Goal: Information Seeking & Learning: Learn about a topic

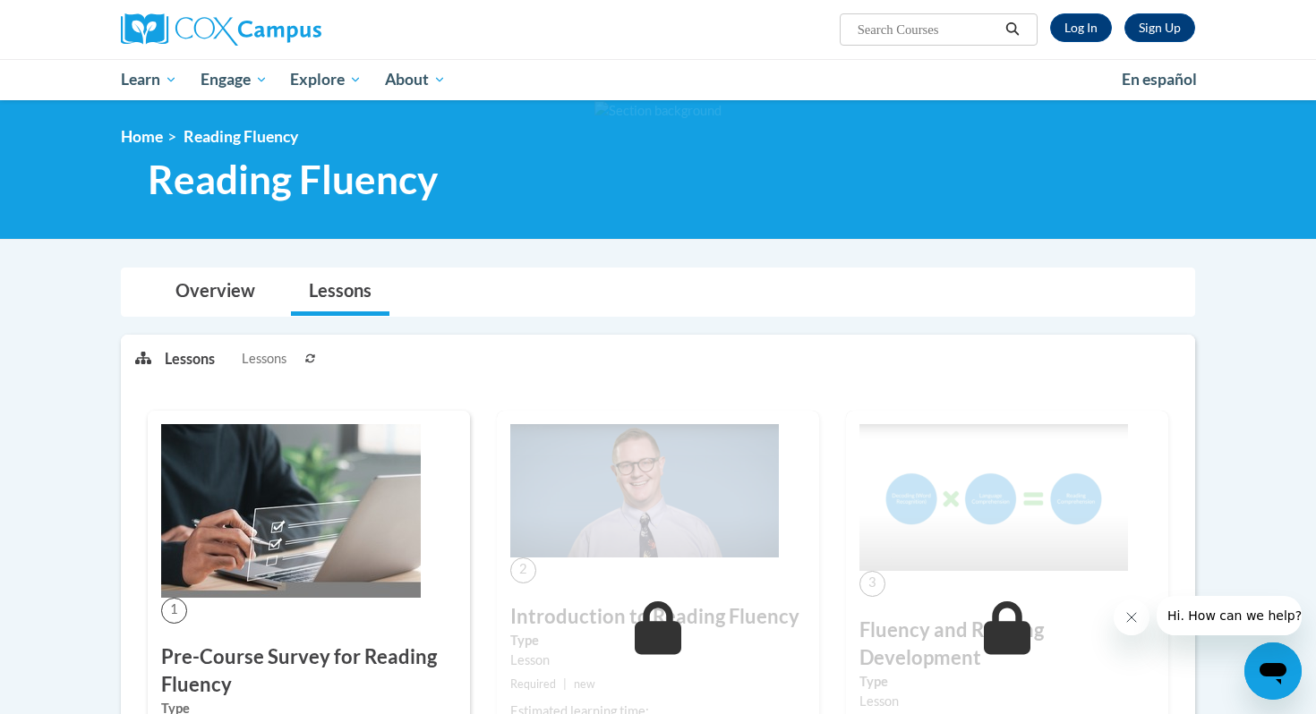
click at [1050, 35] on div "Sign Up Log In" at bounding box center [1117, 27] width 158 height 29
click at [1061, 33] on link "Log In" at bounding box center [1081, 27] width 62 height 29
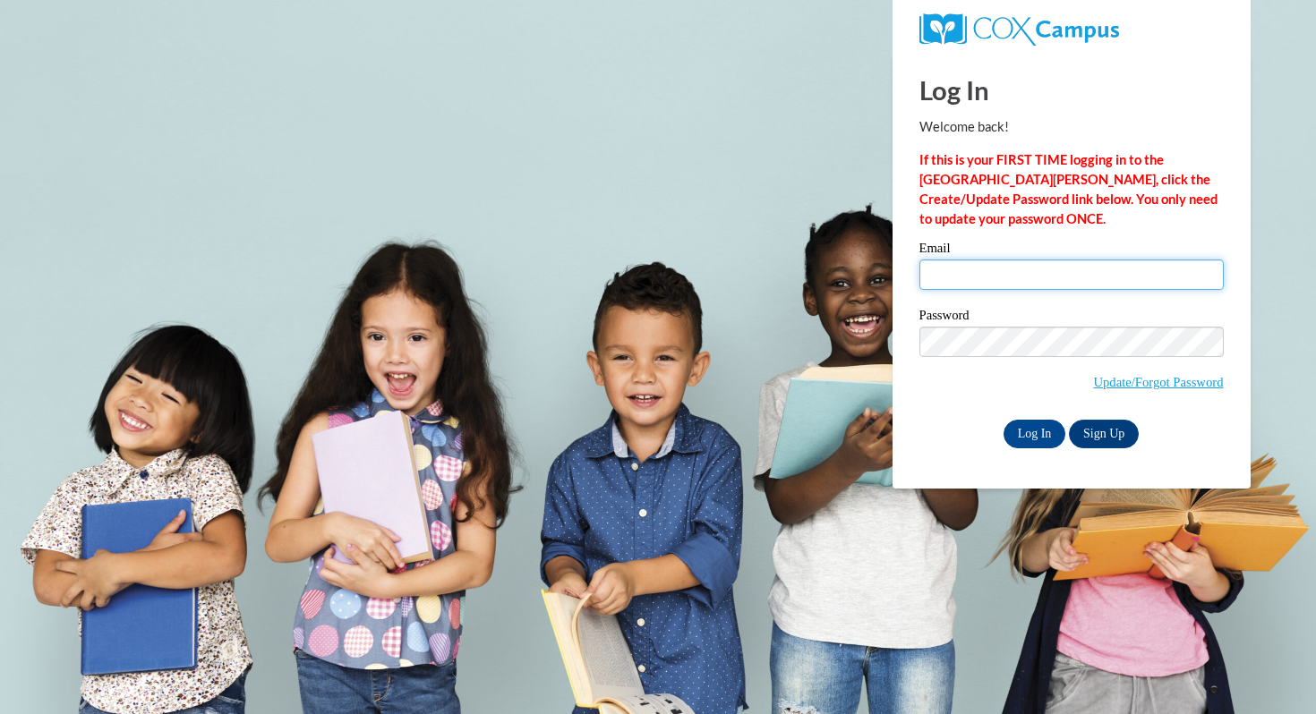
click at [1032, 278] on input "Email" at bounding box center [1071, 275] width 304 height 30
type input "cjohnson1@mtsd.k12.wi.us"
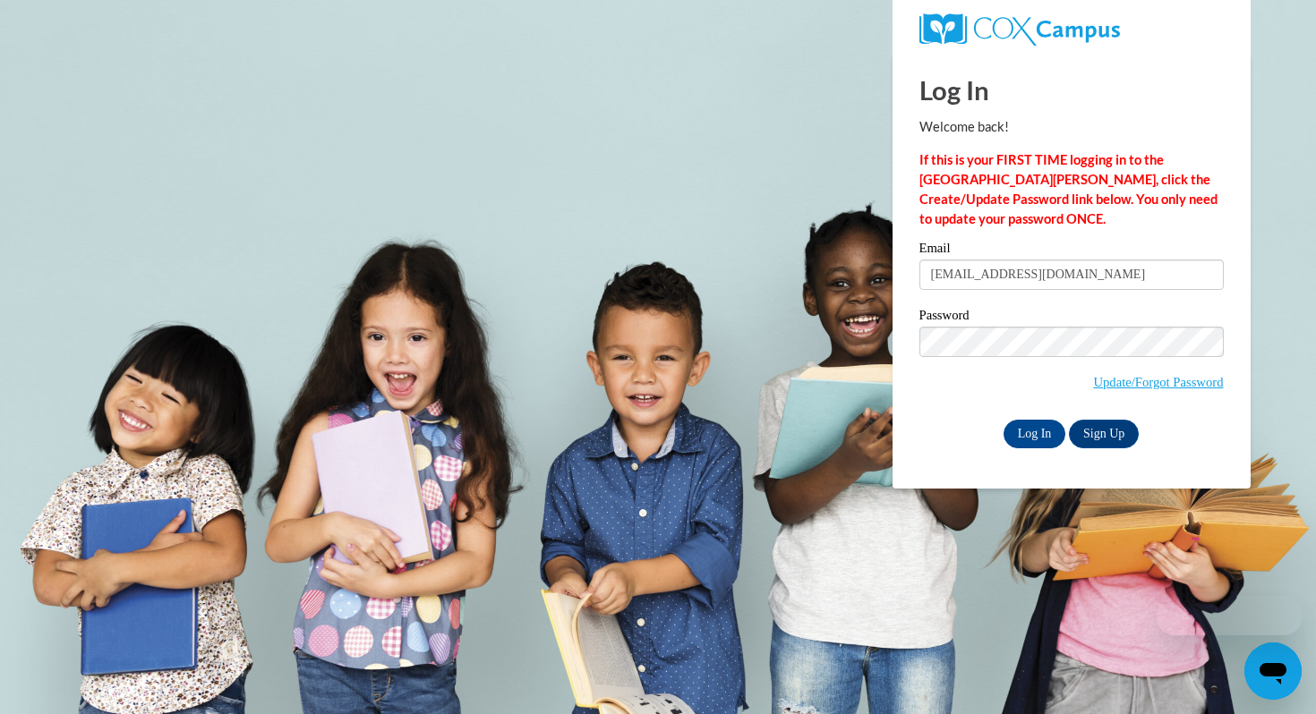
click at [1050, 307] on div "Email cjohnson1@mtsd.k12.wi.us Password Update/Forgot Password Log In Sign Up OR" at bounding box center [1071, 345] width 304 height 206
click at [1023, 449] on div "Log In Welcome back! If this is your FIRST TIME logging in to the NEW Cox Campu…" at bounding box center [1071, 271] width 385 height 435
click at [1023, 434] on input "Log In" at bounding box center [1035, 434] width 63 height 29
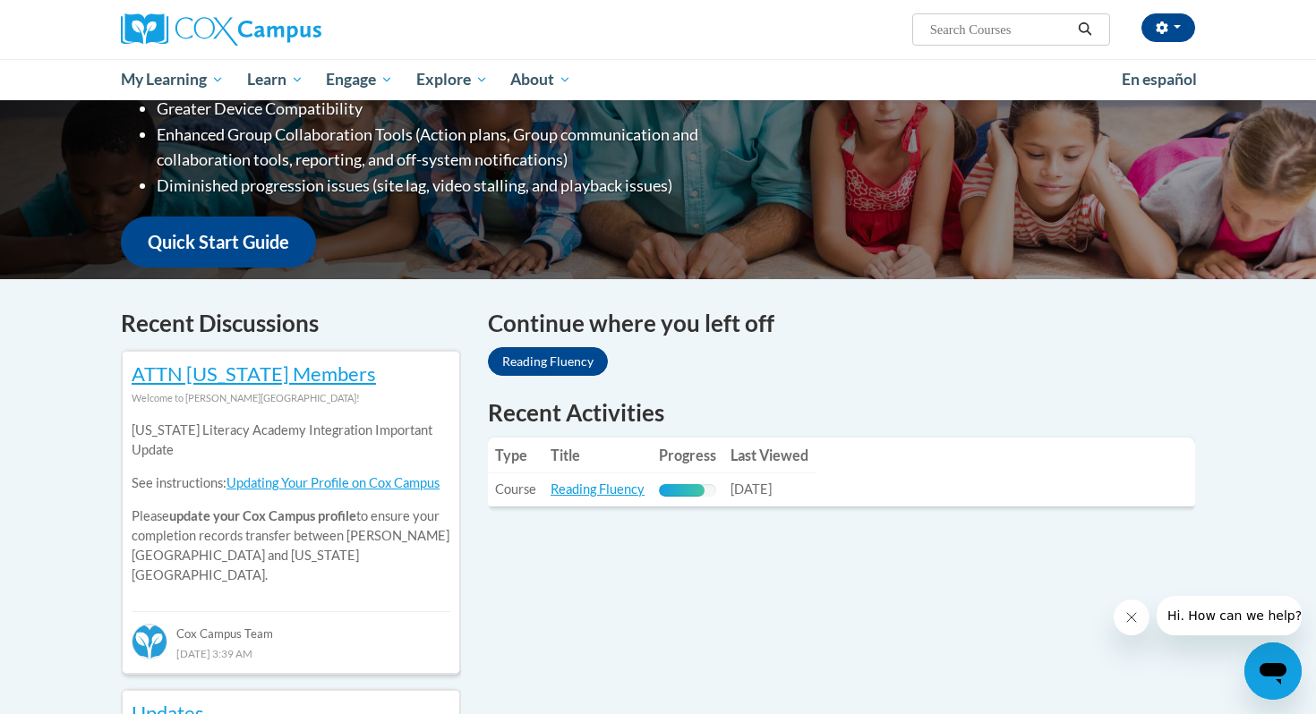
scroll to position [517, 0]
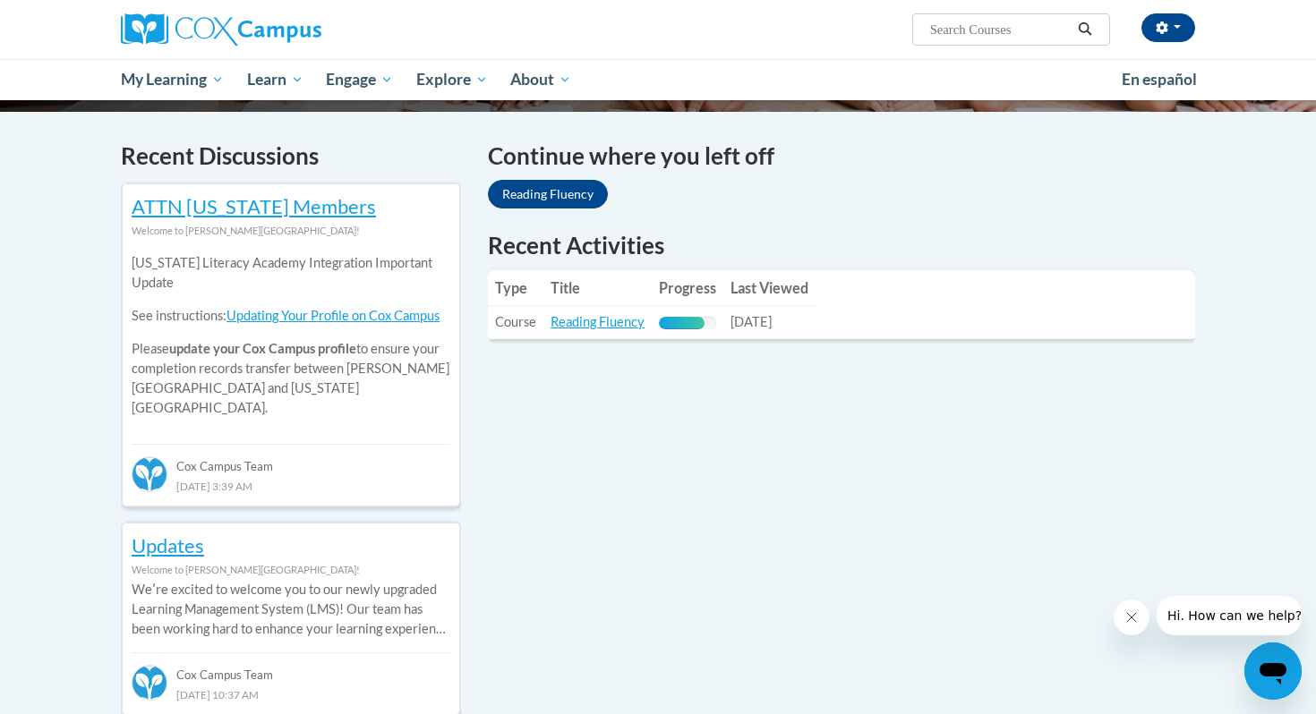
click at [581, 330] on td "Title: Reading Fluency" at bounding box center [597, 322] width 108 height 33
click at [586, 326] on link "Reading Fluency" at bounding box center [598, 321] width 94 height 15
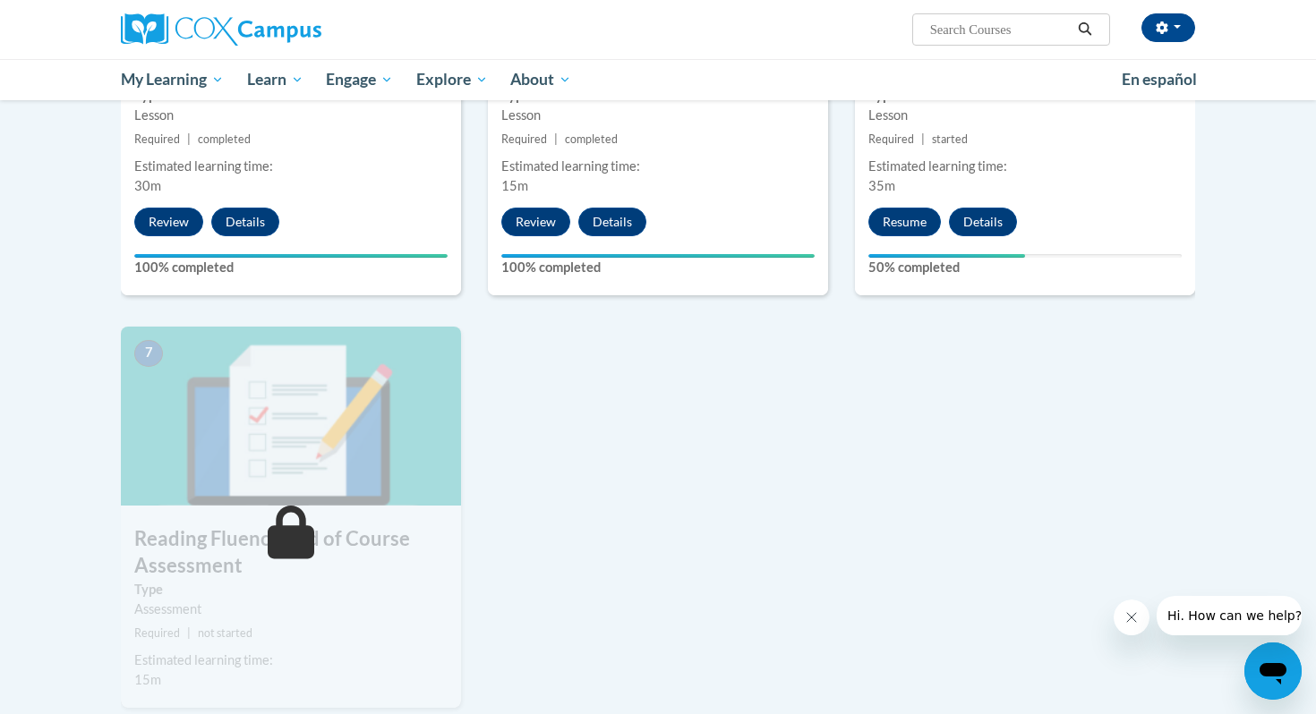
scroll to position [1077, 0]
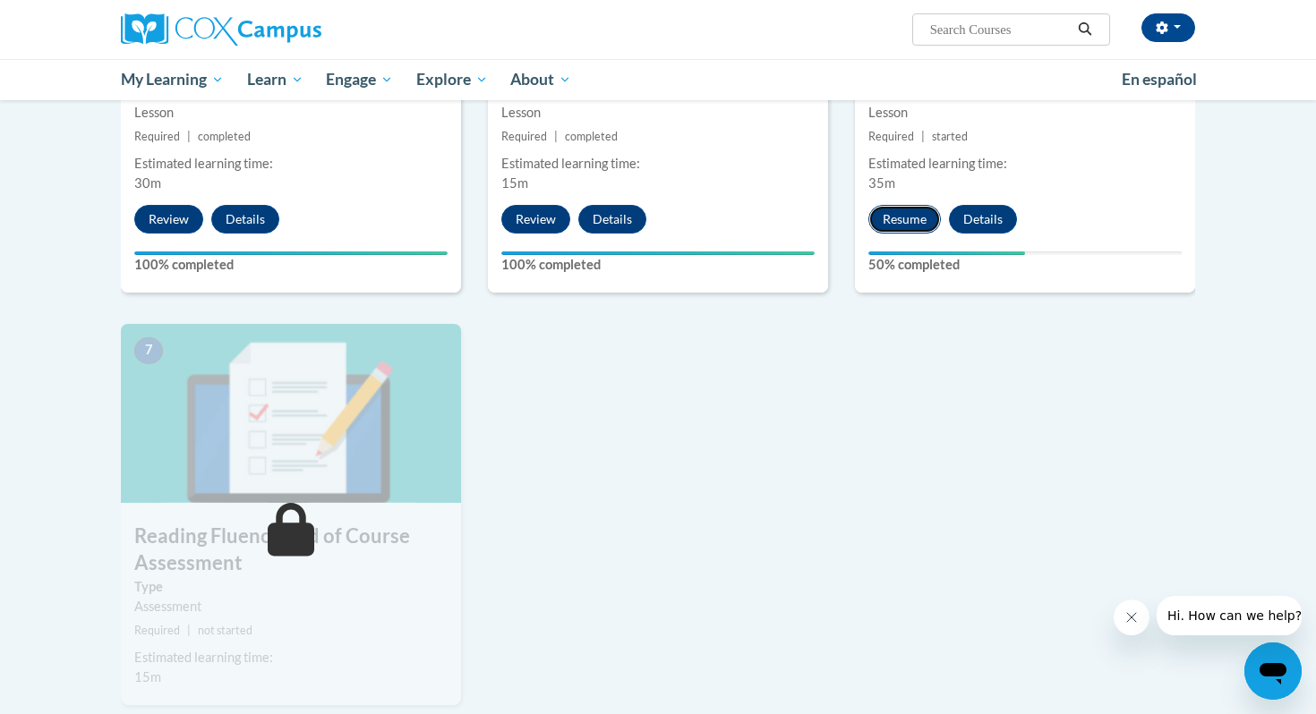
click at [897, 222] on button "Resume" at bounding box center [904, 219] width 73 height 29
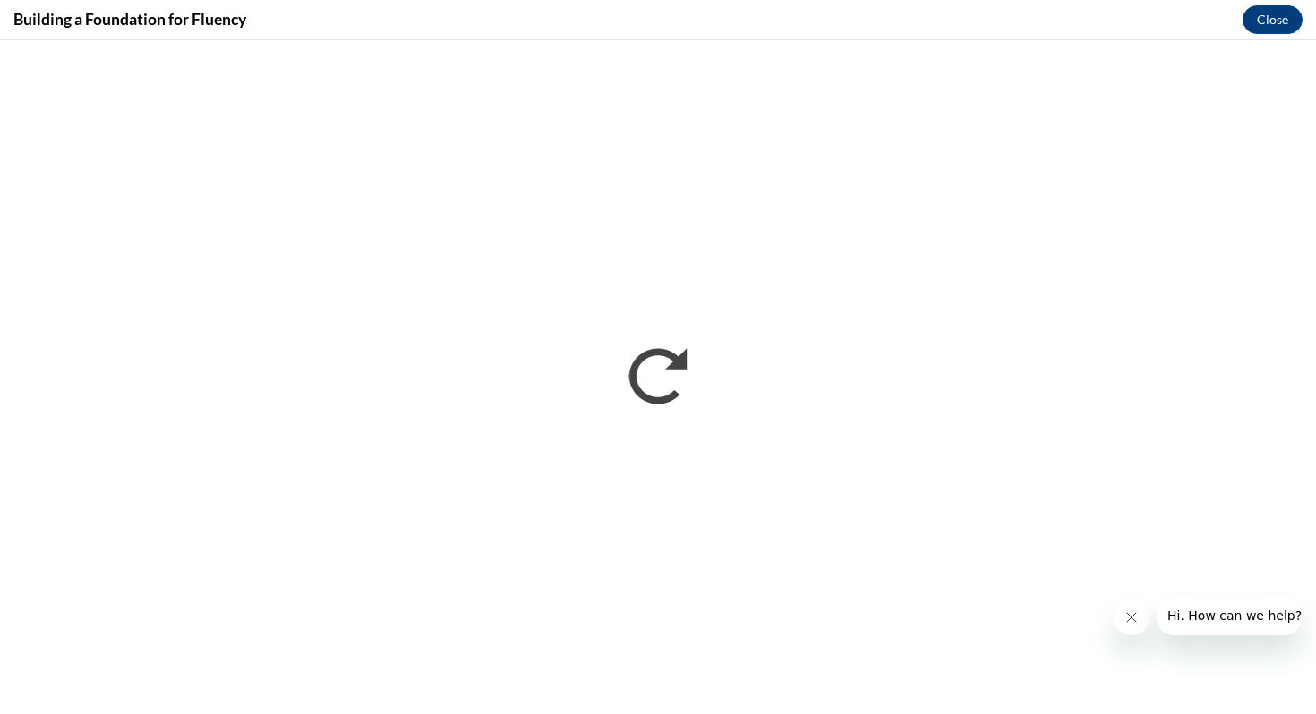
scroll to position [0, 0]
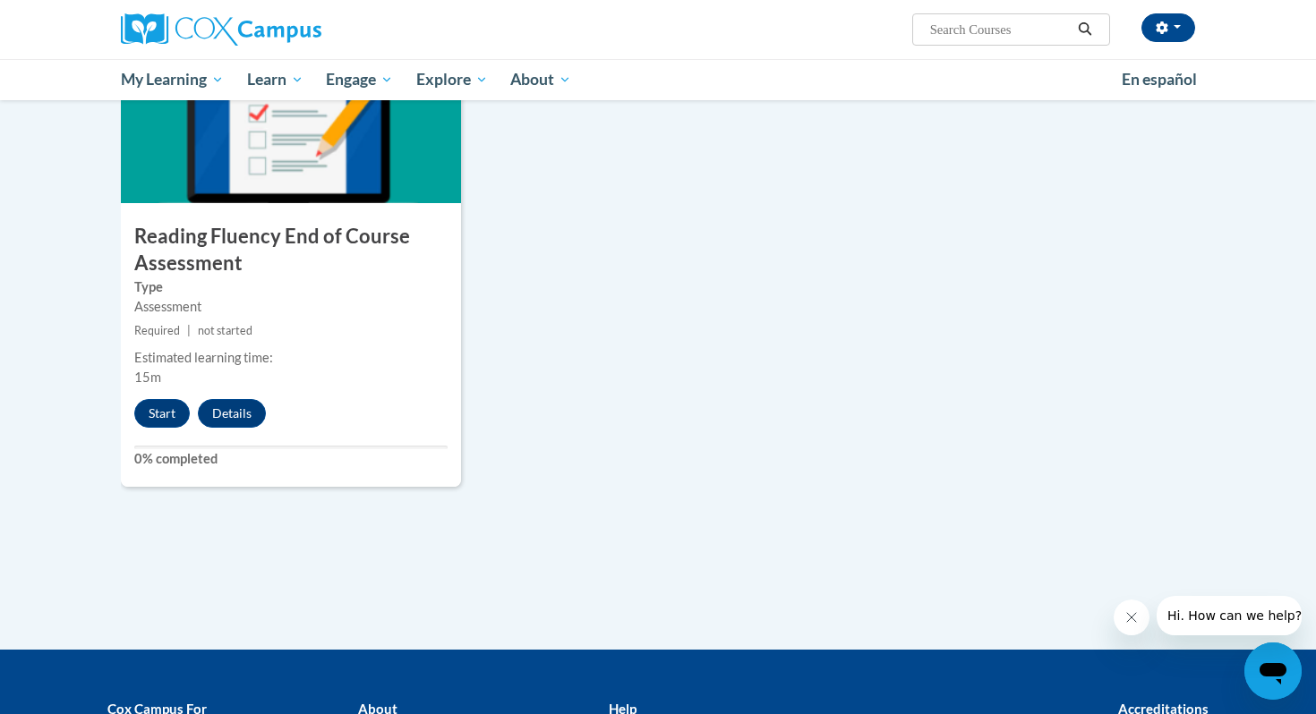
scroll to position [1373, 0]
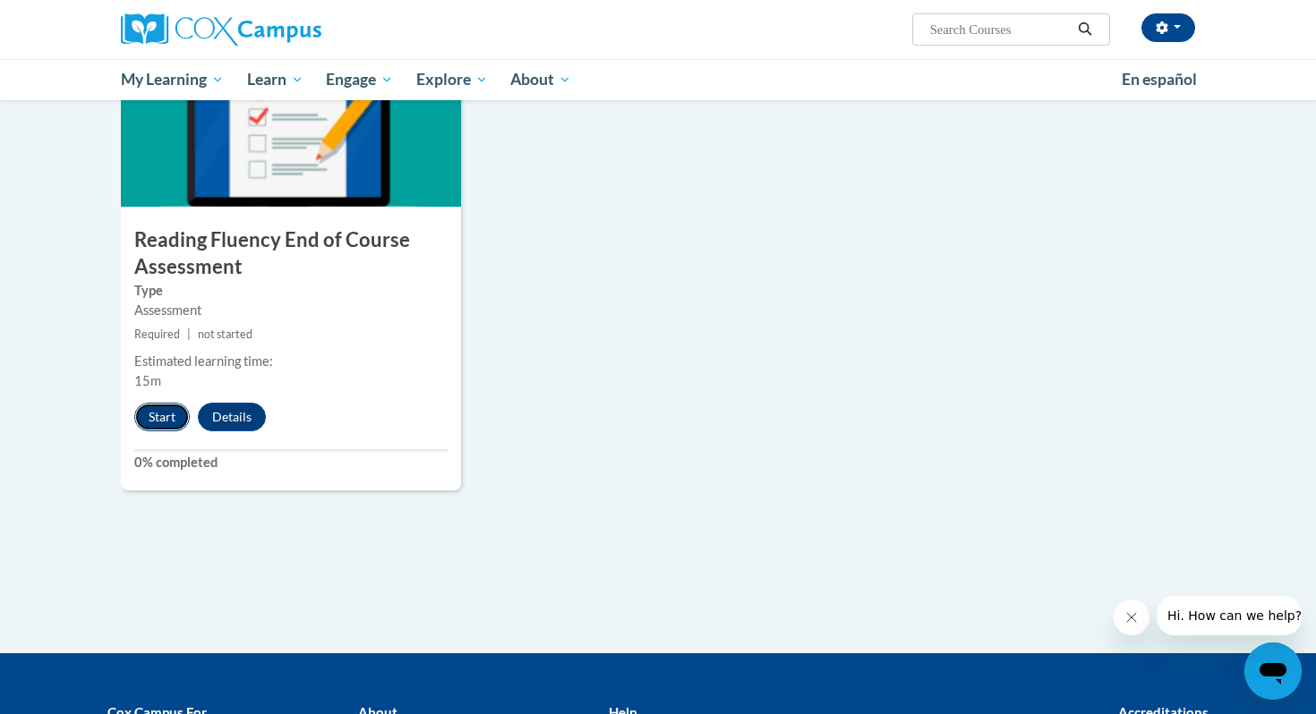
click at [147, 425] on button "Start" at bounding box center [162, 417] width 56 height 29
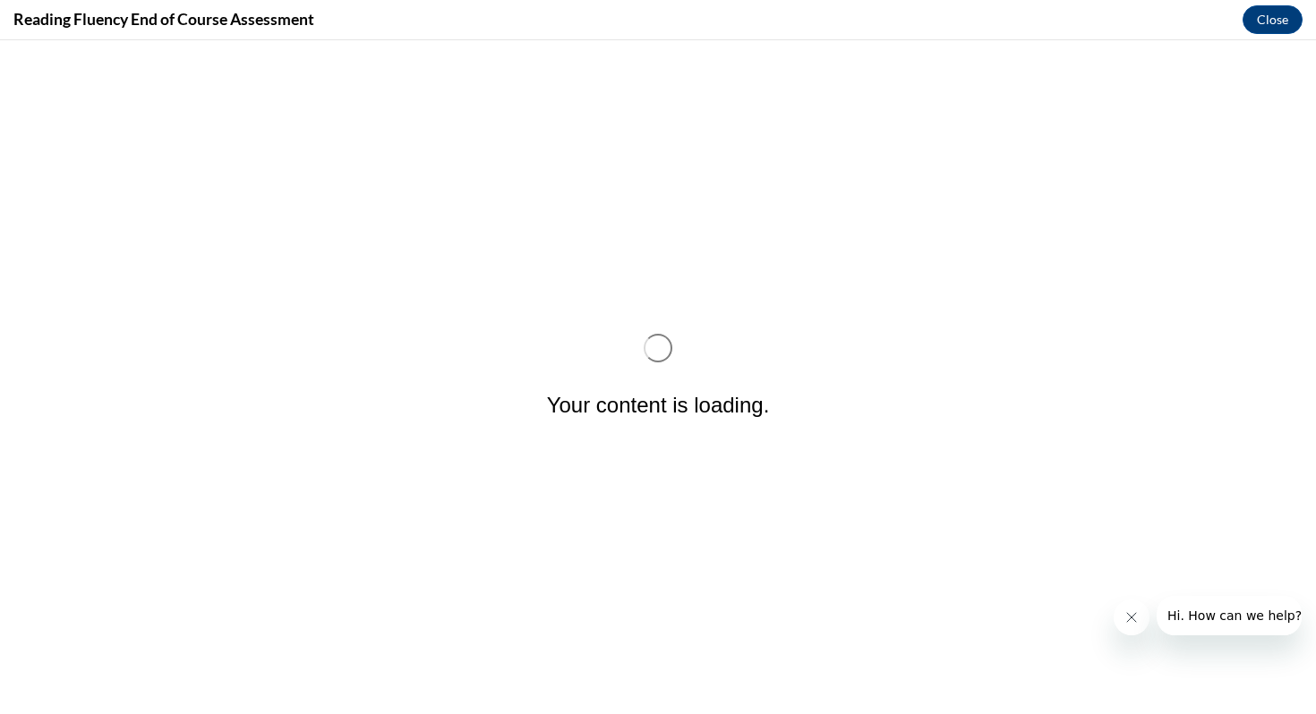
scroll to position [0, 0]
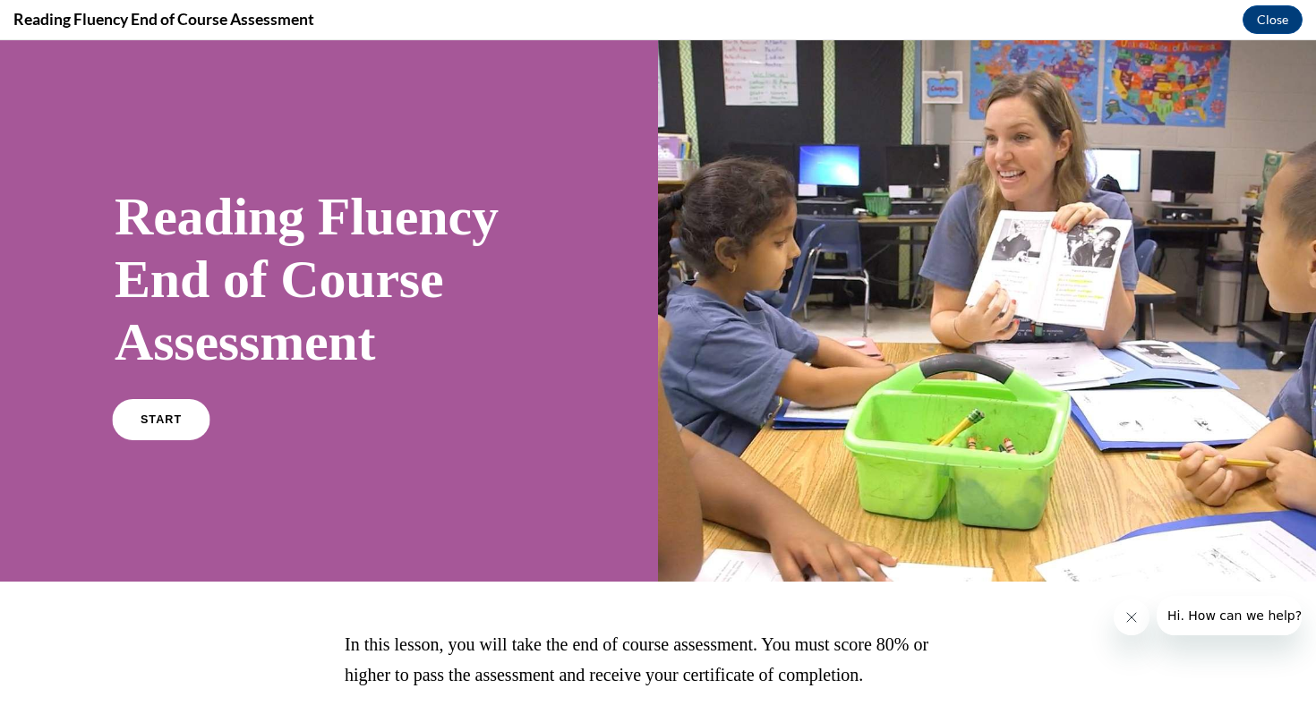
click at [143, 417] on span "START" at bounding box center [161, 420] width 41 height 13
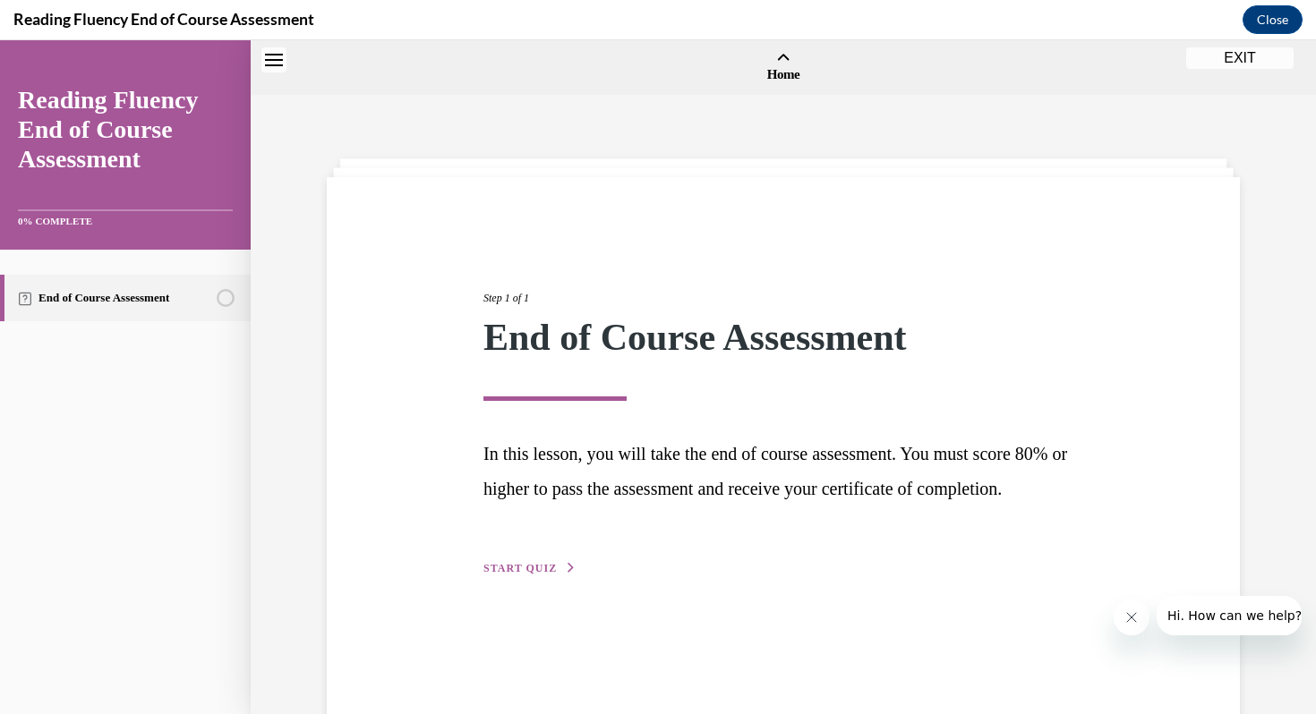
scroll to position [56, 0]
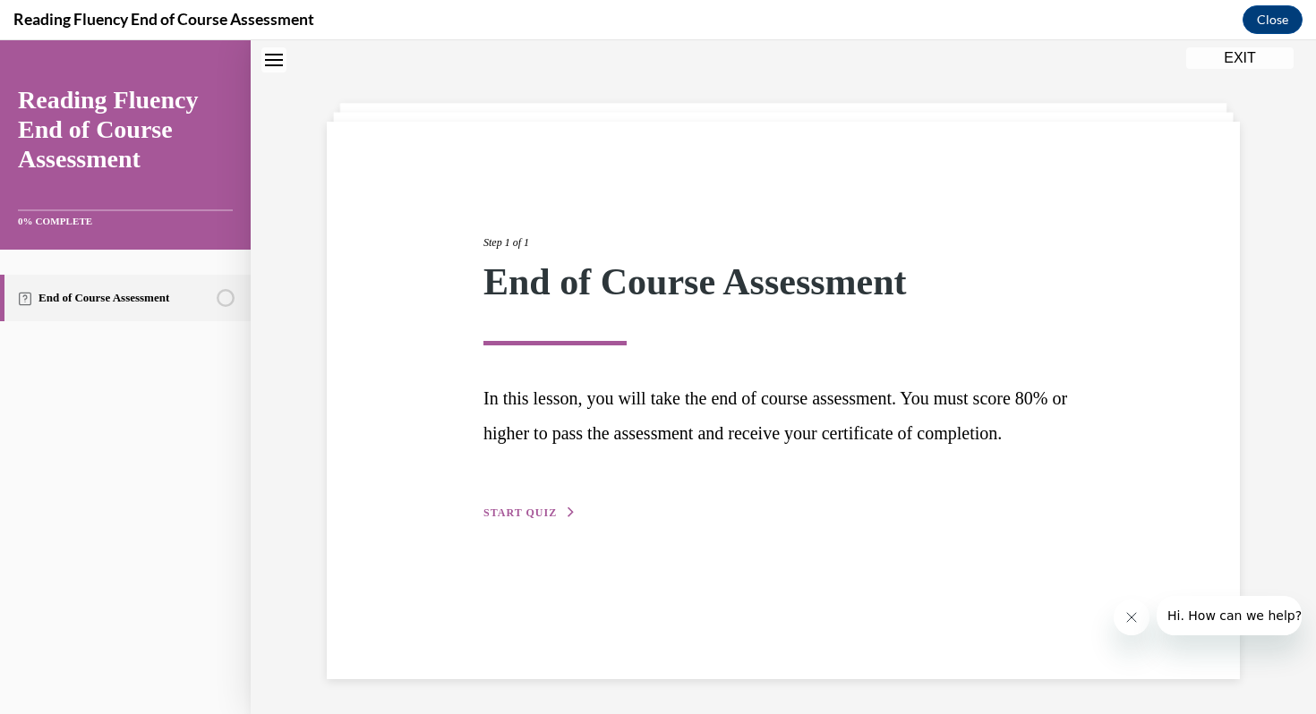
click at [557, 521] on button "START QUIZ" at bounding box center [529, 513] width 93 height 16
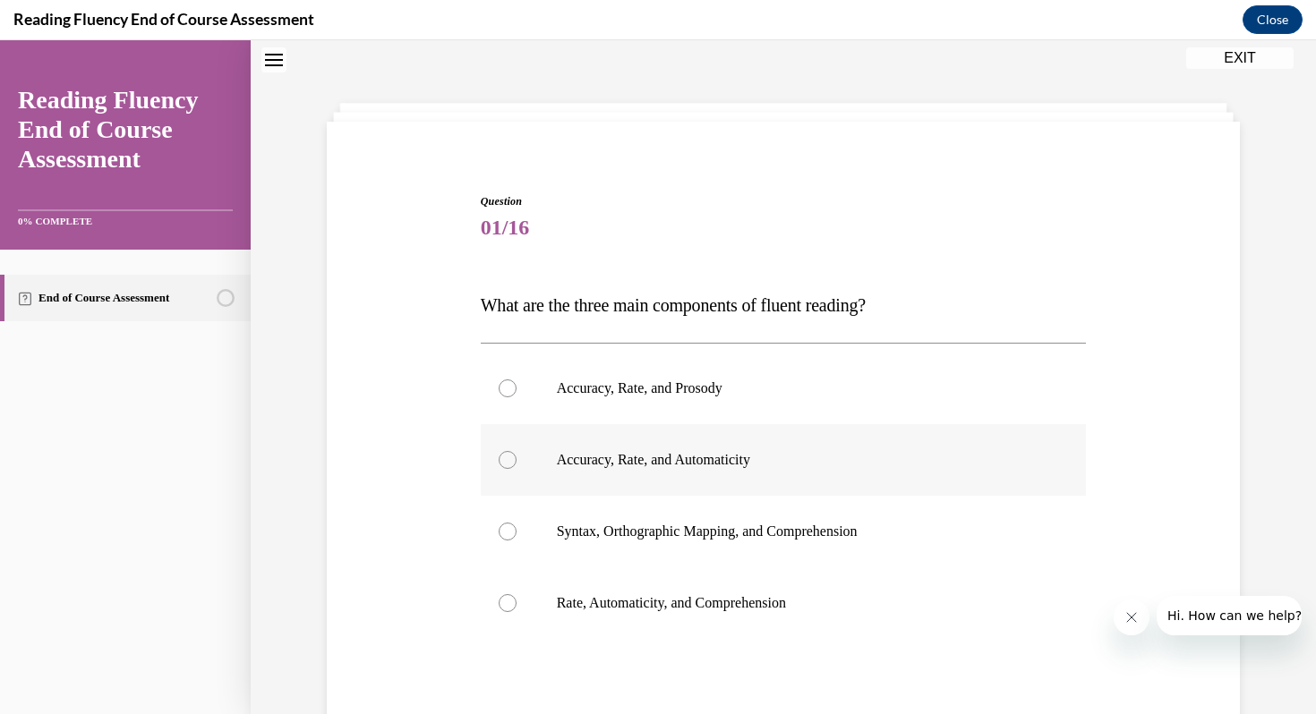
scroll to position [130, 0]
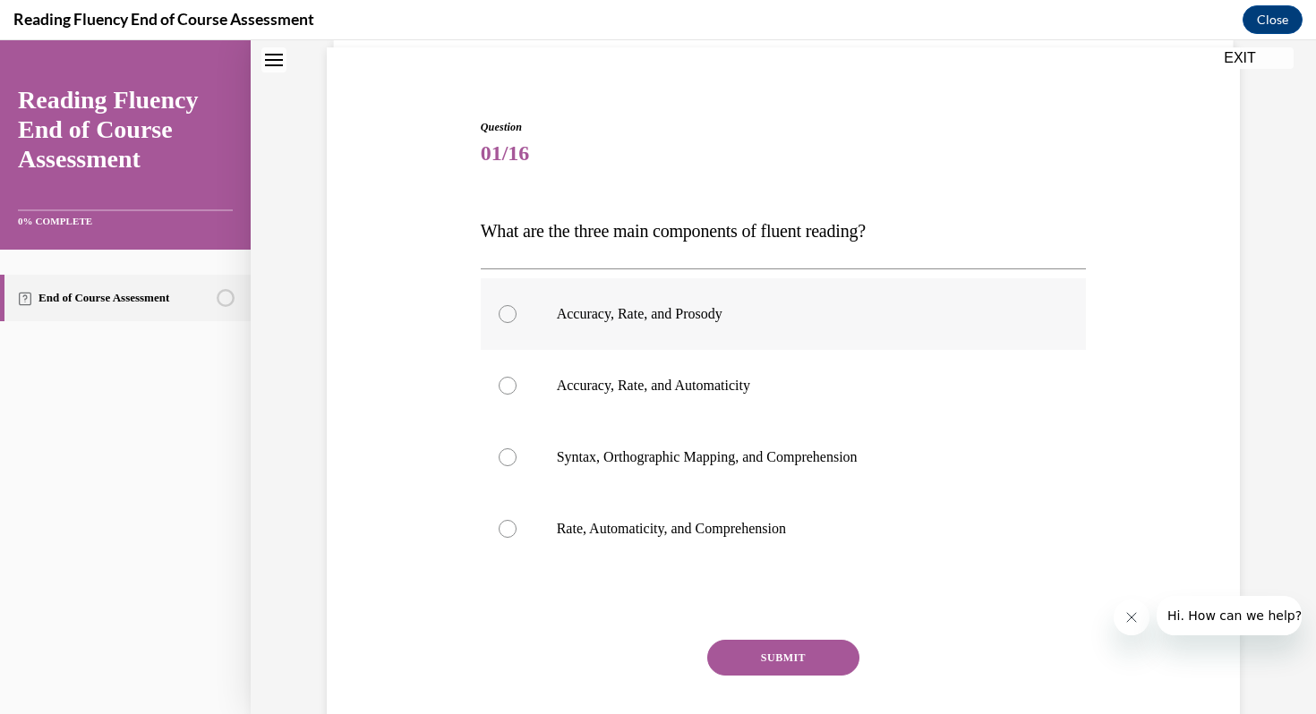
click at [879, 312] on p "Accuracy, Rate, and Prosody" at bounding box center [799, 314] width 485 height 18
click at [517, 312] on input "Accuracy, Rate, and Prosody" at bounding box center [508, 314] width 18 height 18
radio input "true"
click at [776, 647] on button "SUBMIT" at bounding box center [783, 658] width 152 height 36
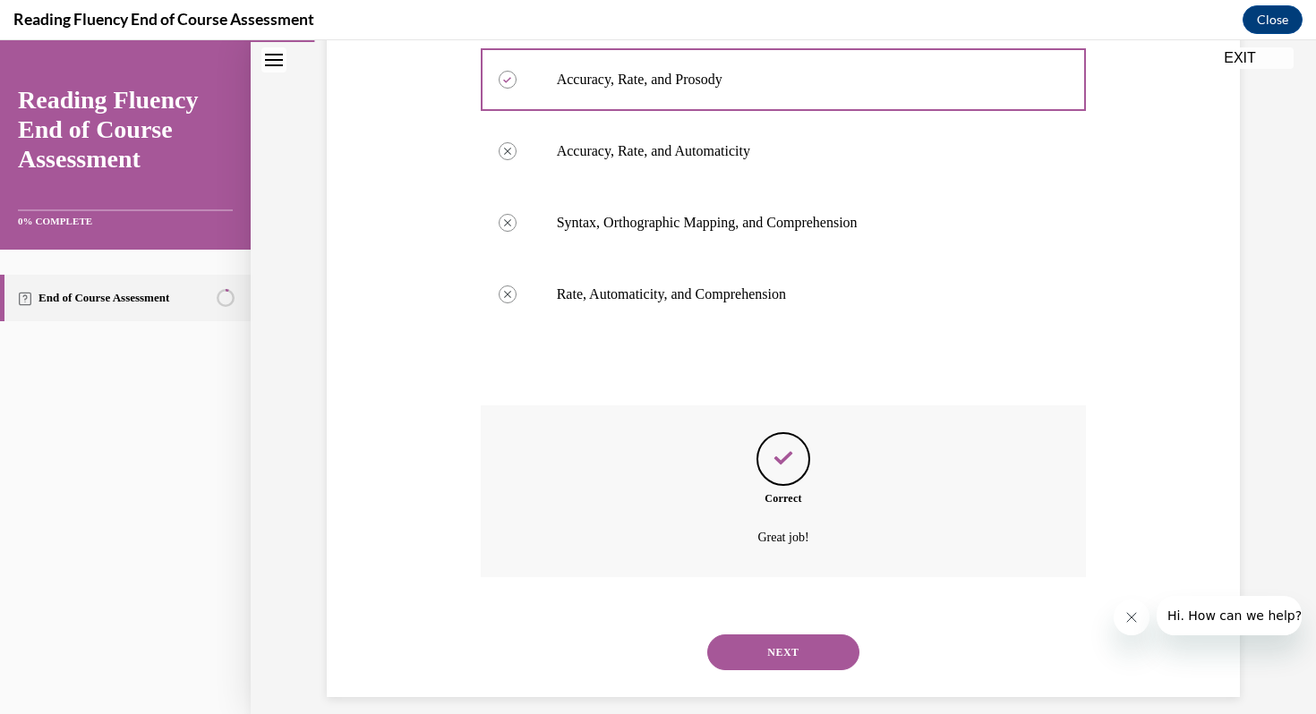
scroll to position [383, 0]
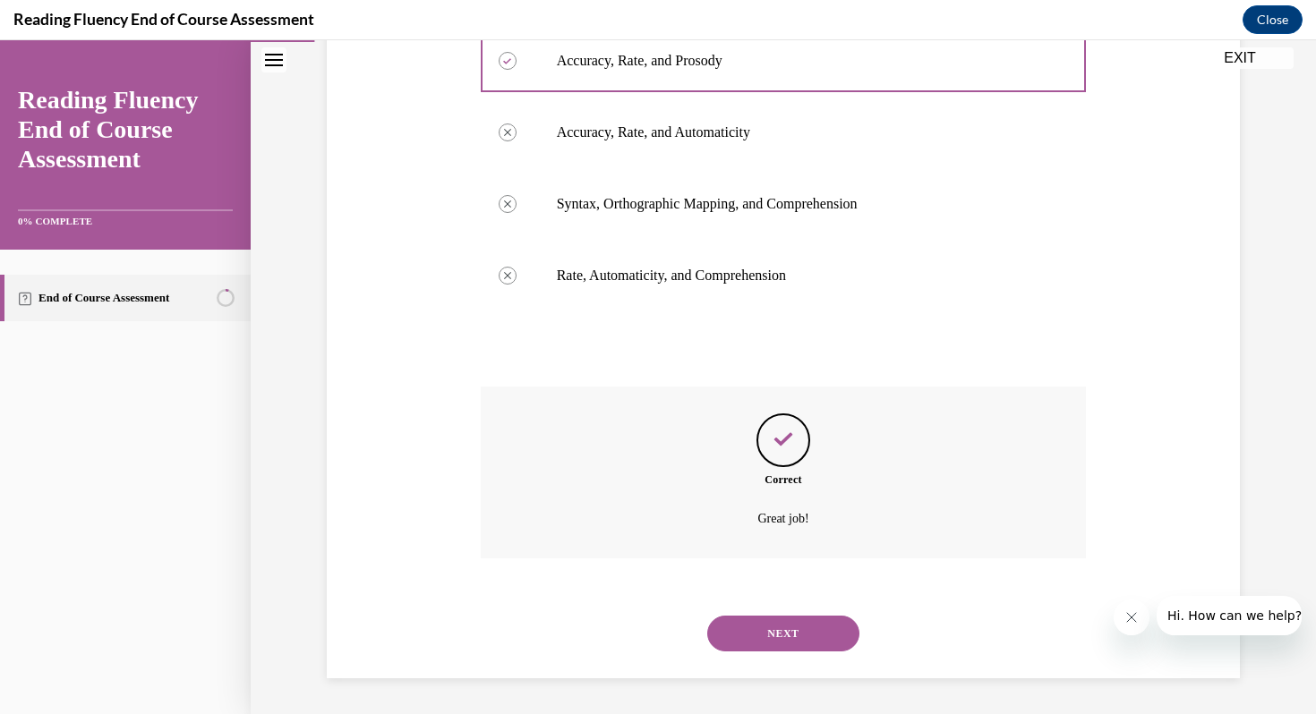
click at [776, 647] on button "NEXT" at bounding box center [783, 634] width 152 height 36
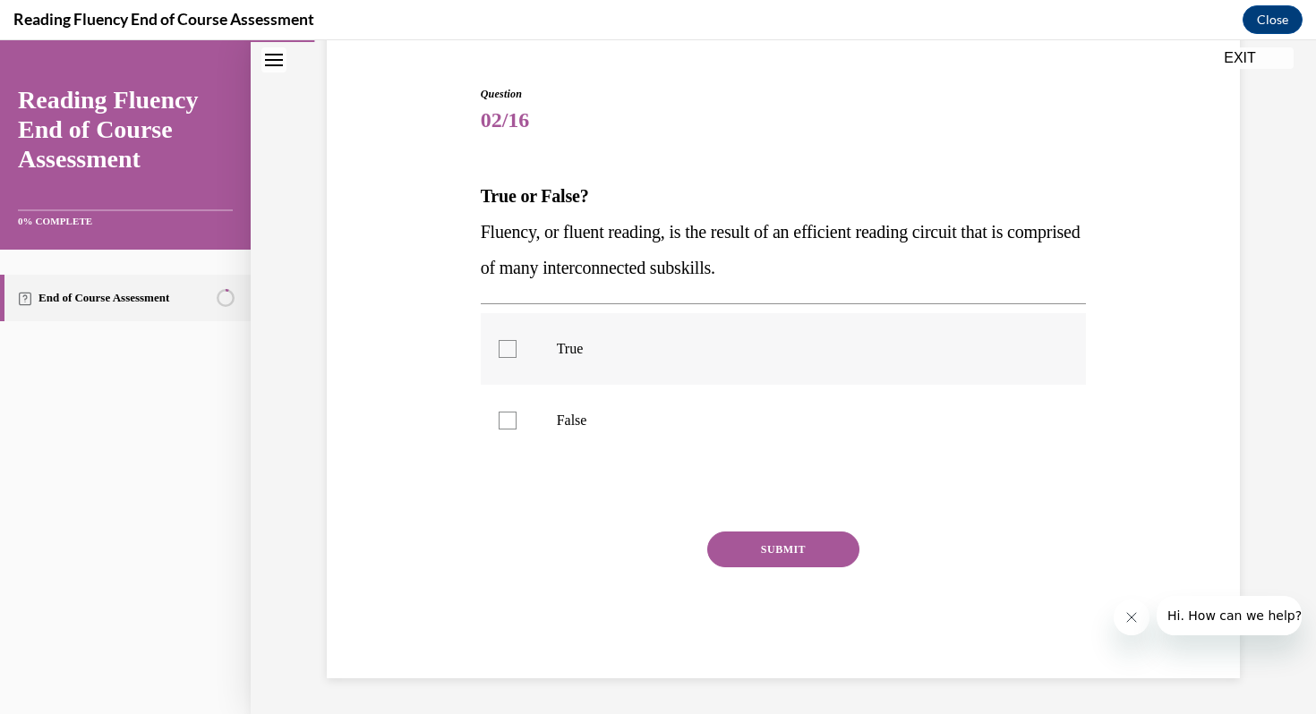
click at [860, 377] on label "True" at bounding box center [784, 349] width 606 height 72
click at [517, 358] on input "True" at bounding box center [508, 349] width 18 height 18
checkbox input "true"
click at [802, 564] on button "SUBMIT" at bounding box center [783, 550] width 152 height 36
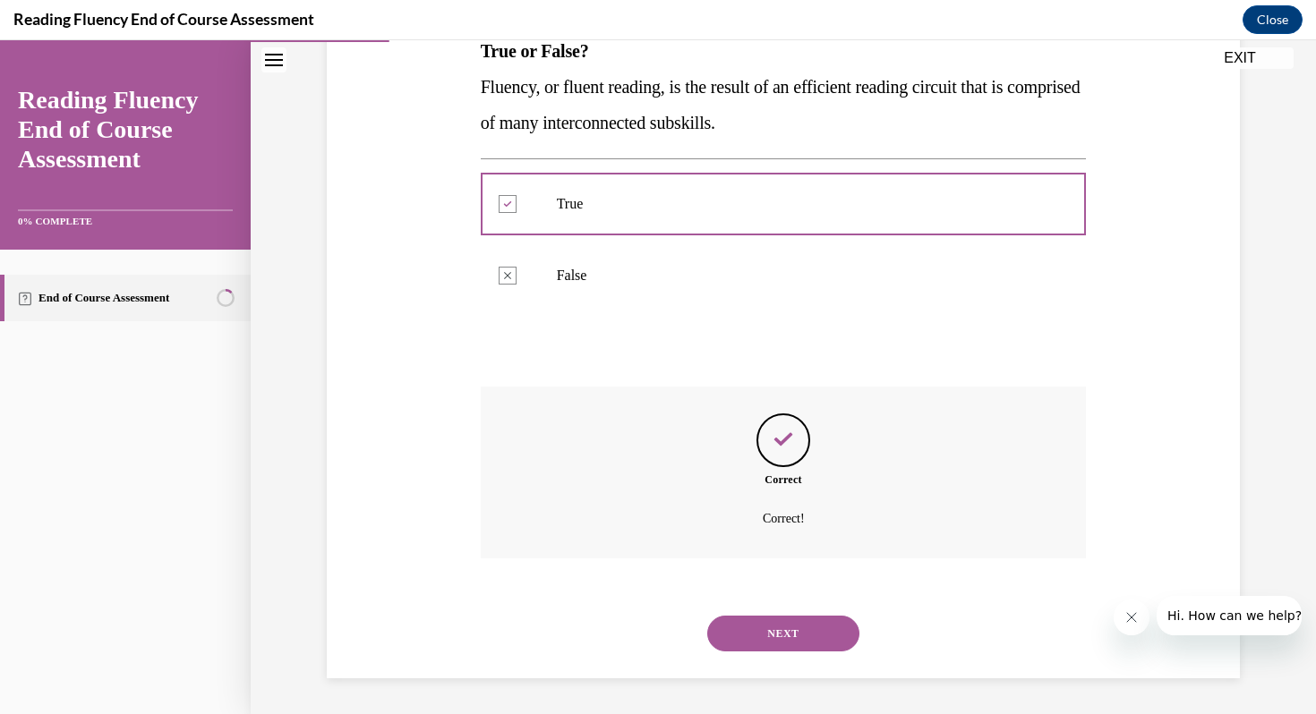
click at [780, 629] on button "NEXT" at bounding box center [783, 634] width 152 height 36
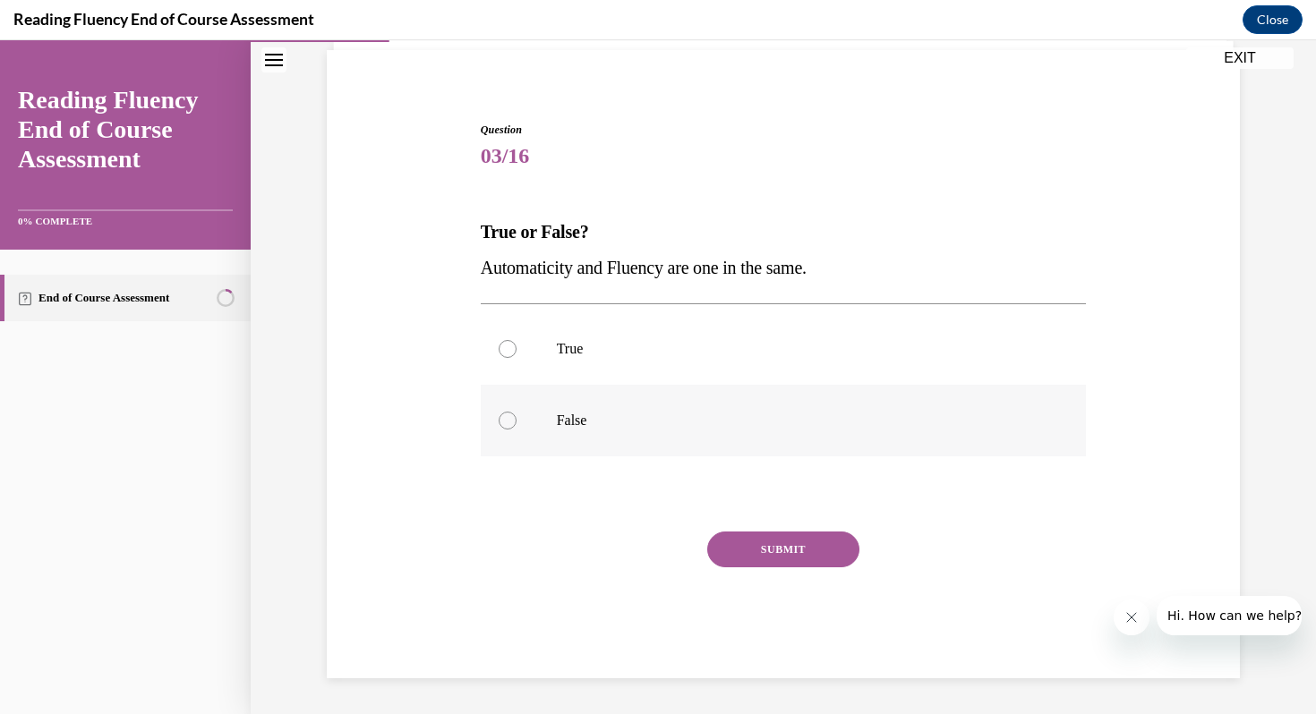
click at [824, 399] on label "False" at bounding box center [784, 421] width 606 height 72
click at [517, 412] on input "False" at bounding box center [508, 421] width 18 height 18
radio input "true"
click at [776, 552] on button "SUBMIT" at bounding box center [783, 550] width 152 height 36
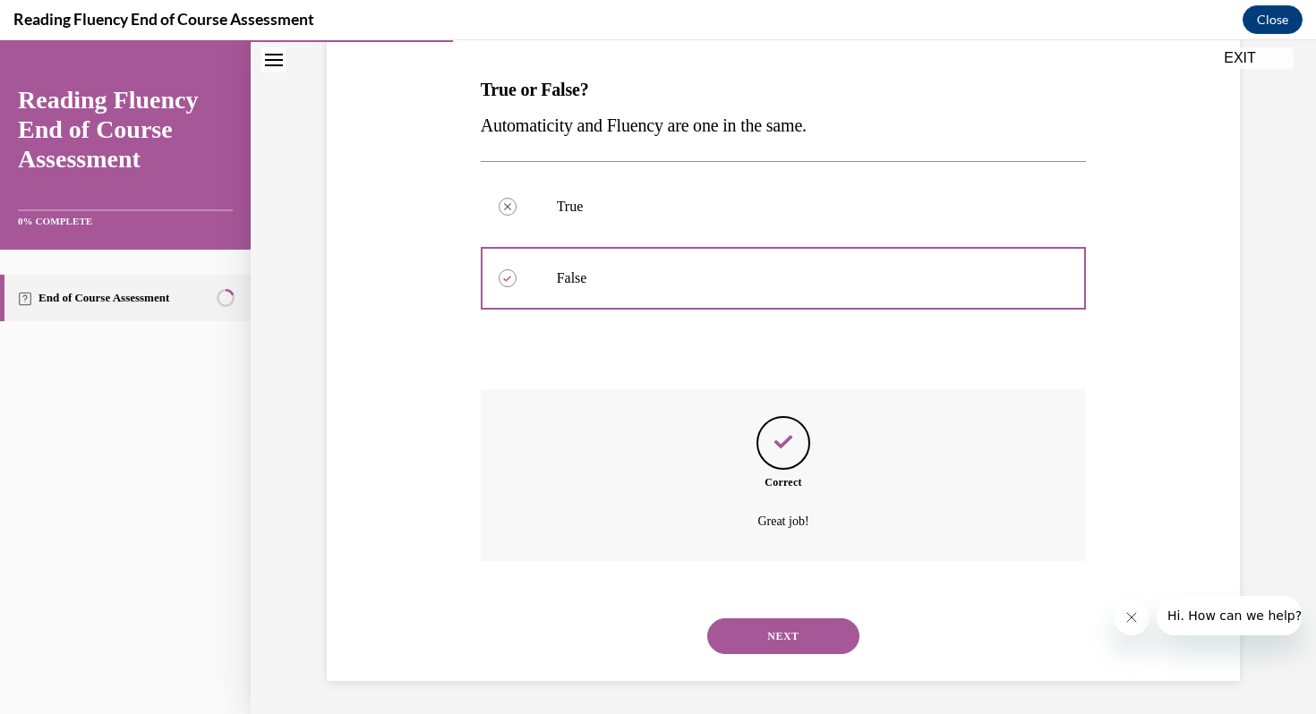
scroll to position [272, 0]
click at [765, 637] on button "NEXT" at bounding box center [783, 634] width 152 height 36
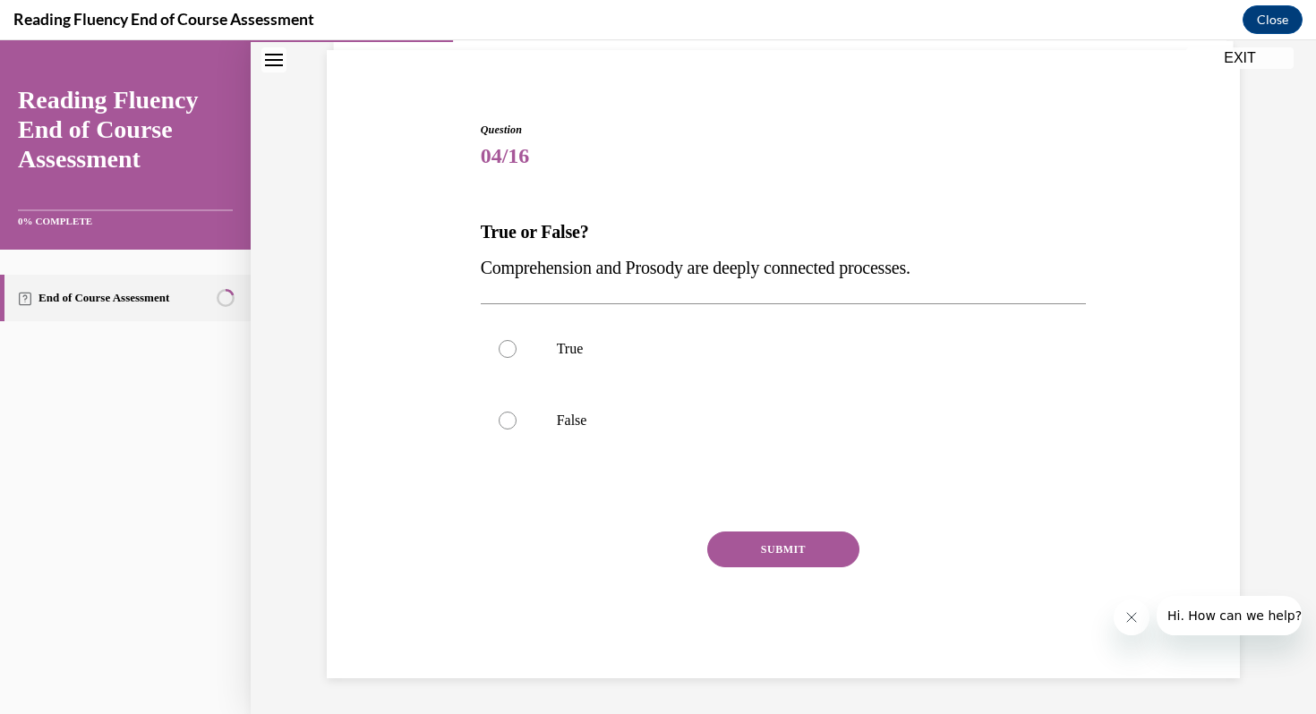
scroll to position [127, 0]
click at [579, 362] on label "True" at bounding box center [784, 349] width 606 height 72
click at [517, 358] on input "True" at bounding box center [508, 349] width 18 height 18
radio input "true"
click at [797, 564] on button "SUBMIT" at bounding box center [783, 550] width 152 height 36
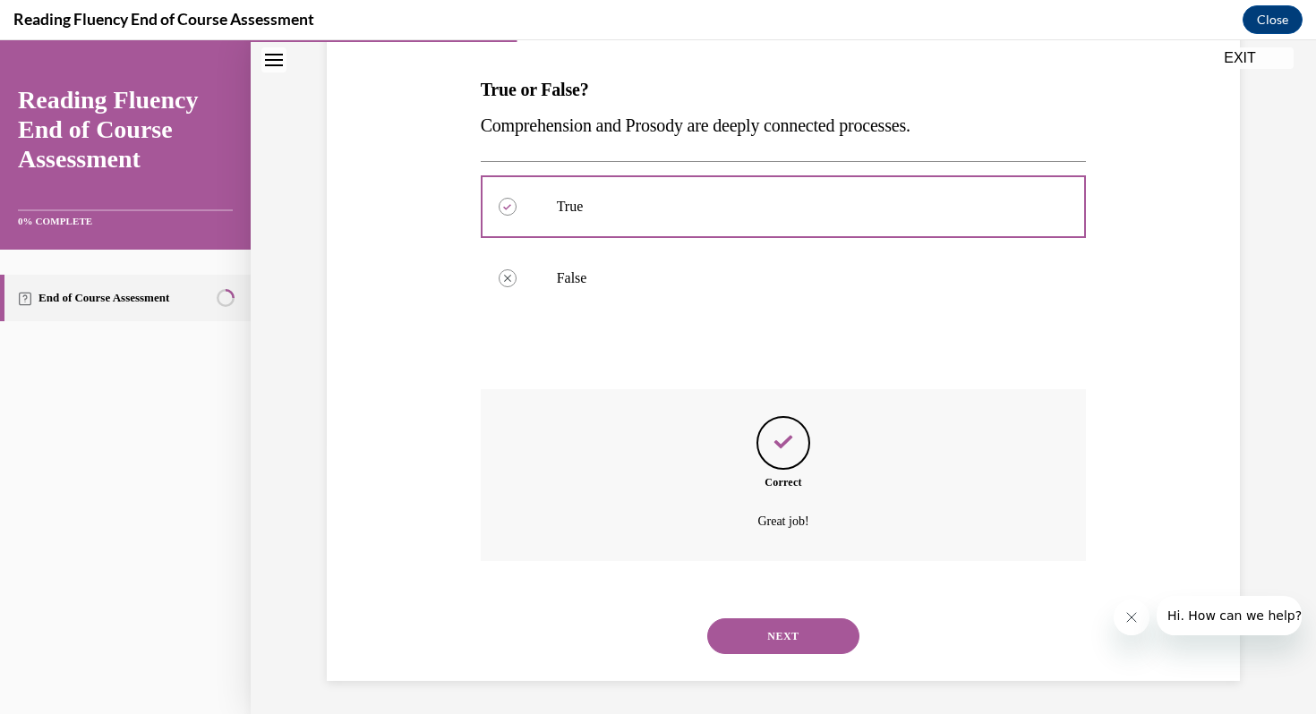
scroll to position [272, 0]
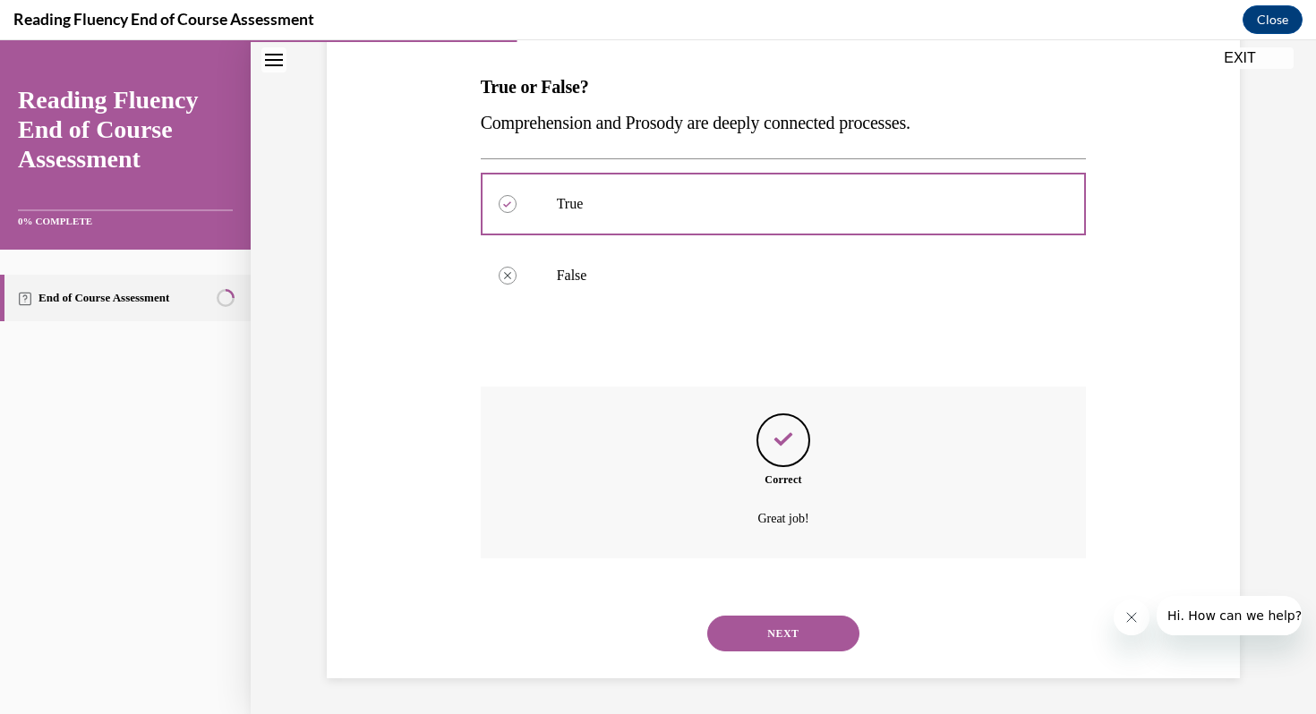
click at [783, 628] on button "NEXT" at bounding box center [783, 634] width 152 height 36
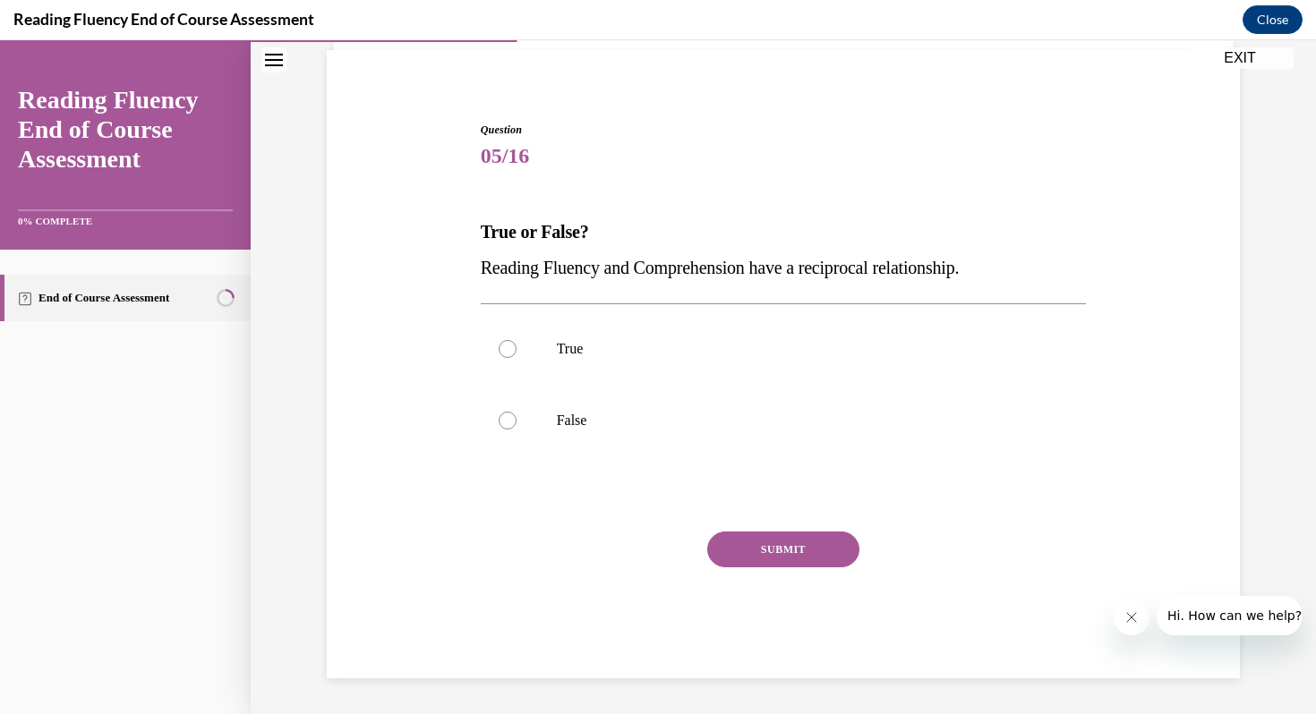
scroll to position [127, 0]
click at [578, 354] on p "True" at bounding box center [799, 349] width 485 height 18
click at [517, 354] on input "True" at bounding box center [508, 349] width 18 height 18
radio input "true"
click at [820, 563] on button "SUBMIT" at bounding box center [783, 550] width 152 height 36
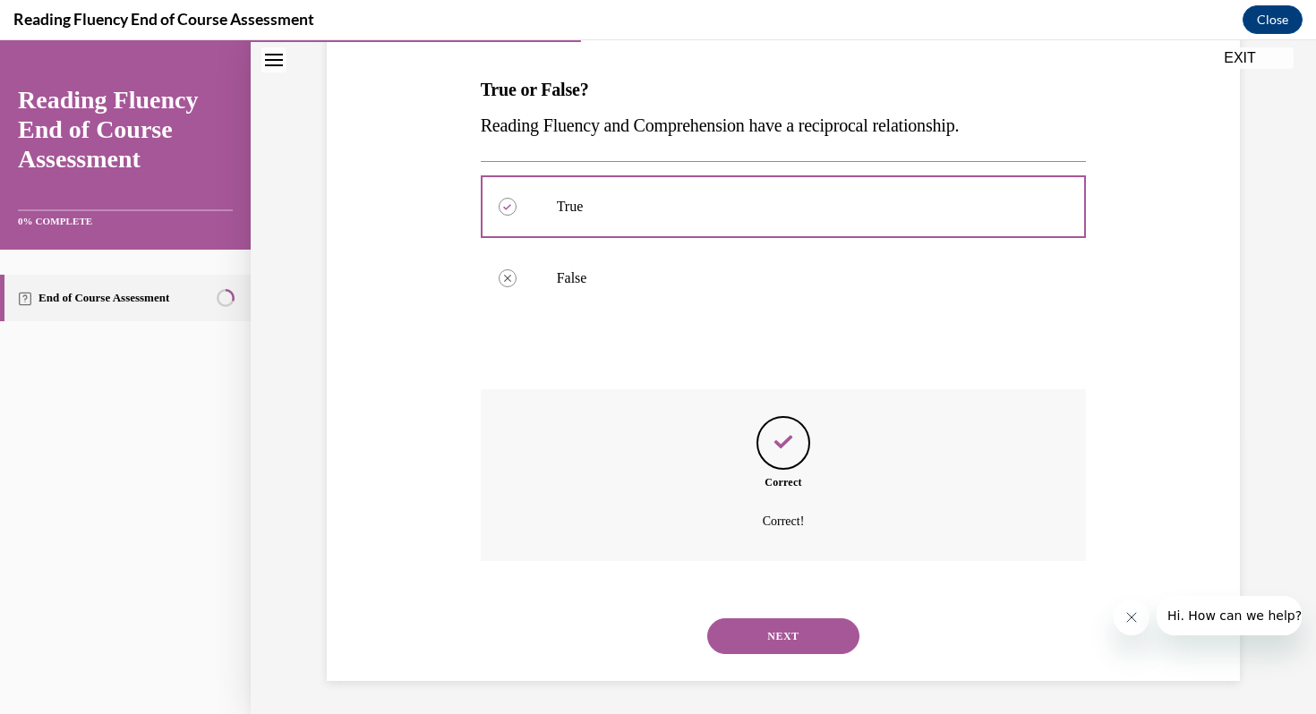
scroll to position [272, 0]
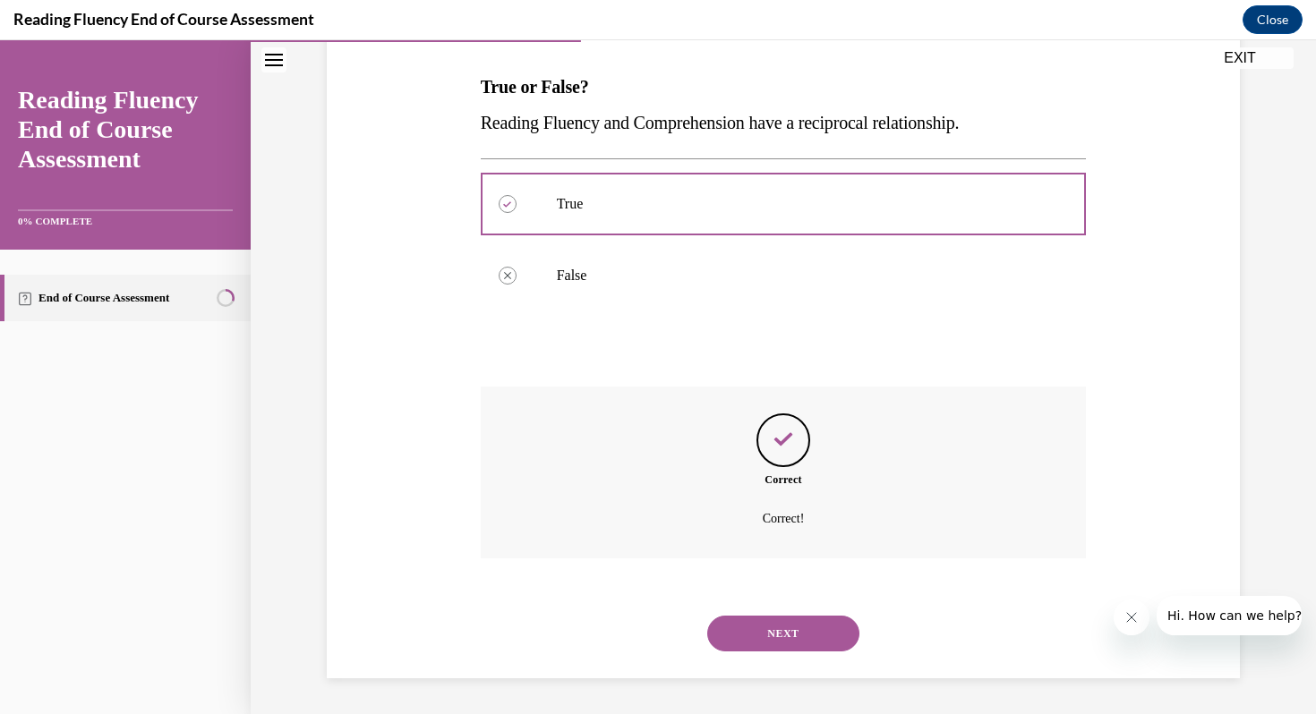
click at [776, 616] on button "NEXT" at bounding box center [783, 634] width 152 height 36
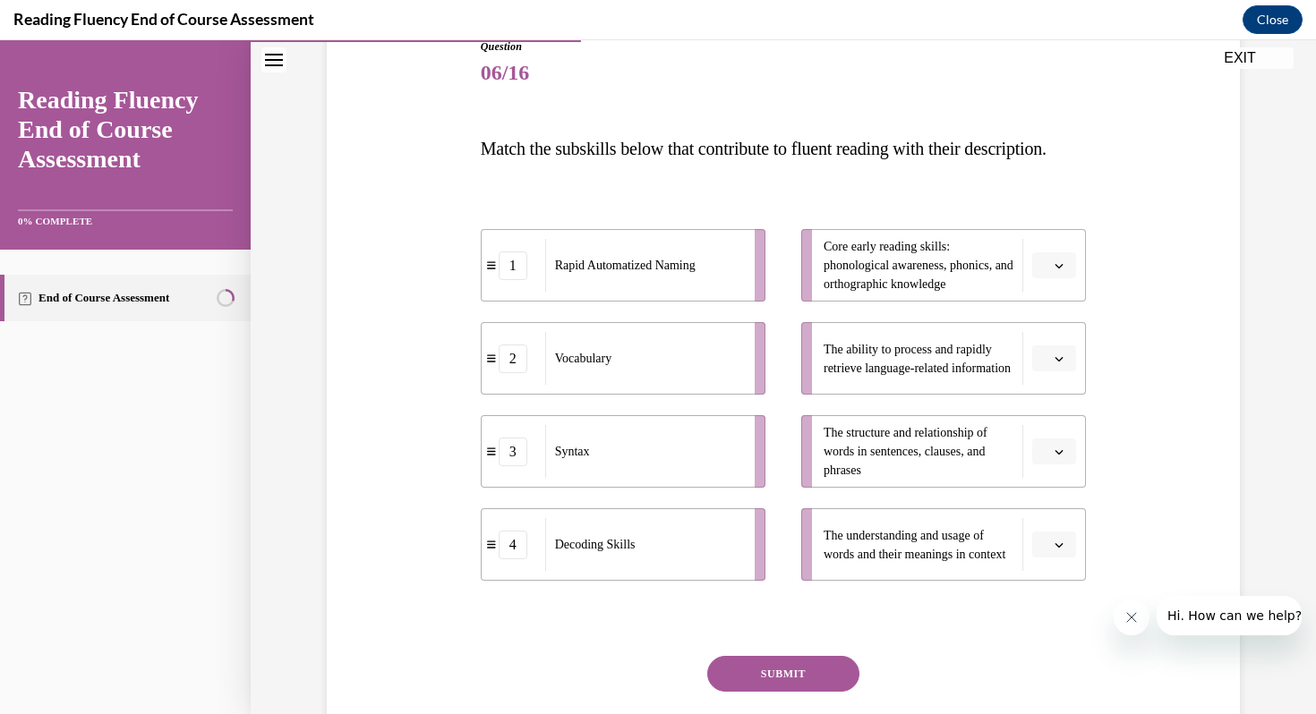
scroll to position [216, 0]
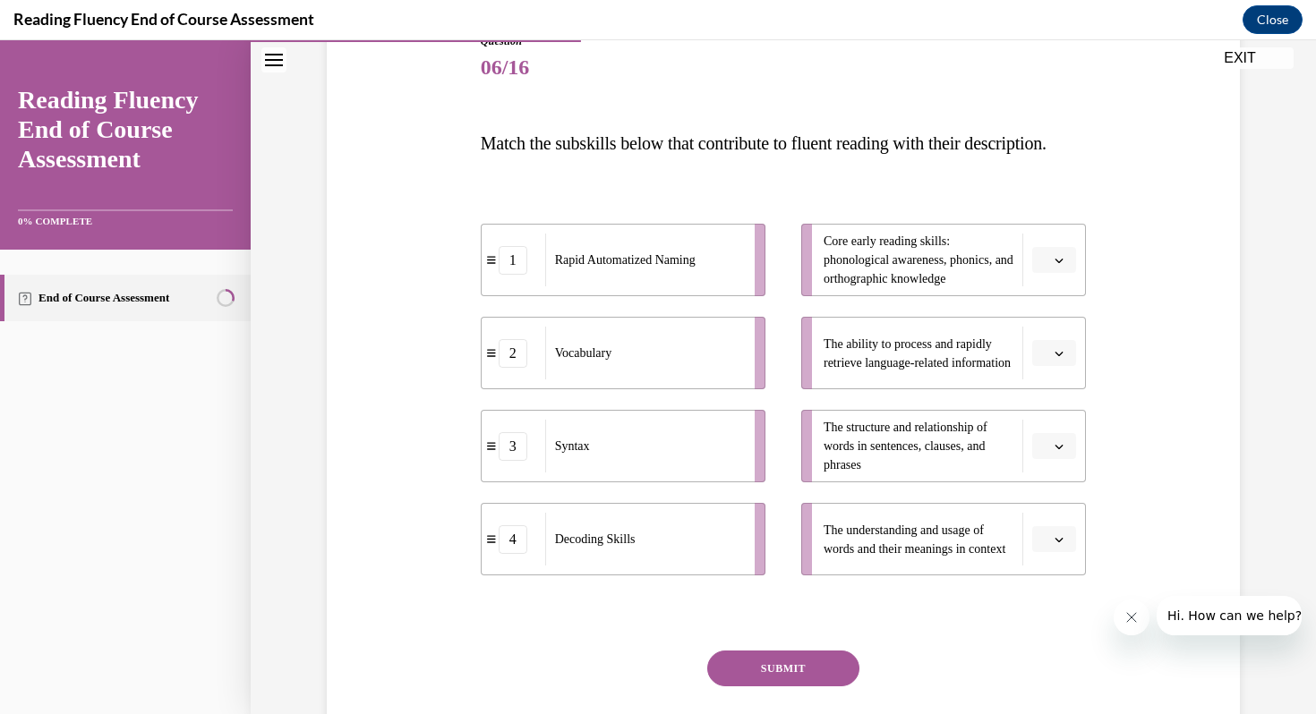
click at [1056, 267] on span "button" at bounding box center [1059, 260] width 13 height 13
click at [1048, 483] on span "4" at bounding box center [1047, 479] width 6 height 14
click at [1056, 546] on span "button" at bounding box center [1059, 540] width 13 height 13
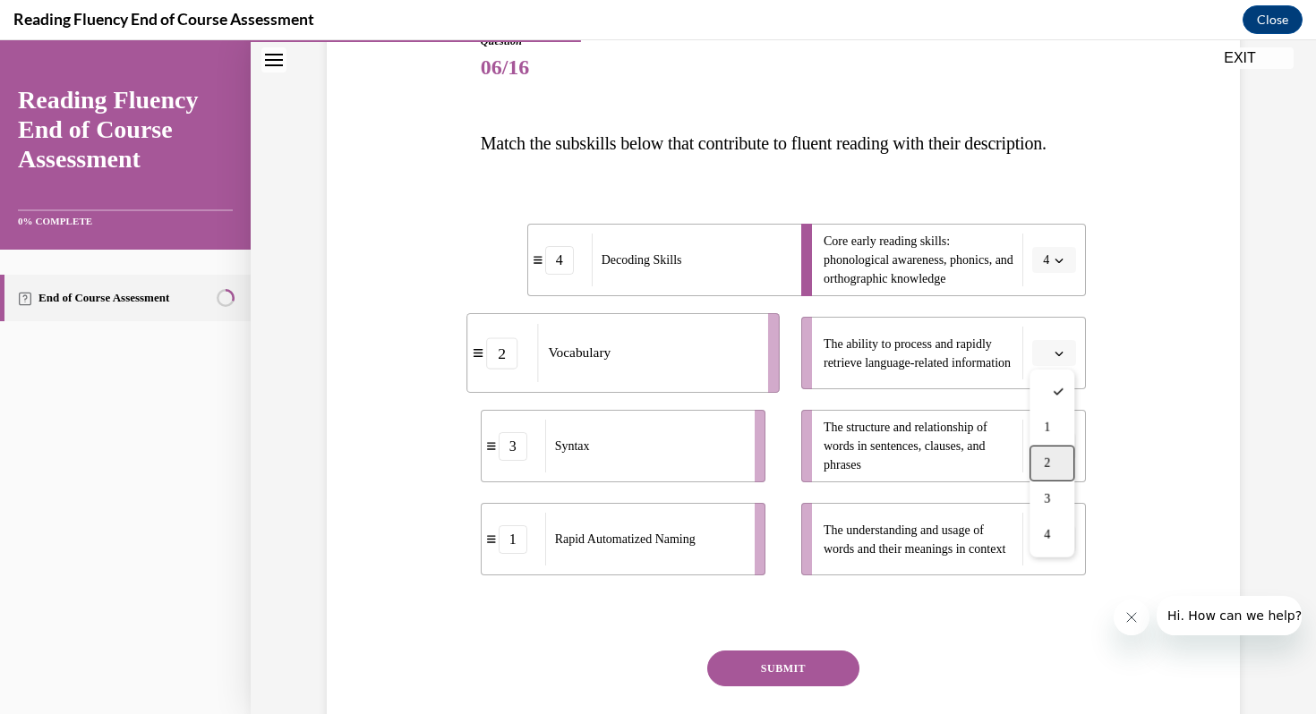
click at [1063, 457] on div "2" at bounding box center [1052, 464] width 45 height 36
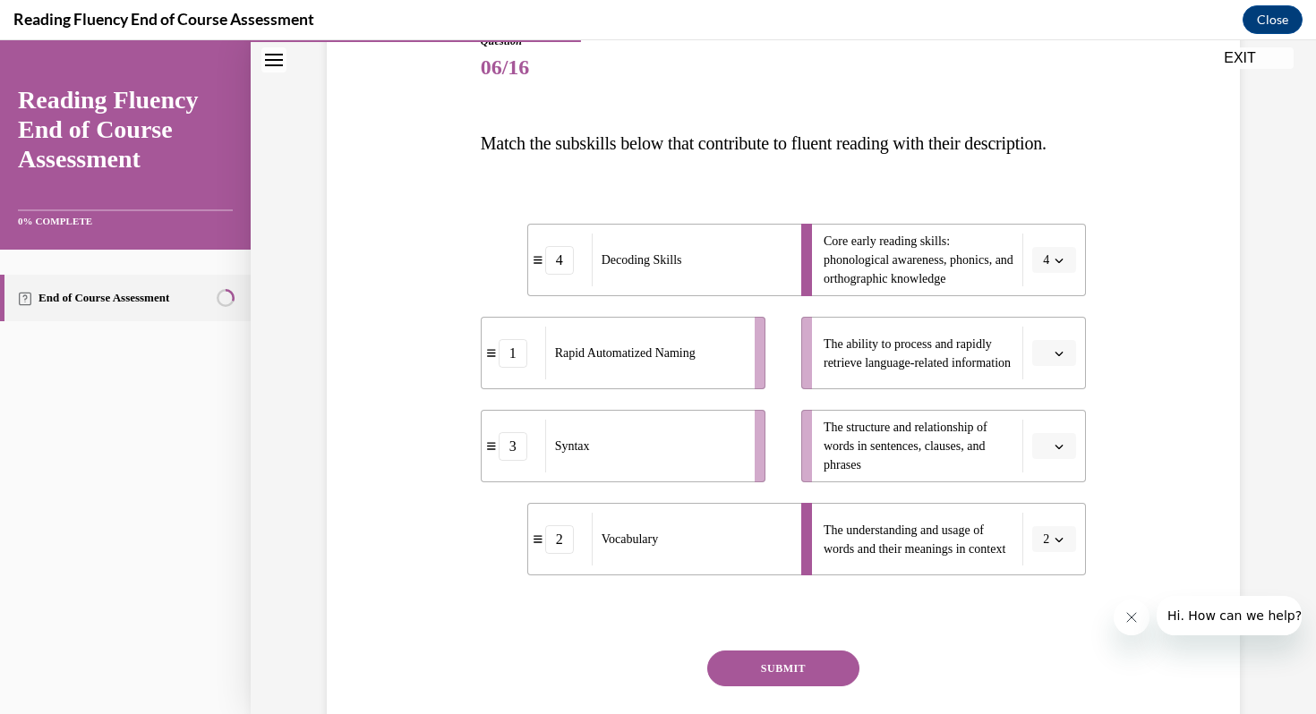
click at [1064, 367] on button "button" at bounding box center [1054, 353] width 44 height 27
click at [1059, 460] on div "1" at bounding box center [1052, 465] width 45 height 36
click at [1057, 451] on icon "button" at bounding box center [1059, 446] width 9 height 9
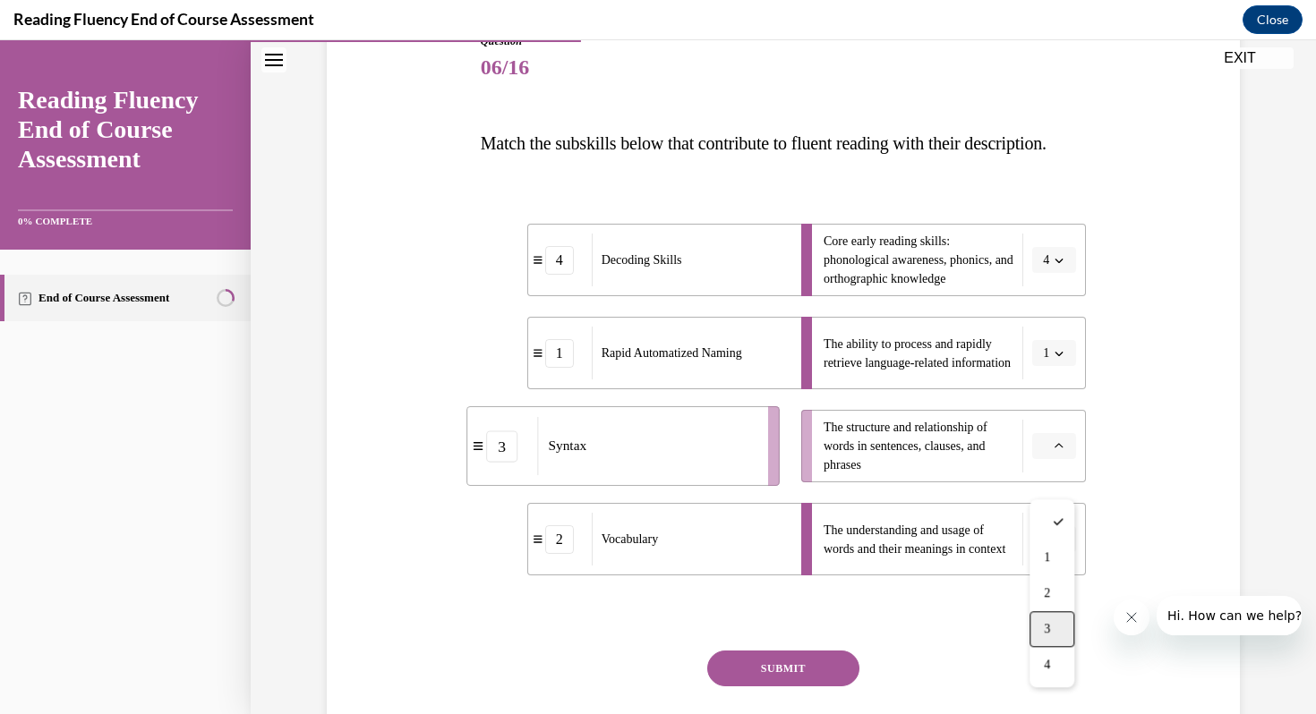
click at [1046, 622] on span "3" at bounding box center [1047, 629] width 6 height 14
click at [840, 687] on button "SUBMIT" at bounding box center [783, 669] width 152 height 36
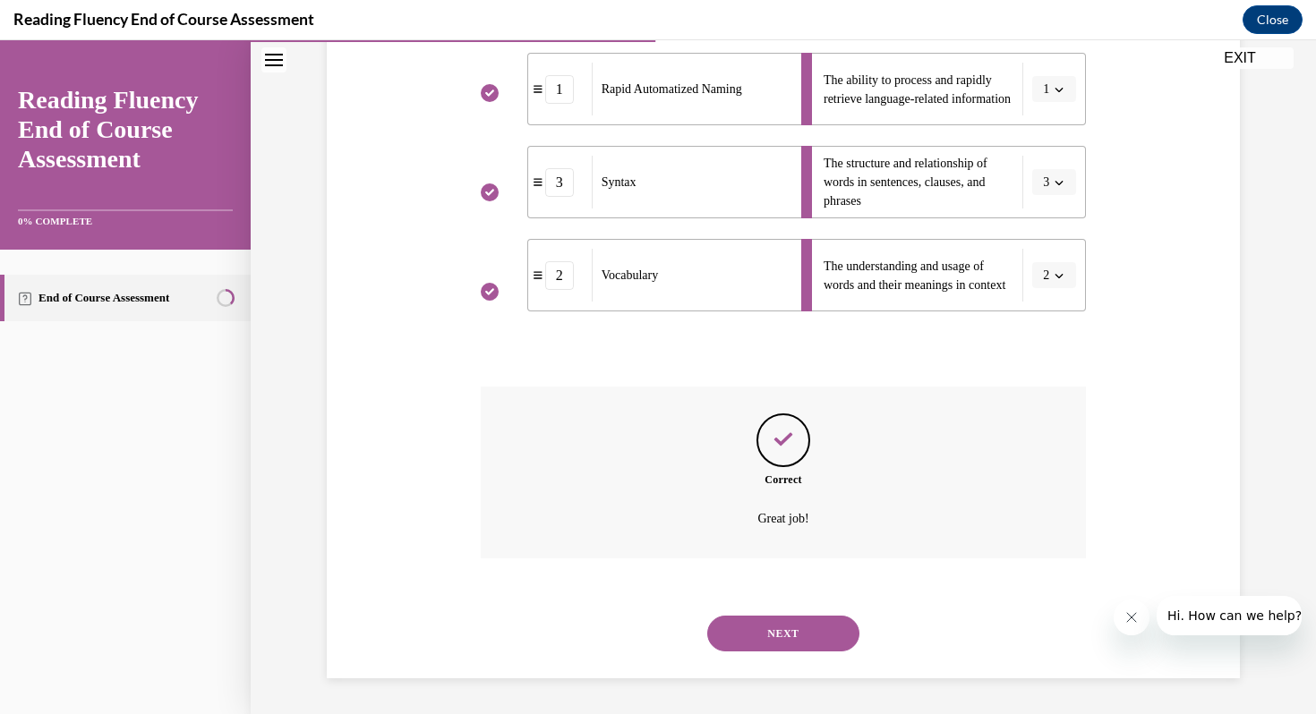
scroll to position [516, 0]
click at [775, 661] on div "NEXT" at bounding box center [784, 634] width 606 height 72
click at [775, 648] on button "NEXT" at bounding box center [783, 634] width 152 height 36
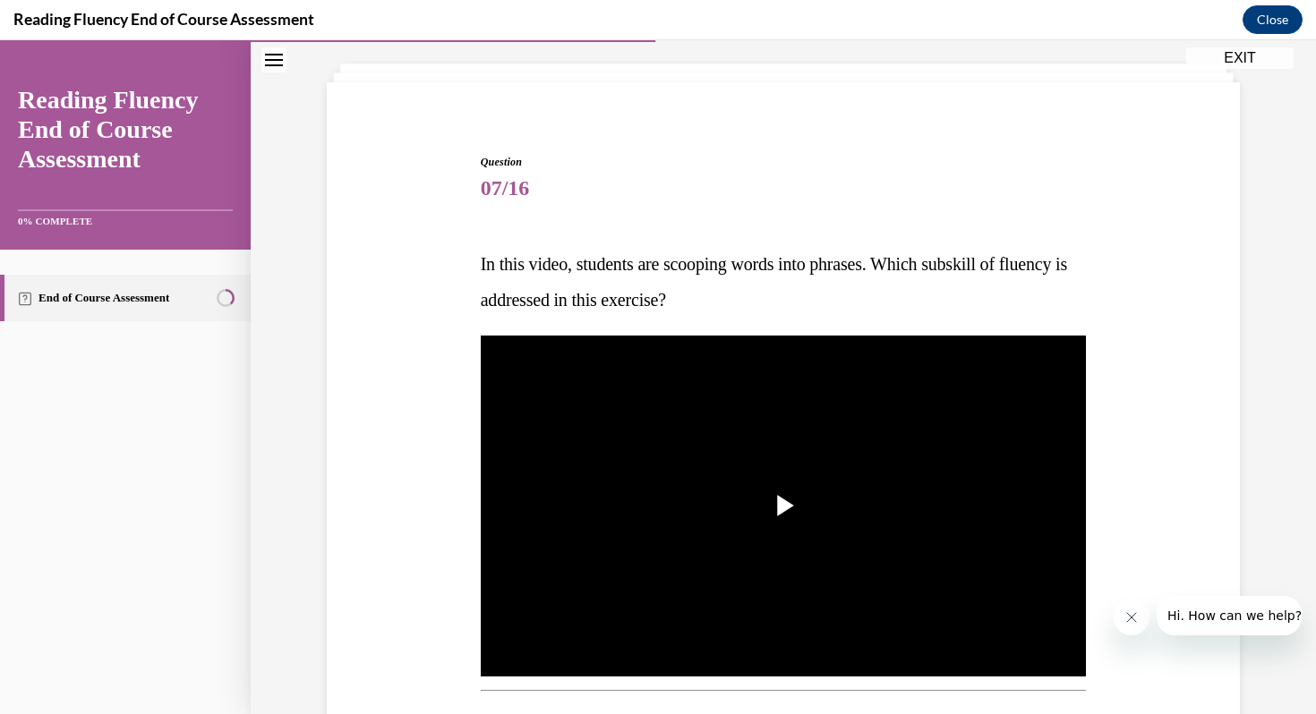
scroll to position [106, 0]
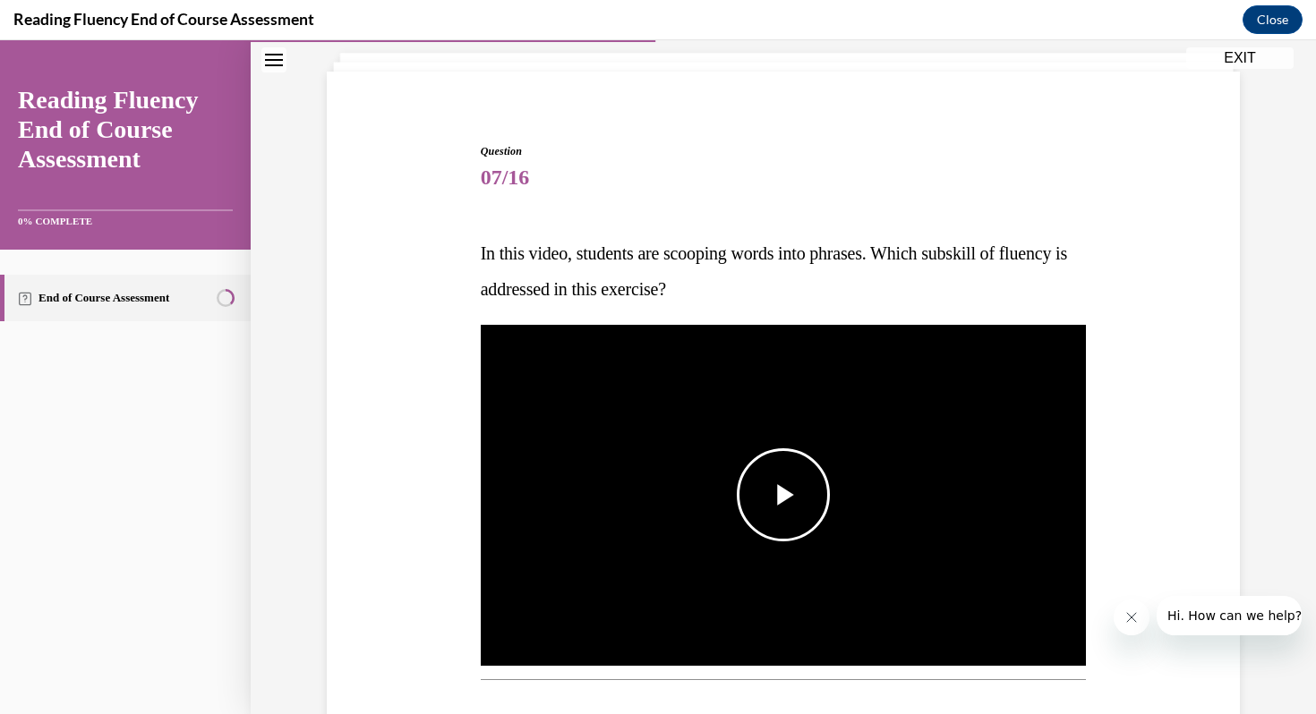
click at [783, 495] on span "Video player" at bounding box center [783, 495] width 0 height 0
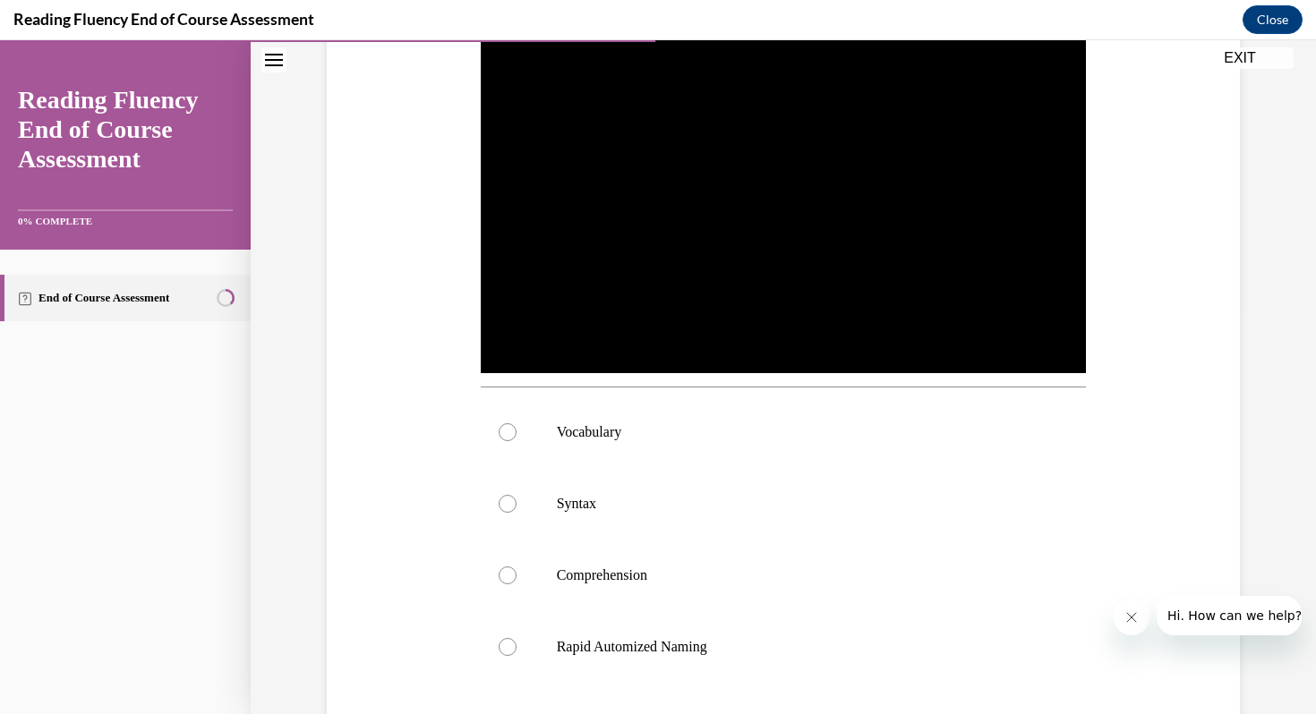
scroll to position [416, 0]
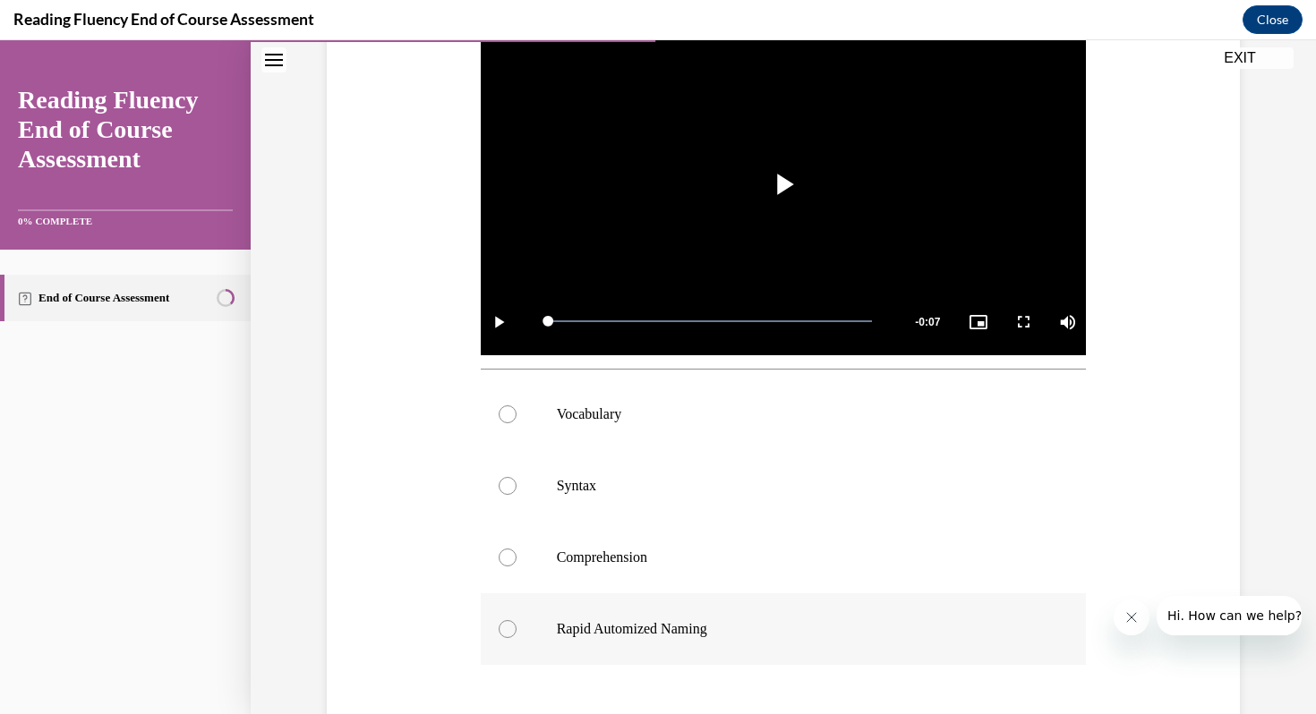
click at [714, 628] on p "Rapid Automized Naming" at bounding box center [799, 629] width 485 height 18
click at [517, 628] on input "Rapid Automized Naming" at bounding box center [508, 629] width 18 height 18
radio input "true"
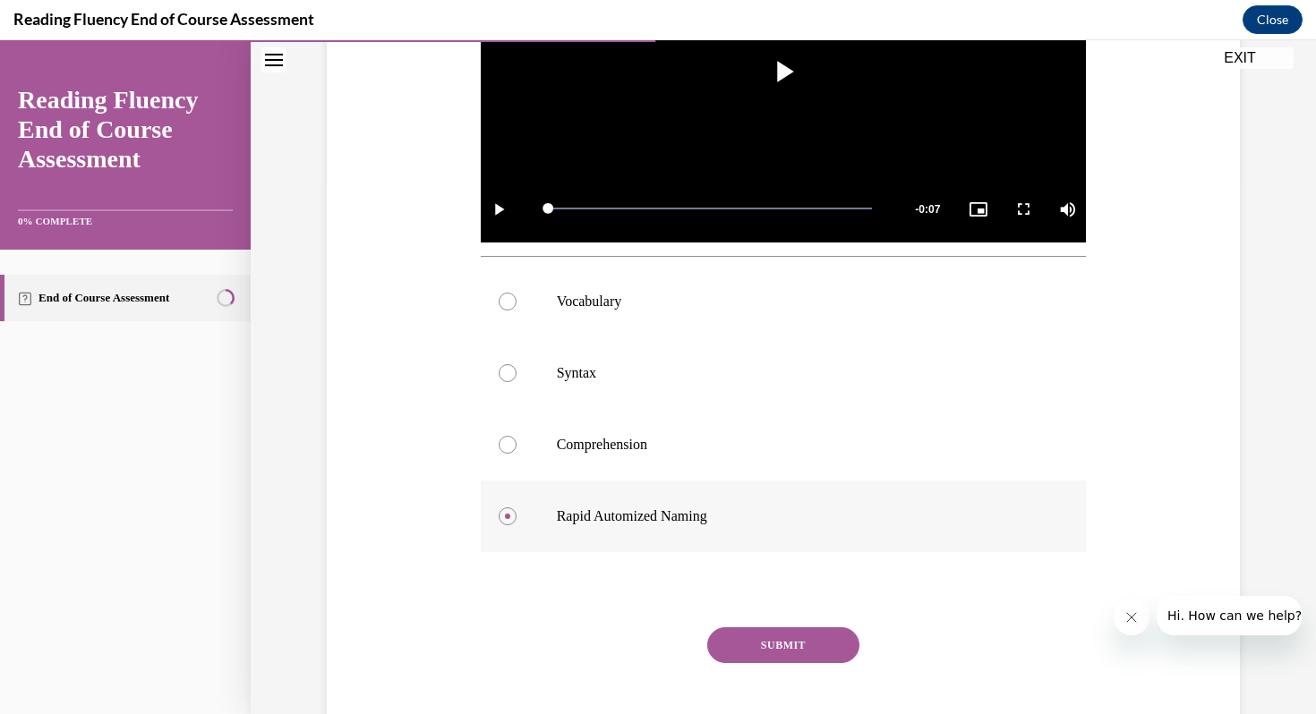
scroll to position [530, 0]
click at [782, 662] on div "SUBMIT" at bounding box center [784, 672] width 606 height 90
click at [792, 620] on div "Question 07/16 In this video, students are scooping words into phrases. Which s…" at bounding box center [784, 246] width 606 height 1055
click at [789, 642] on button "SUBMIT" at bounding box center [783, 645] width 152 height 36
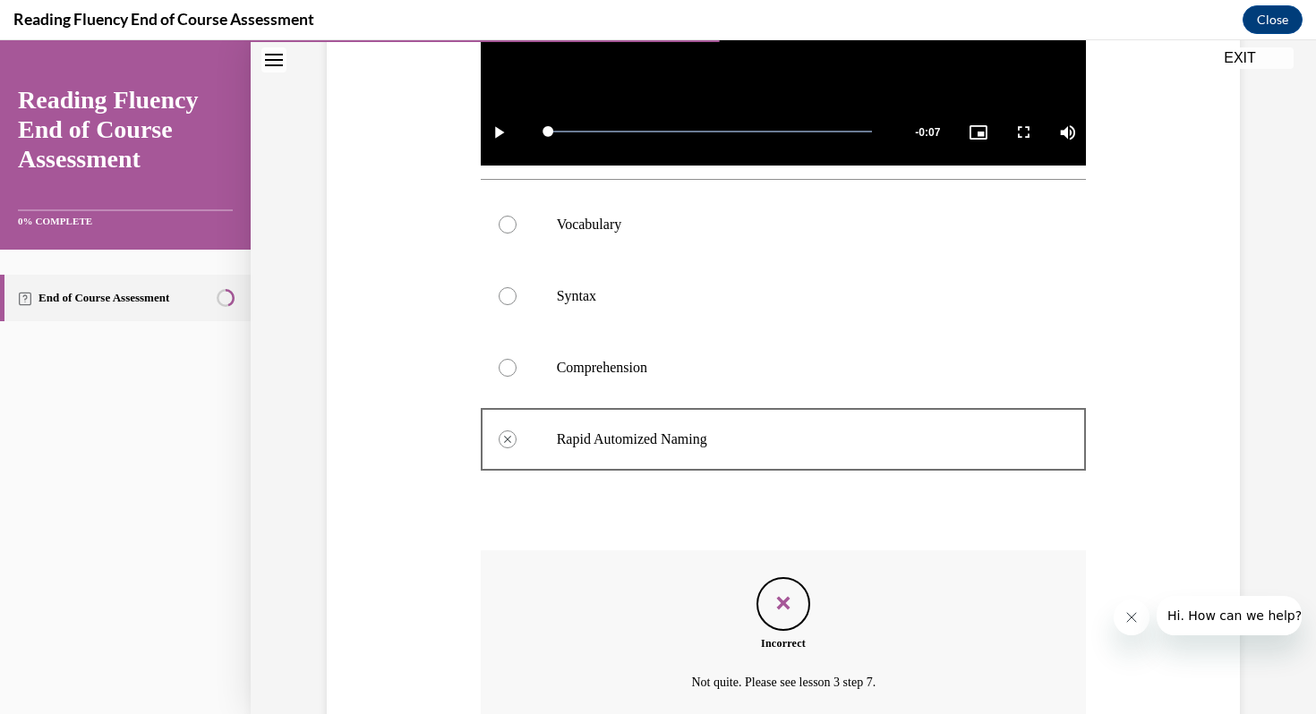
scroll to position [604, 0]
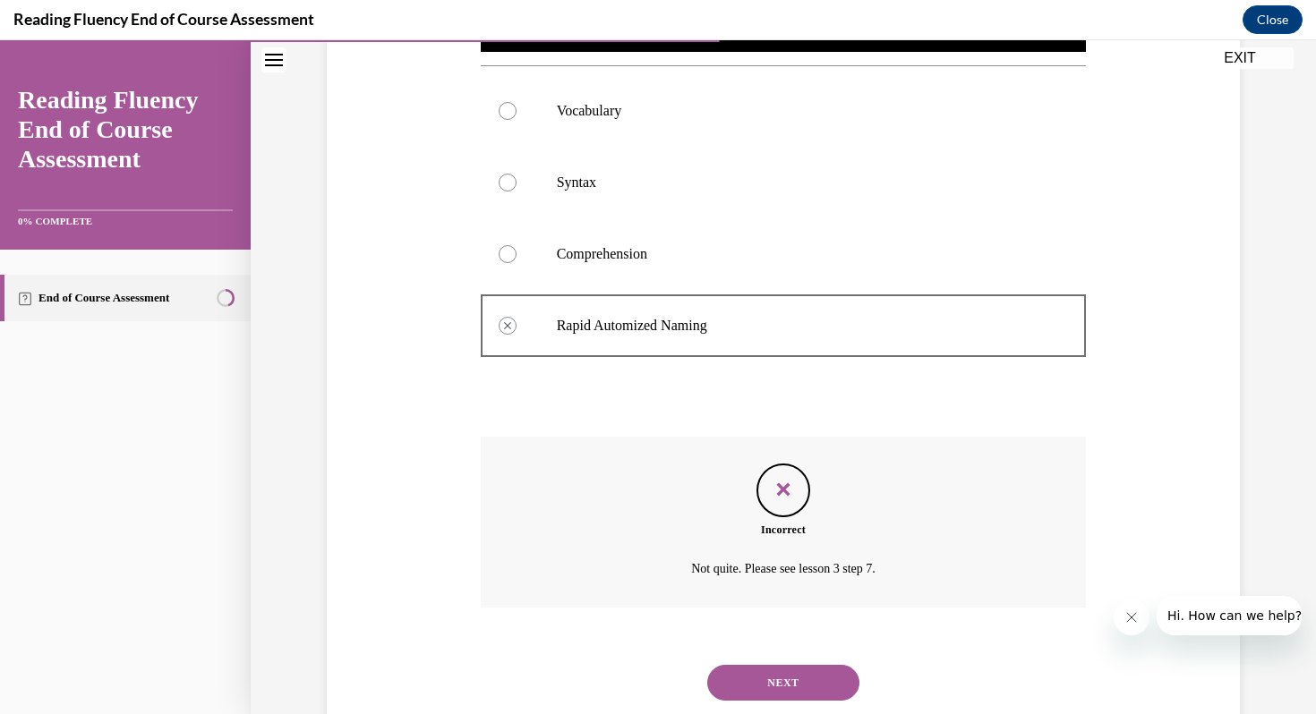
click at [787, 689] on button "NEXT" at bounding box center [783, 683] width 152 height 36
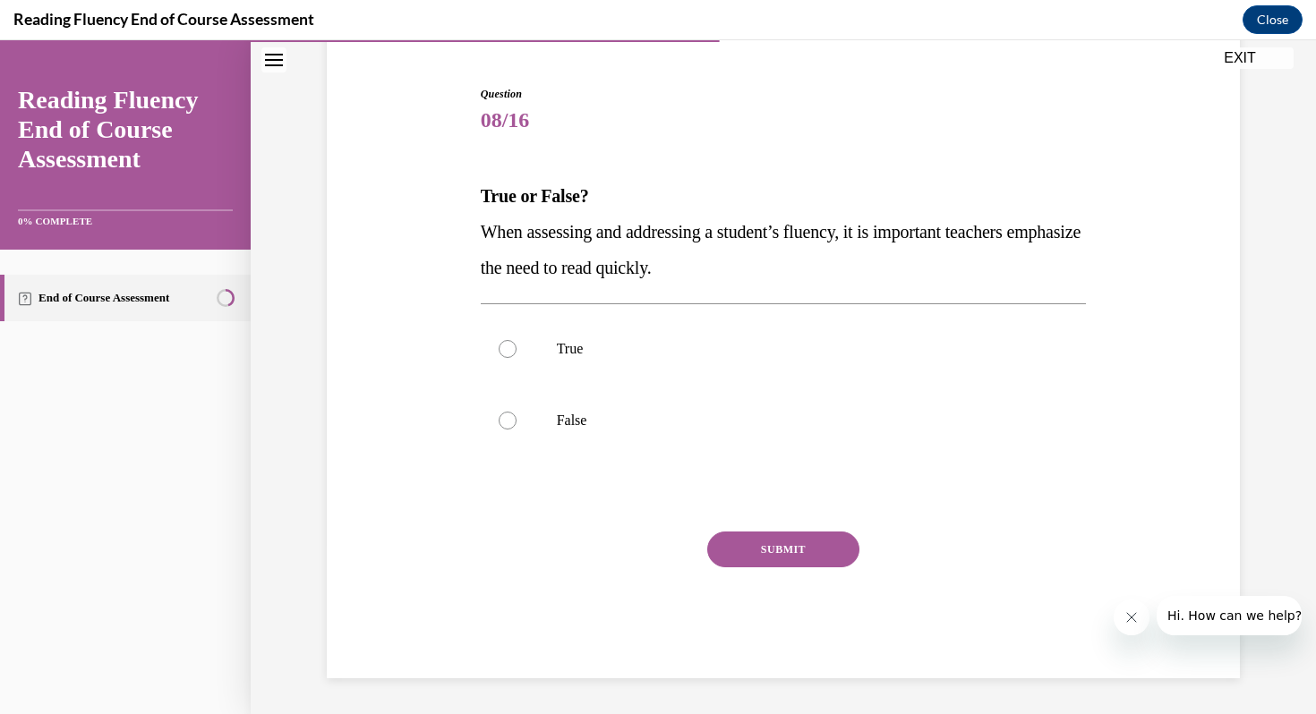
scroll to position [163, 0]
click at [576, 421] on p "False" at bounding box center [799, 421] width 485 height 18
click at [517, 421] on input "False" at bounding box center [508, 421] width 18 height 18
radio input "true"
click at [777, 543] on button "SUBMIT" at bounding box center [783, 550] width 152 height 36
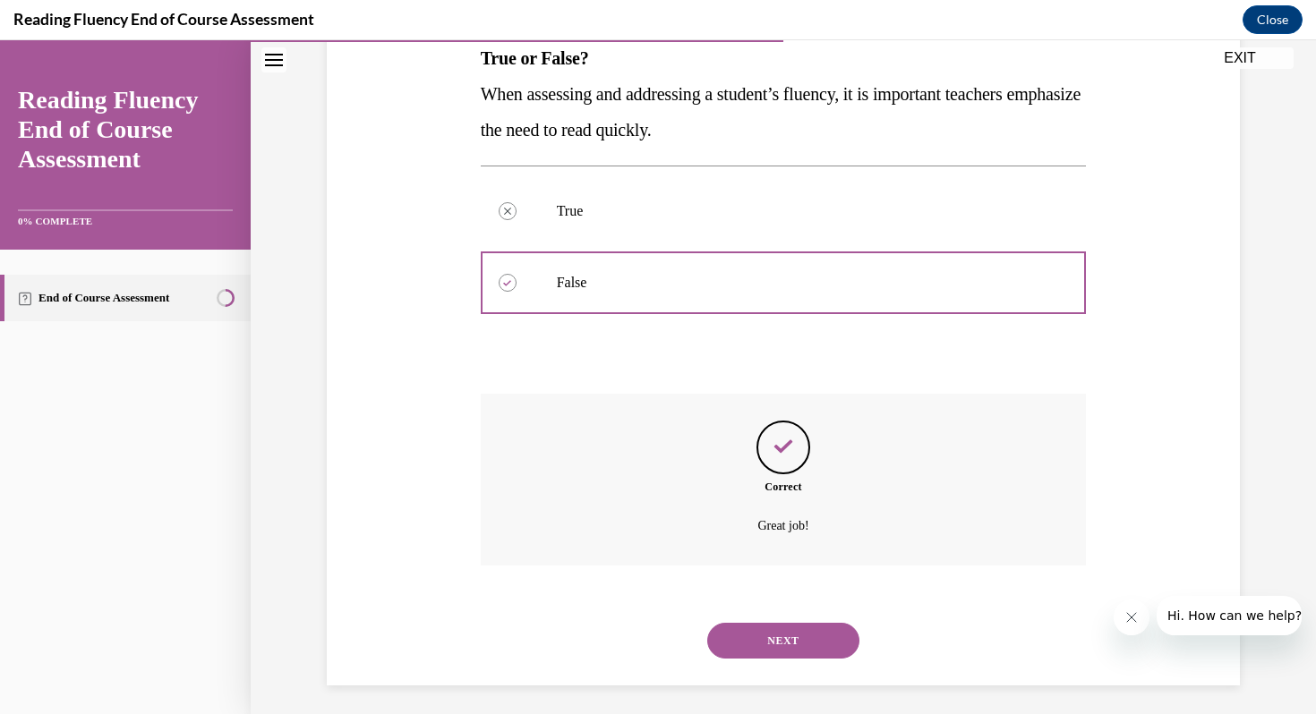
scroll to position [308, 0]
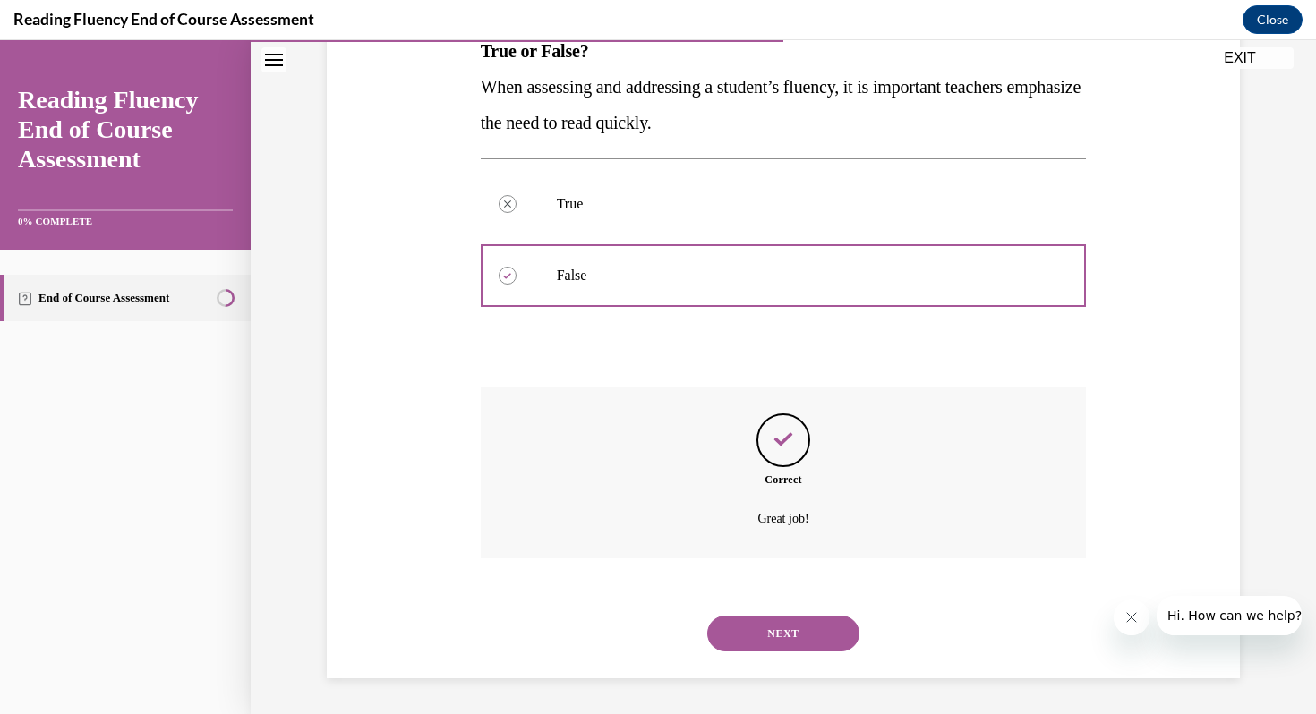
click at [769, 626] on button "NEXT" at bounding box center [783, 634] width 152 height 36
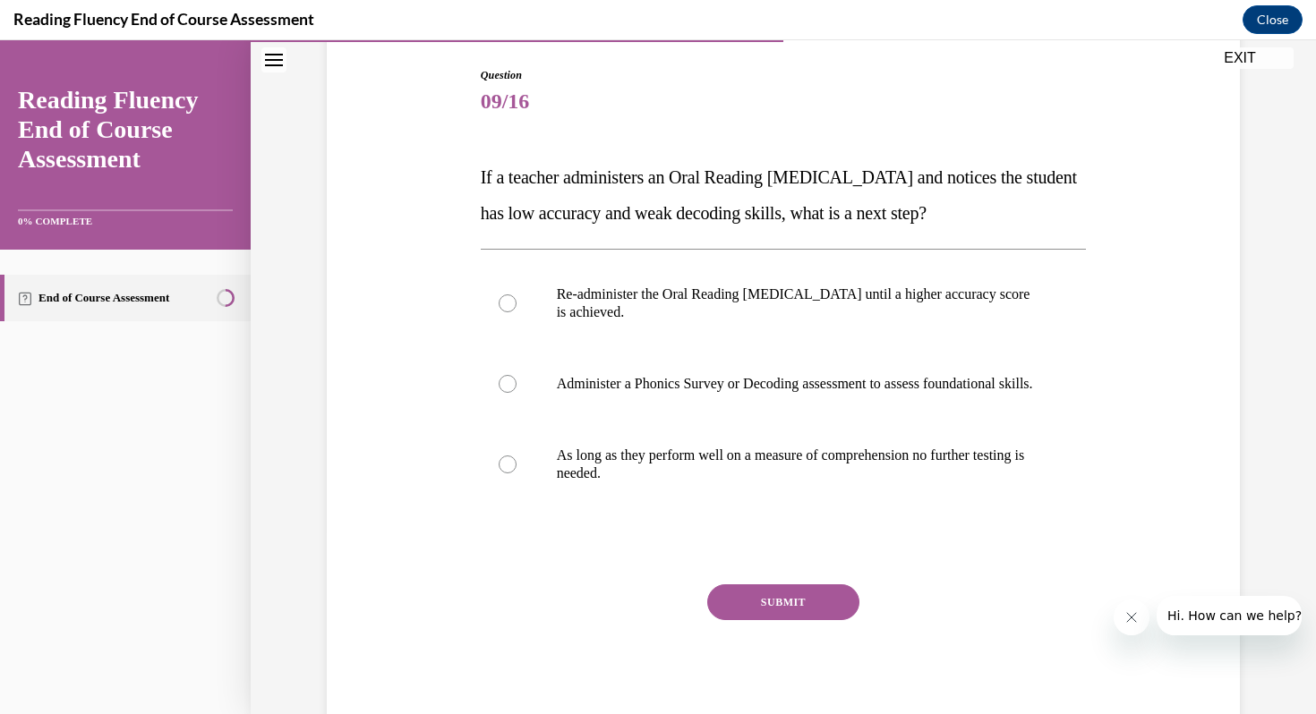
scroll to position [184, 0]
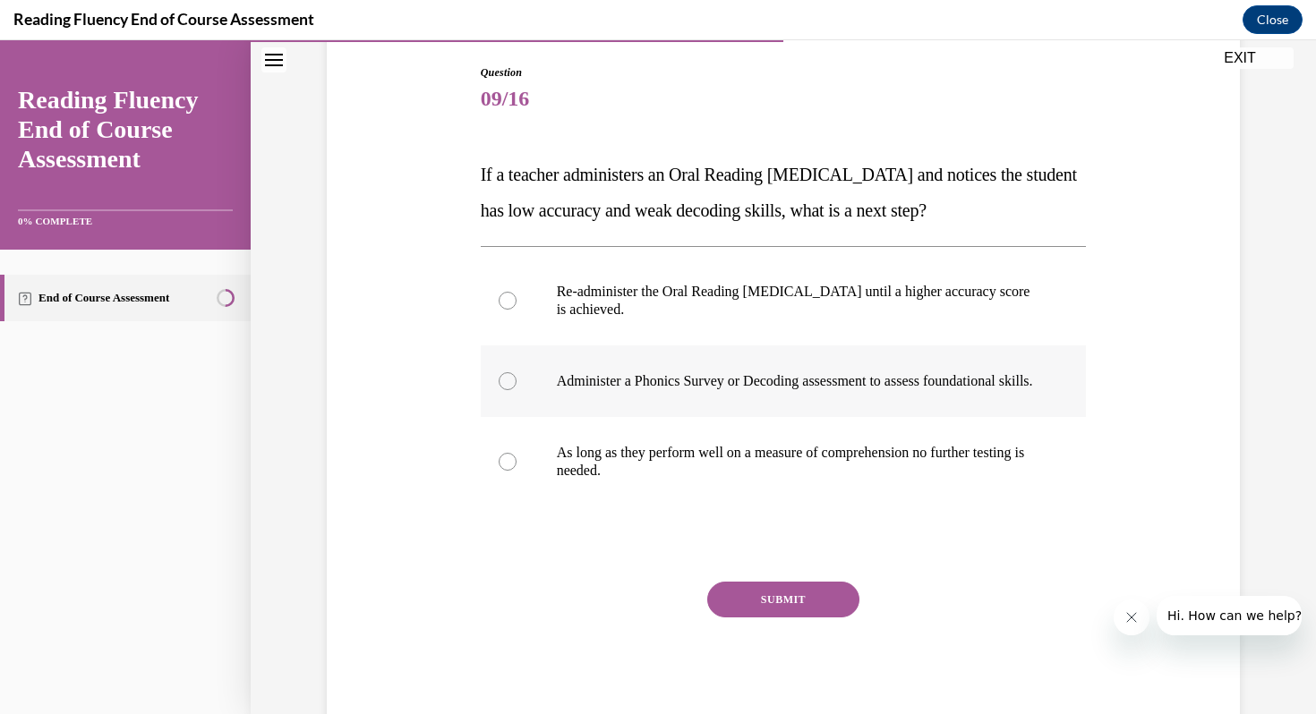
click at [747, 371] on label "Administer a Phonics Survey or Decoding assessment to assess foundational skill…" at bounding box center [784, 382] width 606 height 72
click at [517, 372] on input "Administer a Phonics Survey or Decoding assessment to assess foundational skill…" at bounding box center [508, 381] width 18 height 18
radio input "true"
click at [736, 618] on button "SUBMIT" at bounding box center [783, 600] width 152 height 36
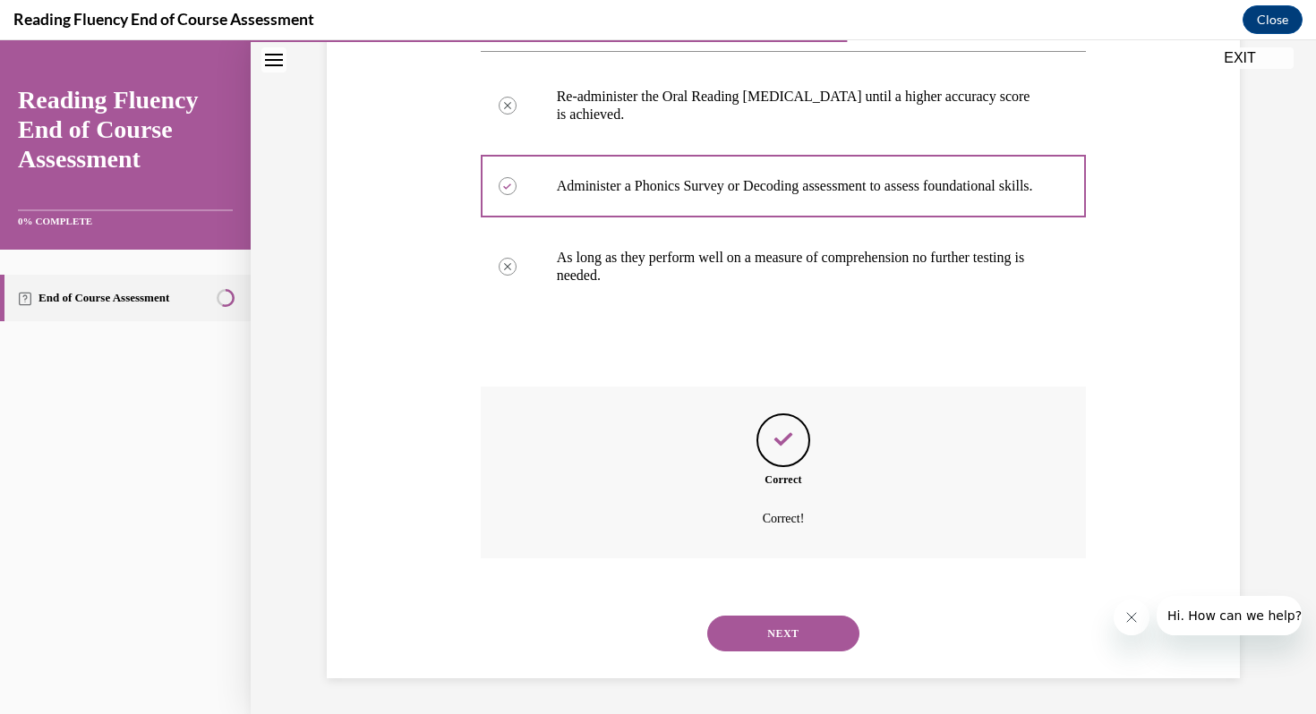
click at [781, 637] on button "NEXT" at bounding box center [783, 634] width 152 height 36
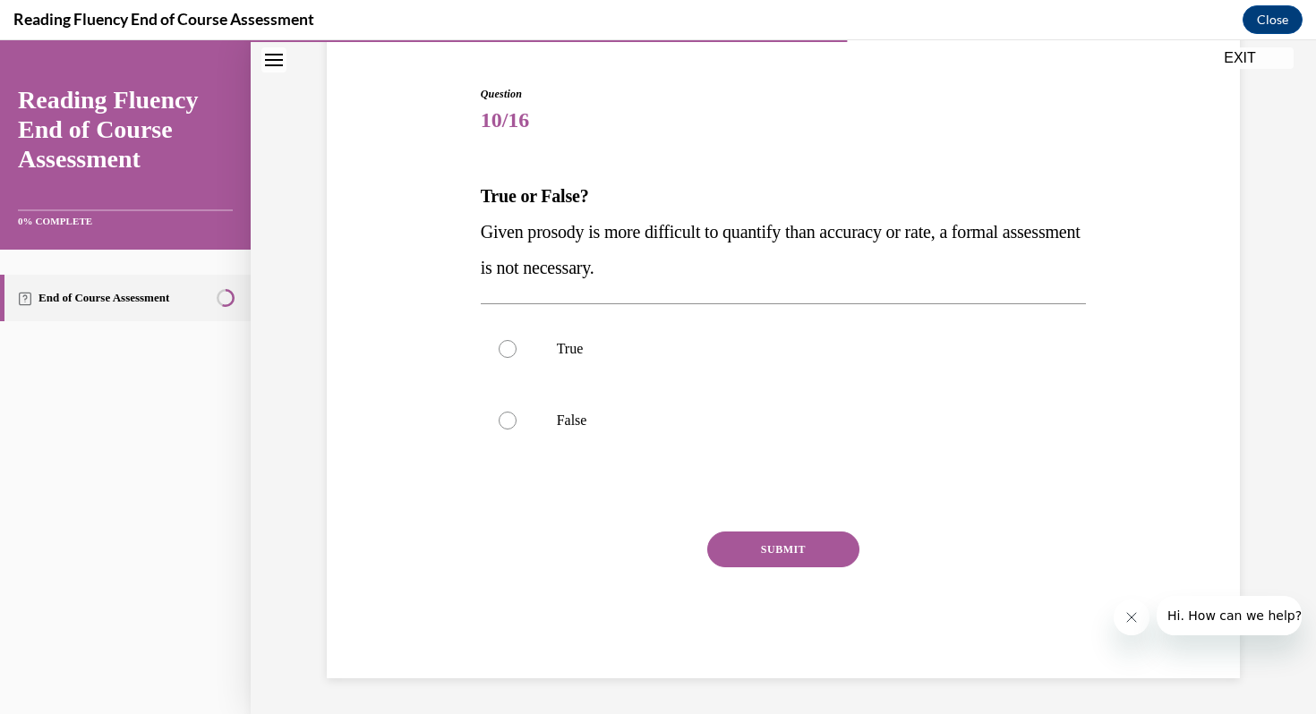
scroll to position [163, 0]
click at [673, 413] on p "False" at bounding box center [799, 421] width 485 height 18
click at [517, 413] on input "False" at bounding box center [508, 421] width 18 height 18
radio input "true"
click at [742, 543] on button "SUBMIT" at bounding box center [783, 550] width 152 height 36
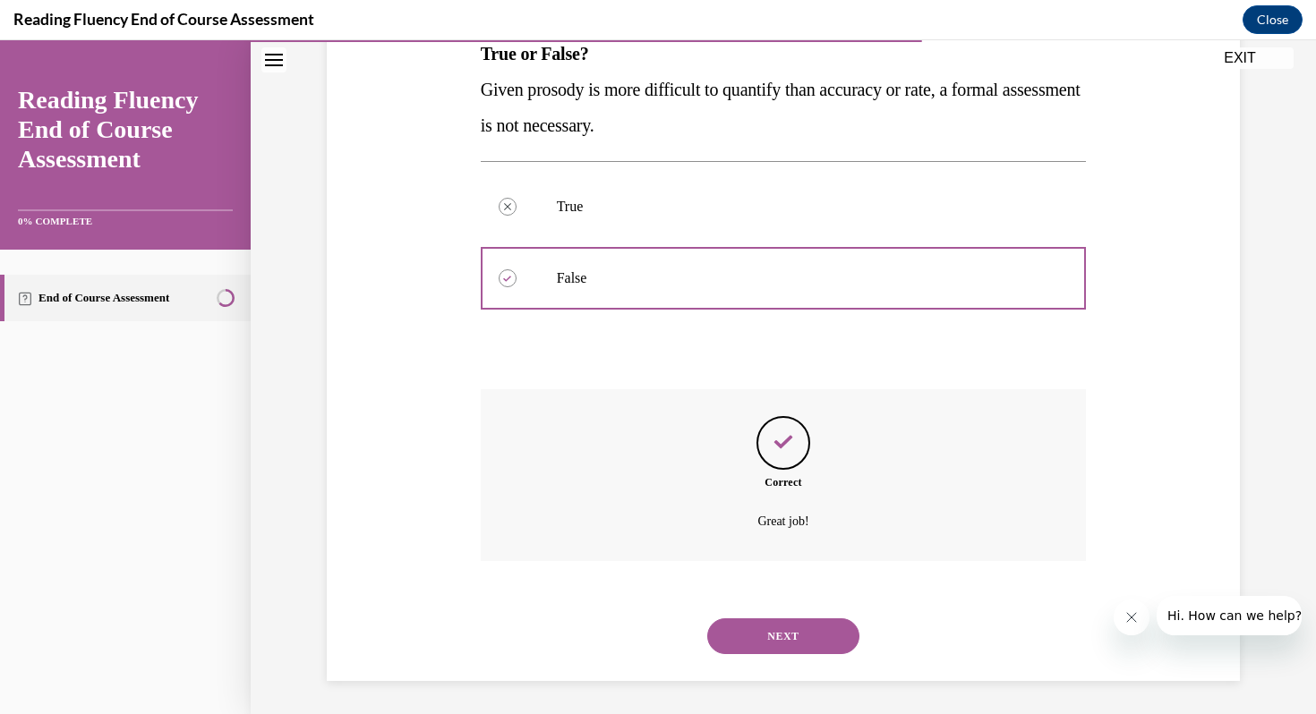
scroll to position [308, 0]
click at [763, 624] on button "NEXT" at bounding box center [783, 634] width 152 height 36
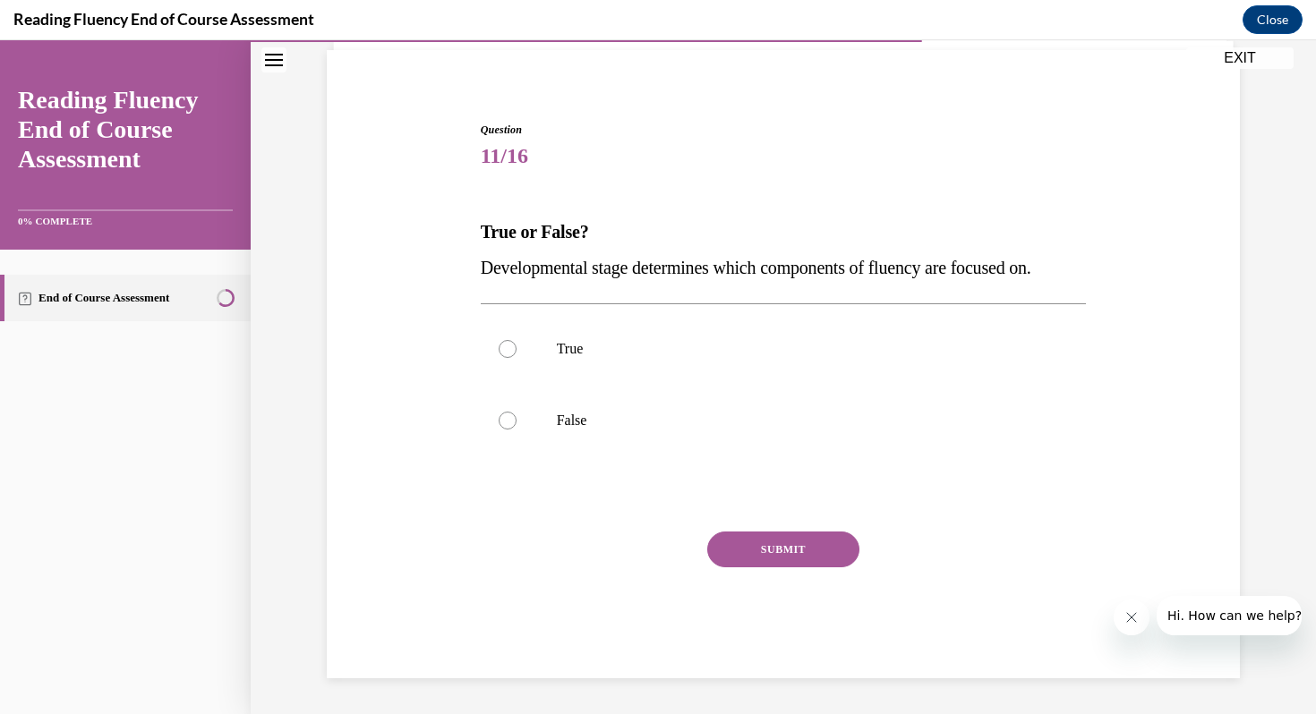
scroll to position [127, 0]
click at [719, 429] on p "False" at bounding box center [799, 421] width 485 height 18
click at [517, 429] on input "False" at bounding box center [508, 421] width 18 height 18
radio input "true"
click at [757, 561] on button "SUBMIT" at bounding box center [783, 550] width 152 height 36
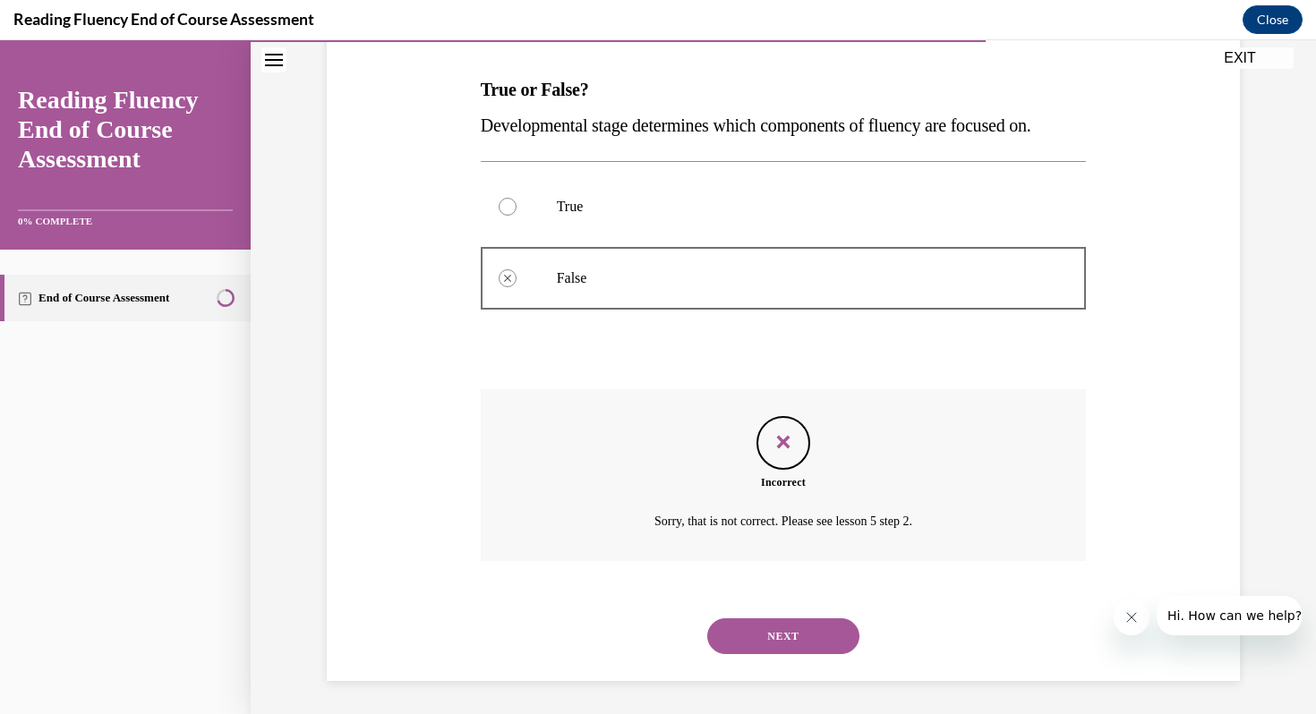
scroll to position [272, 0]
click at [778, 631] on button "NEXT" at bounding box center [783, 634] width 152 height 36
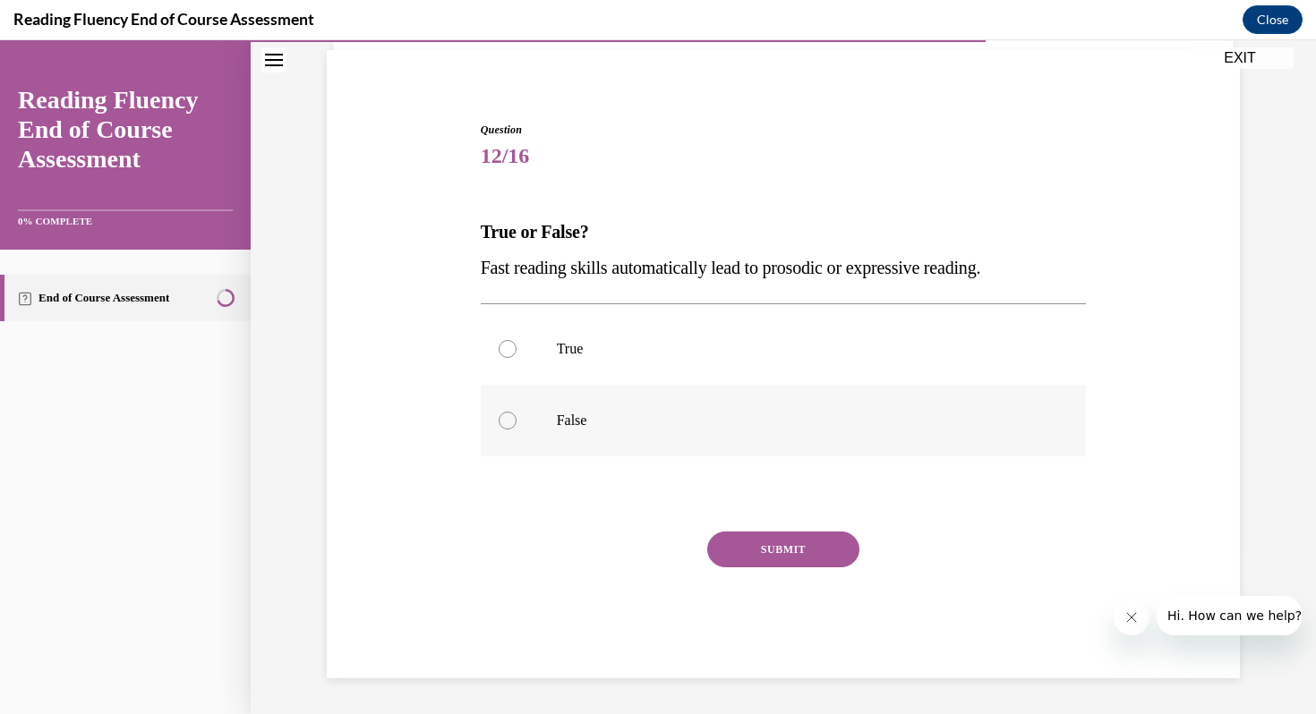
click at [592, 430] on label "False" at bounding box center [784, 421] width 606 height 72
click at [517, 430] on input "False" at bounding box center [508, 421] width 18 height 18
radio input "true"
click at [766, 544] on button "SUBMIT" at bounding box center [783, 550] width 152 height 36
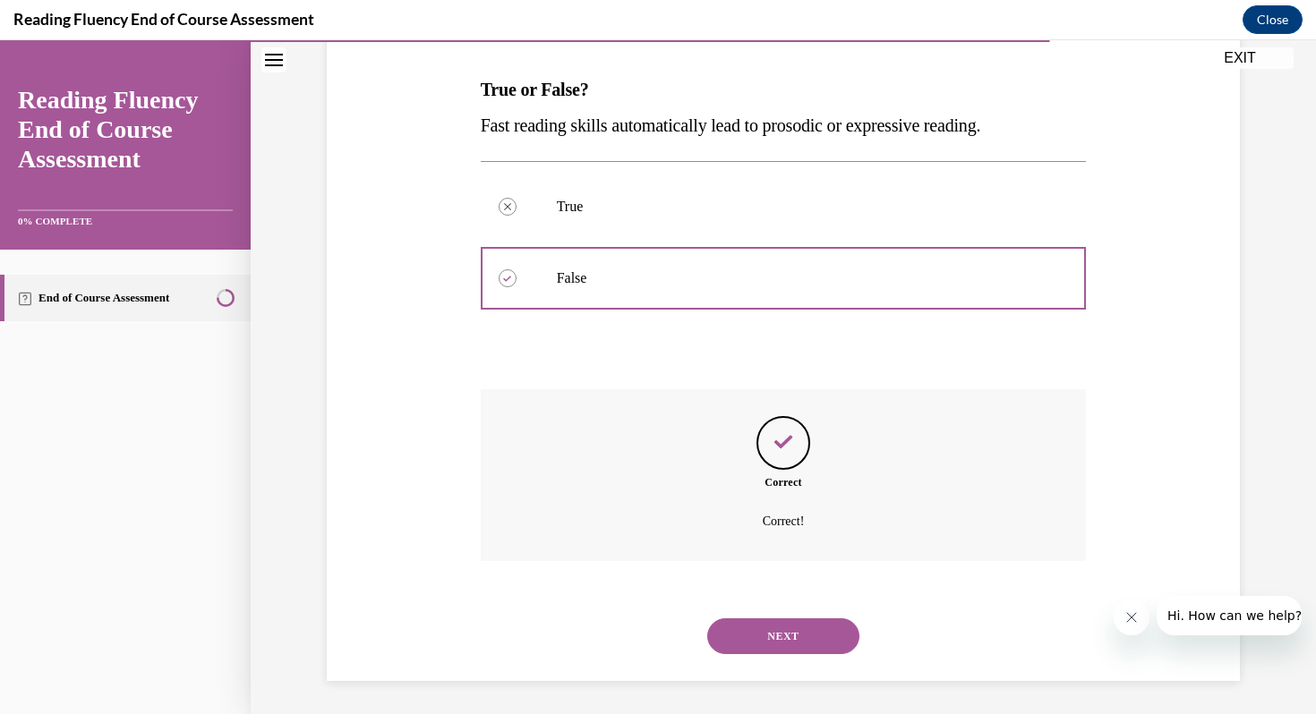
scroll to position [272, 0]
click at [797, 627] on button "NEXT" at bounding box center [783, 634] width 152 height 36
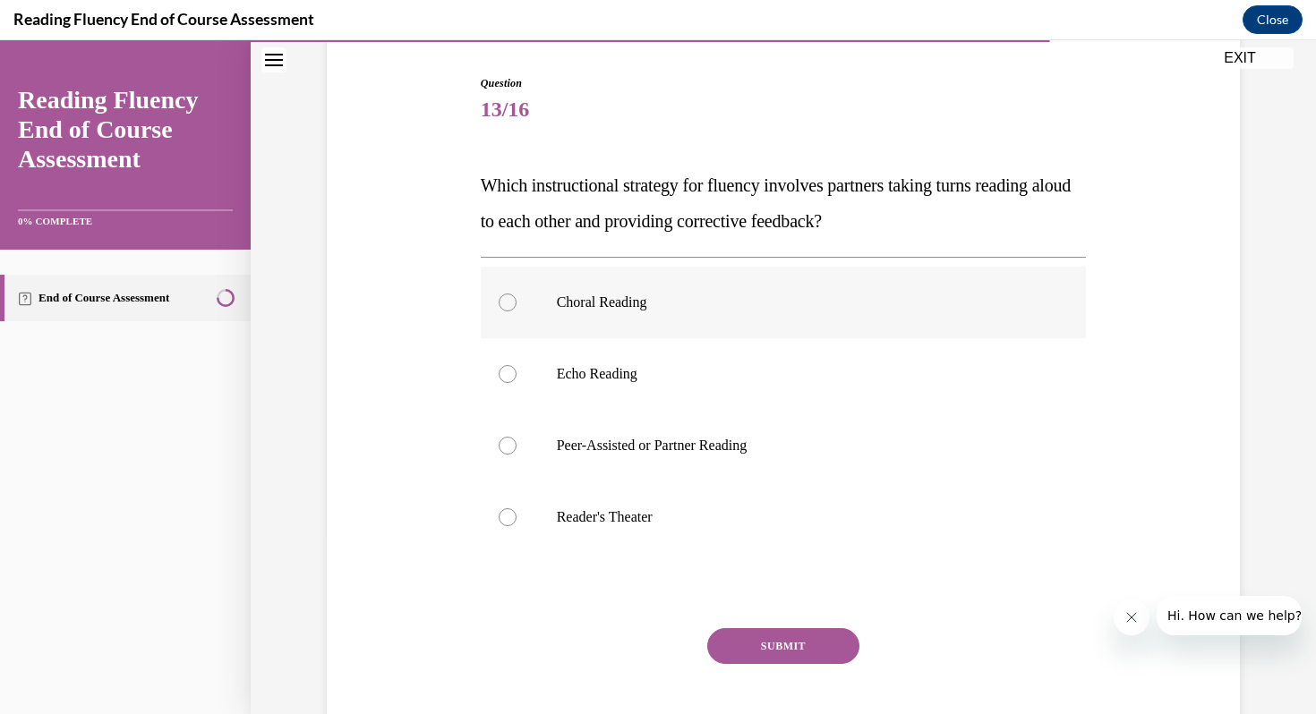
scroll to position [178, 0]
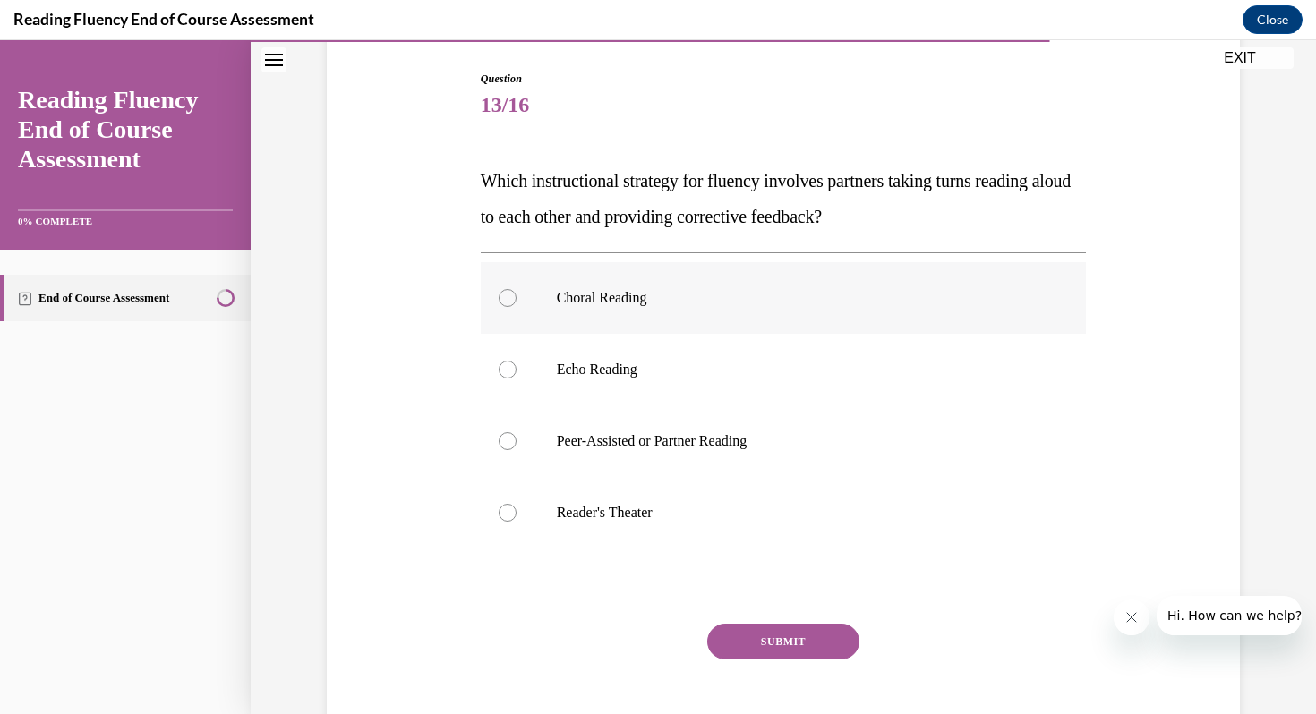
click at [814, 454] on label "Peer-Assisted or Partner Reading" at bounding box center [784, 442] width 606 height 72
click at [517, 450] on input "Peer-Assisted or Partner Reading" at bounding box center [508, 441] width 18 height 18
radio input "true"
click at [745, 634] on button "SUBMIT" at bounding box center [783, 642] width 152 height 36
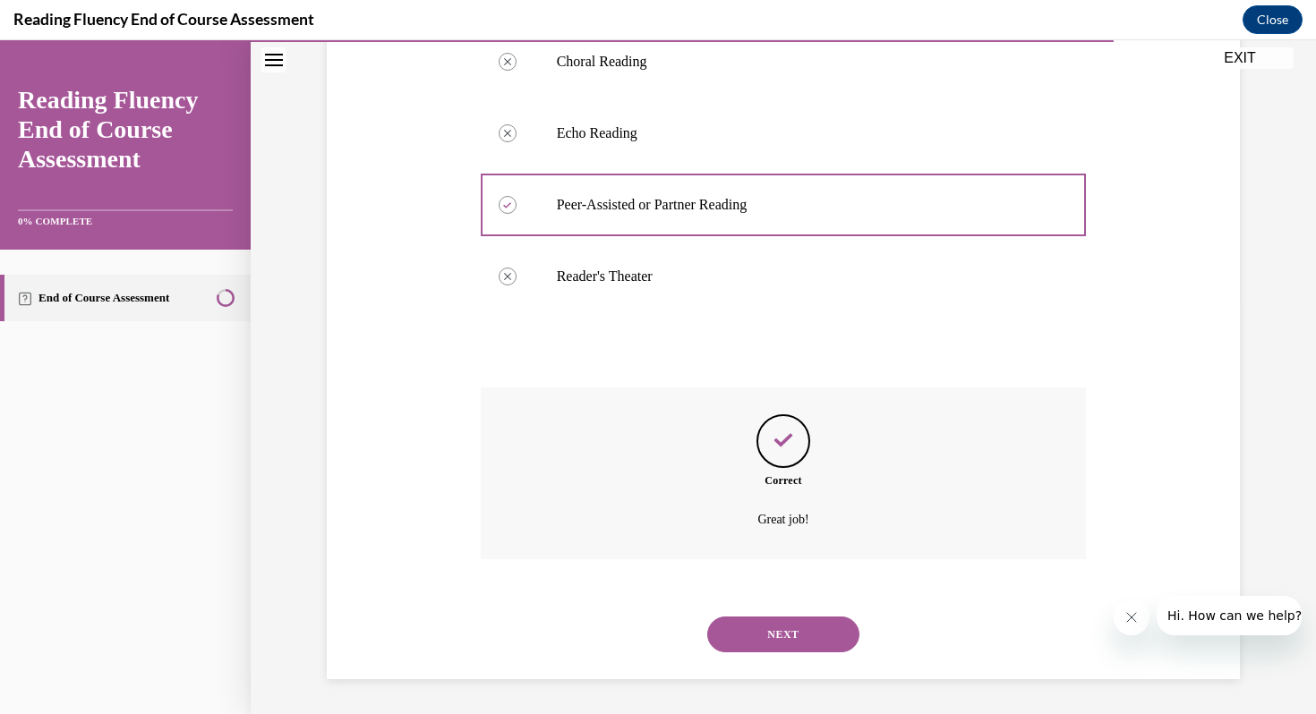
scroll to position [415, 0]
click at [768, 658] on div "NEXT" at bounding box center [784, 634] width 606 height 72
click at [768, 637] on button "NEXT" at bounding box center [783, 634] width 152 height 36
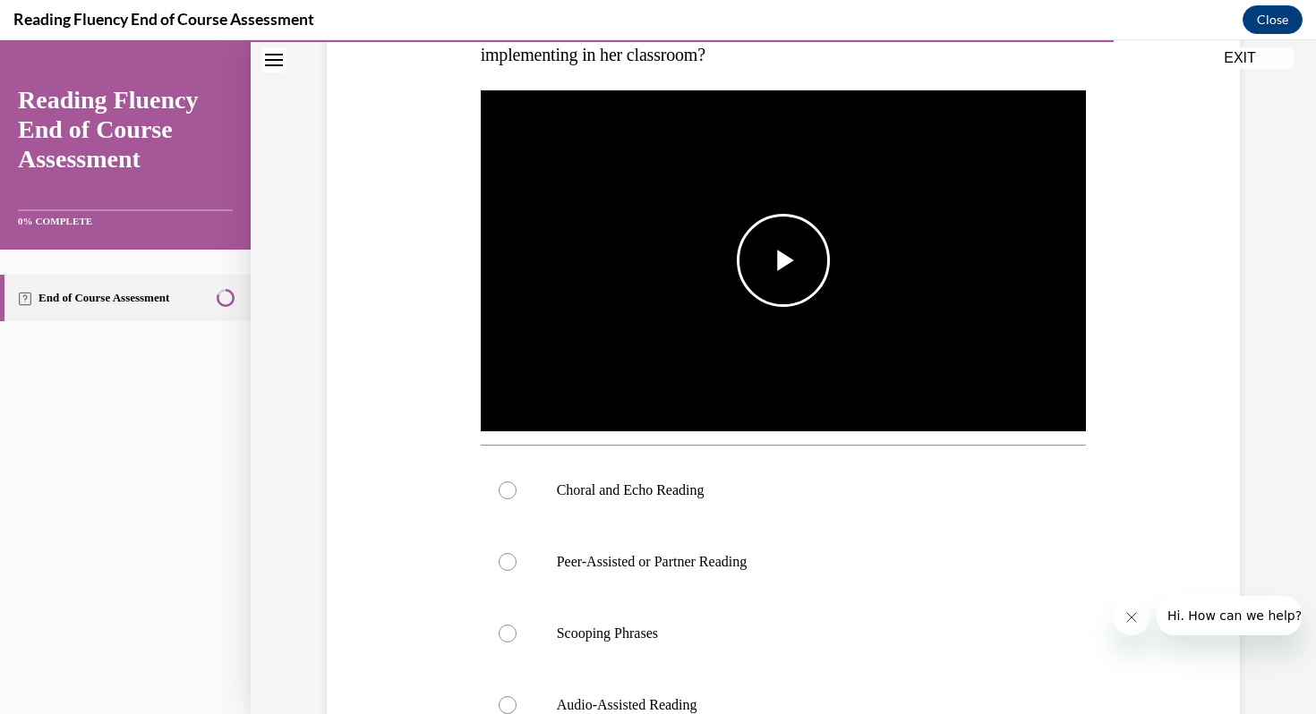
scroll to position [354, 0]
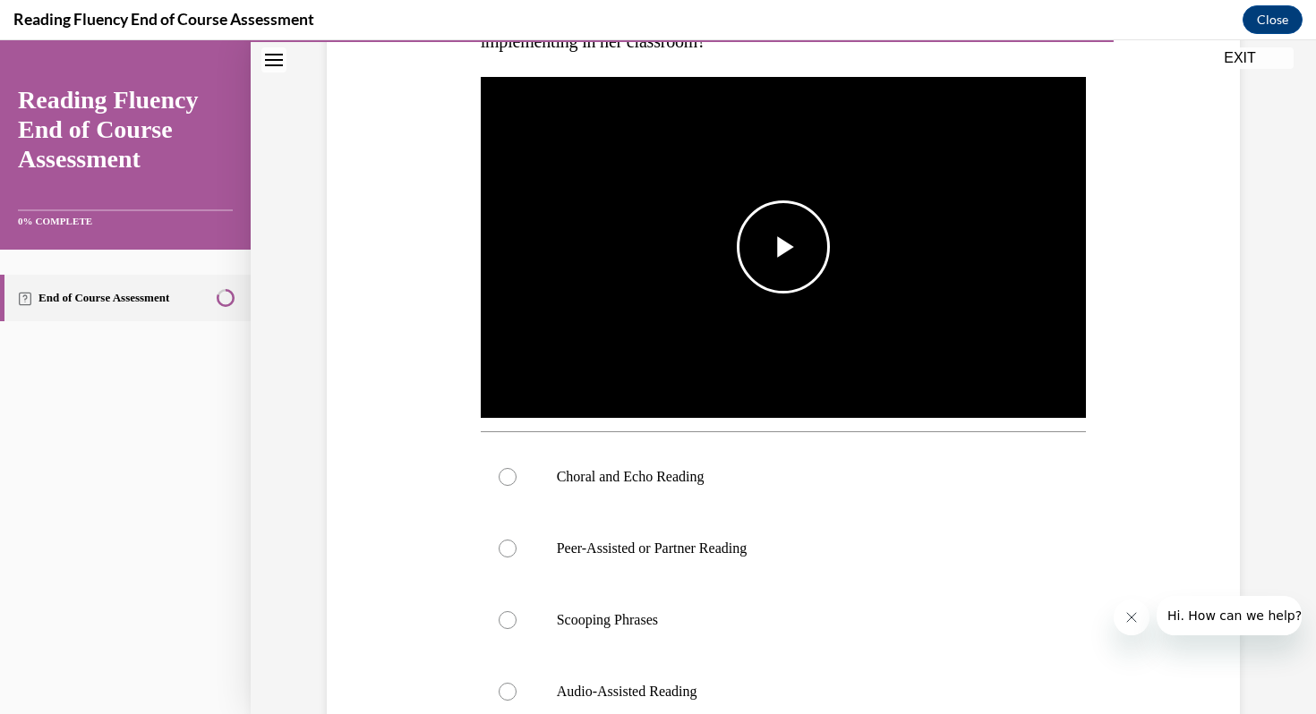
click at [783, 247] on span "Video player" at bounding box center [783, 247] width 0 height 0
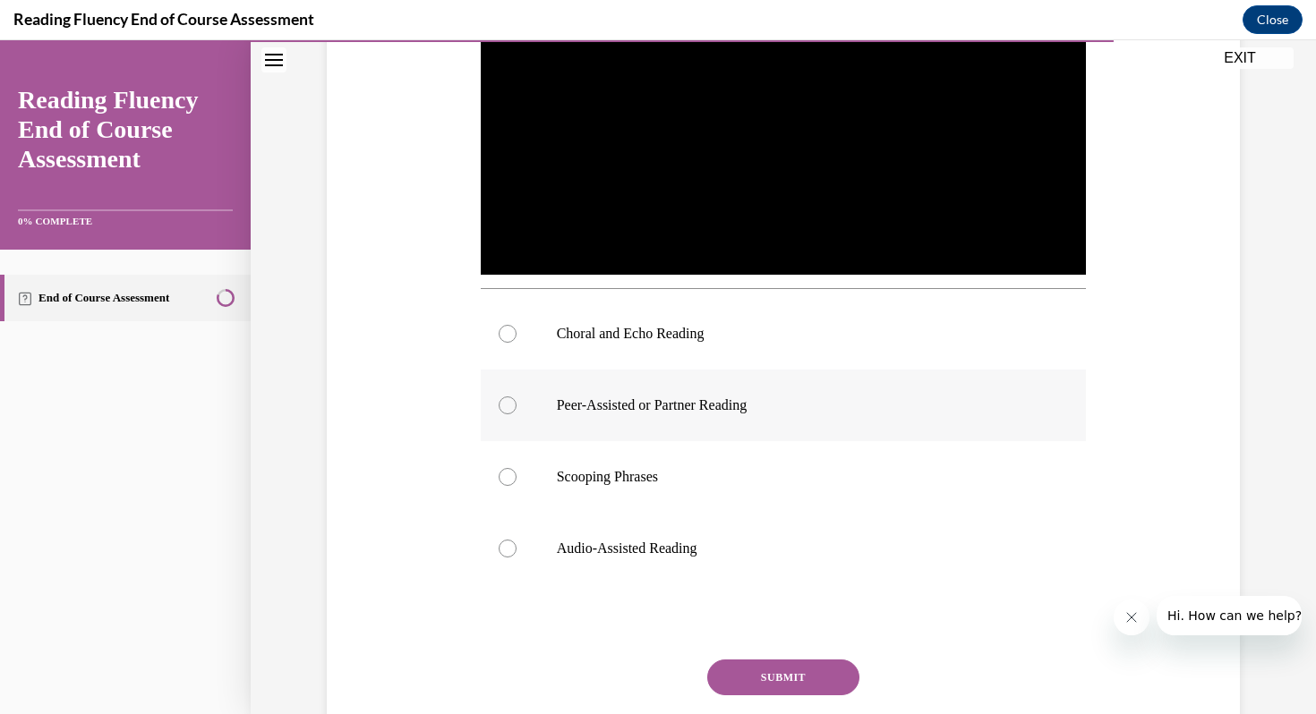
scroll to position [501, 0]
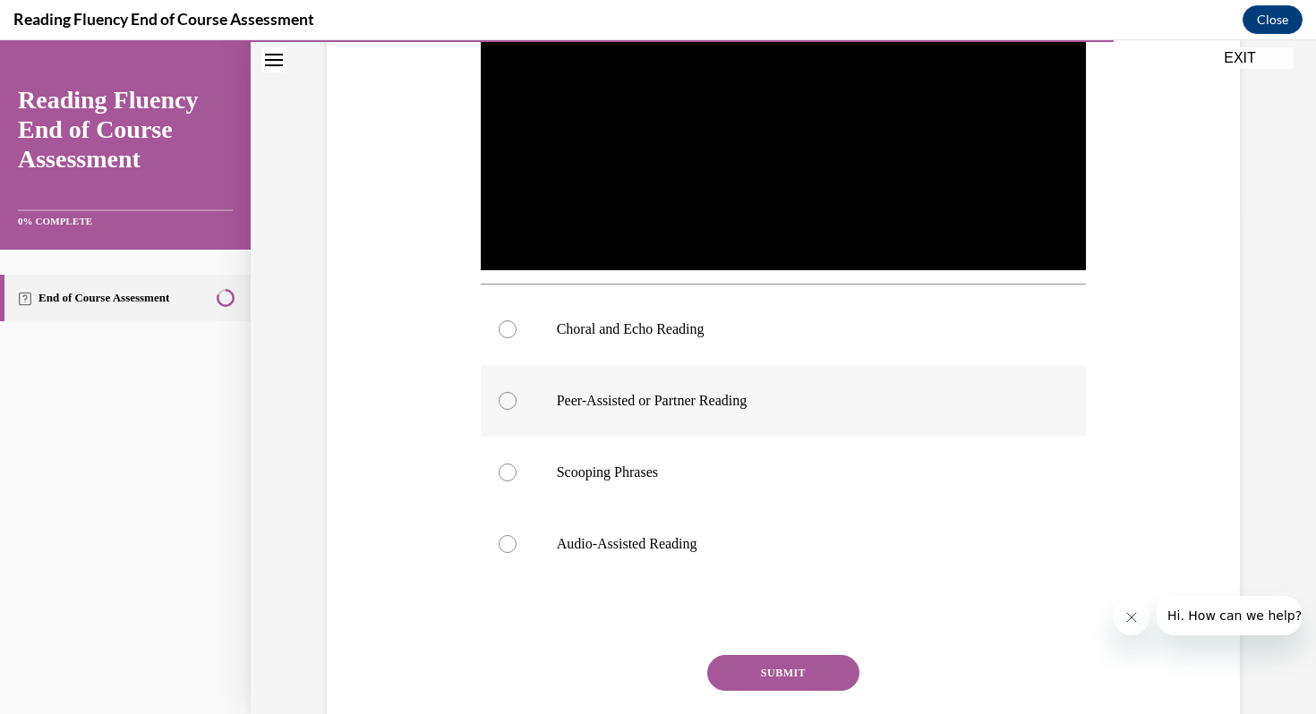
click at [813, 412] on label "Peer-Assisted or Partner Reading" at bounding box center [784, 401] width 606 height 72
click at [517, 410] on input "Peer-Assisted or Partner Reading" at bounding box center [508, 401] width 18 height 18
radio input "true"
click at [788, 346] on label "Choral and Echo Reading" at bounding box center [784, 330] width 606 height 72
click at [517, 338] on input "Choral and Echo Reading" at bounding box center [508, 330] width 18 height 18
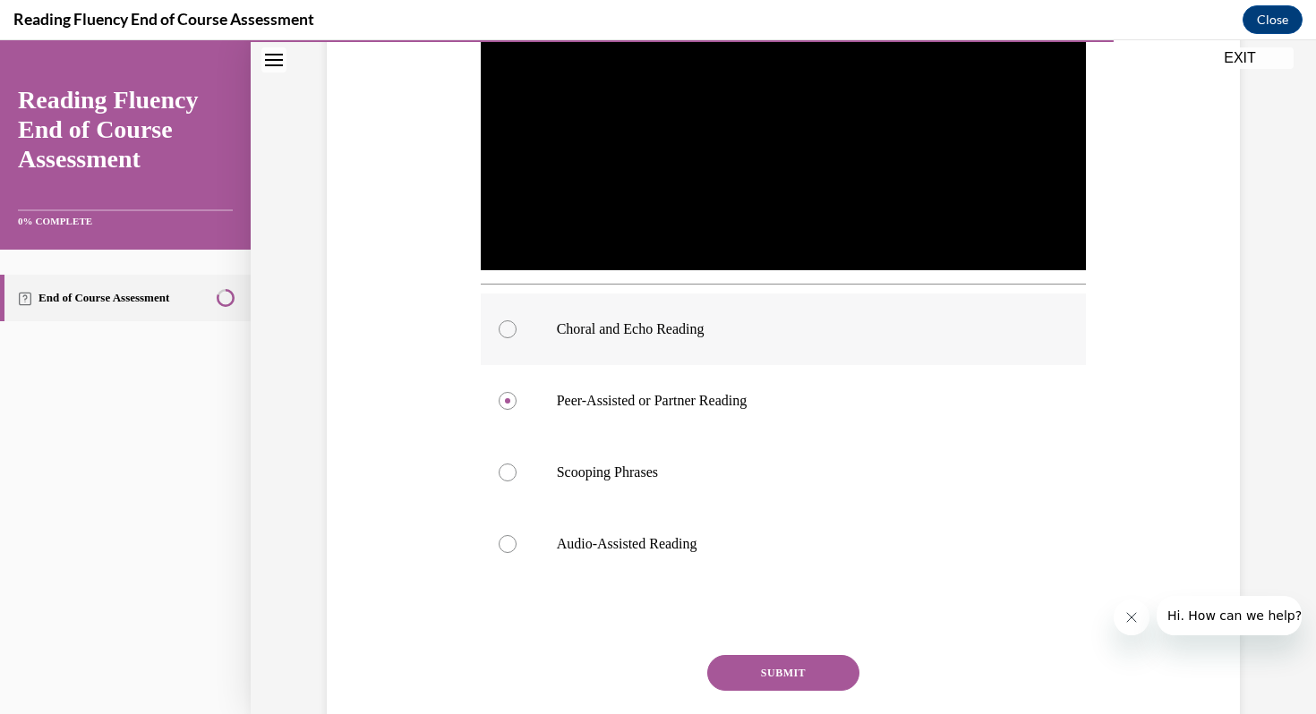
radio input "true"
click at [769, 667] on button "SUBMIT" at bounding box center [783, 673] width 152 height 36
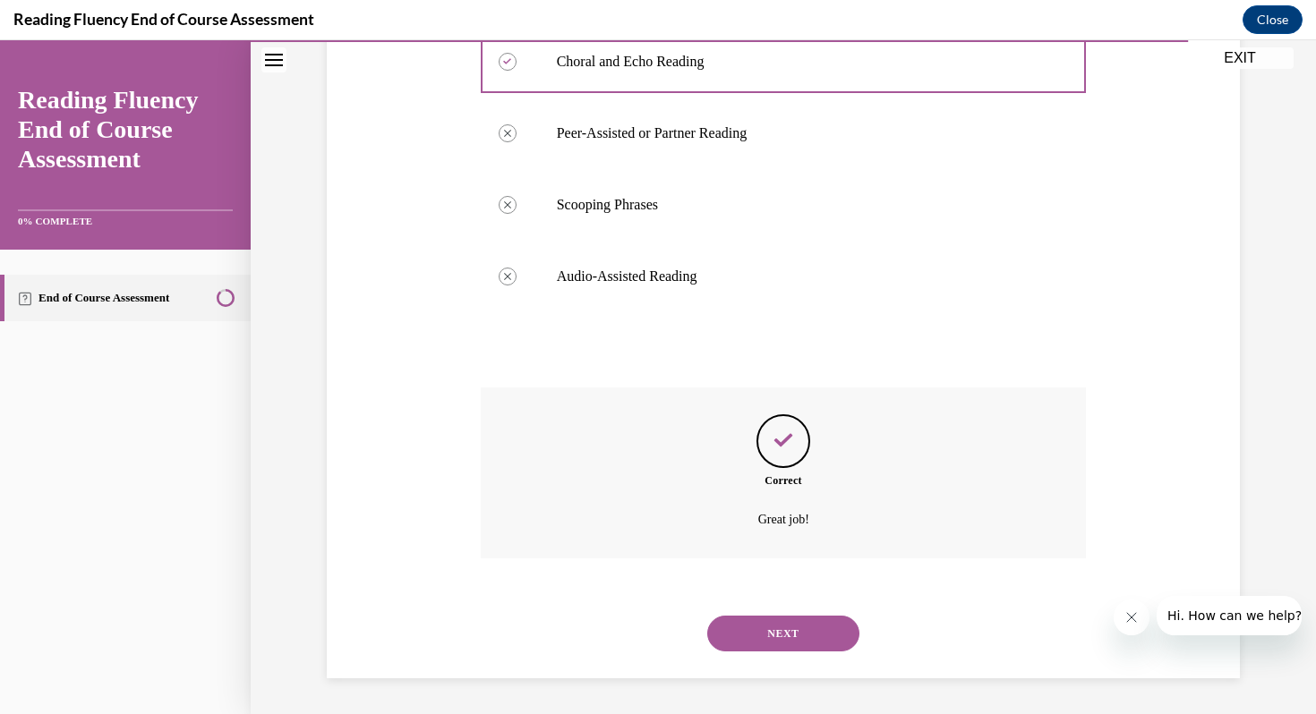
scroll to position [769, 0]
click at [783, 623] on button "NEXT" at bounding box center [783, 634] width 152 height 36
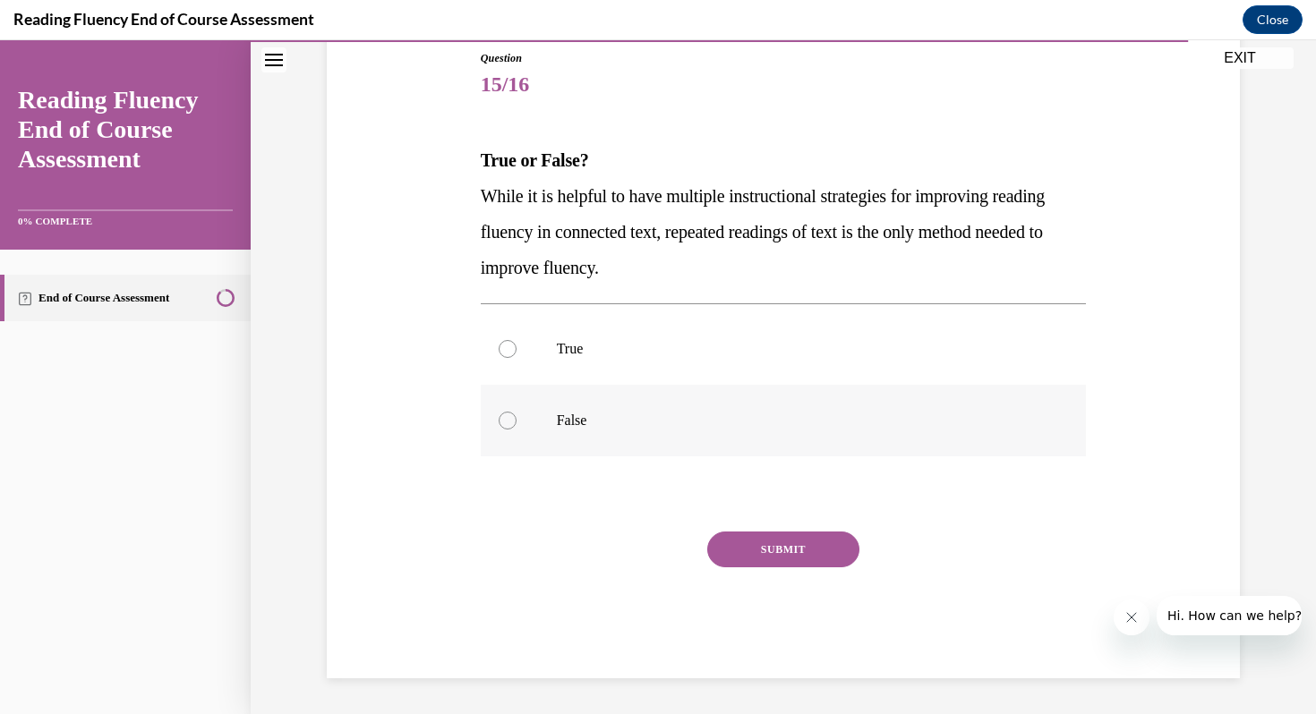
click at [795, 453] on label "False" at bounding box center [784, 421] width 606 height 72
click at [517, 430] on input "False" at bounding box center [508, 421] width 18 height 18
radio input "true"
click at [787, 538] on button "SUBMIT" at bounding box center [783, 550] width 152 height 36
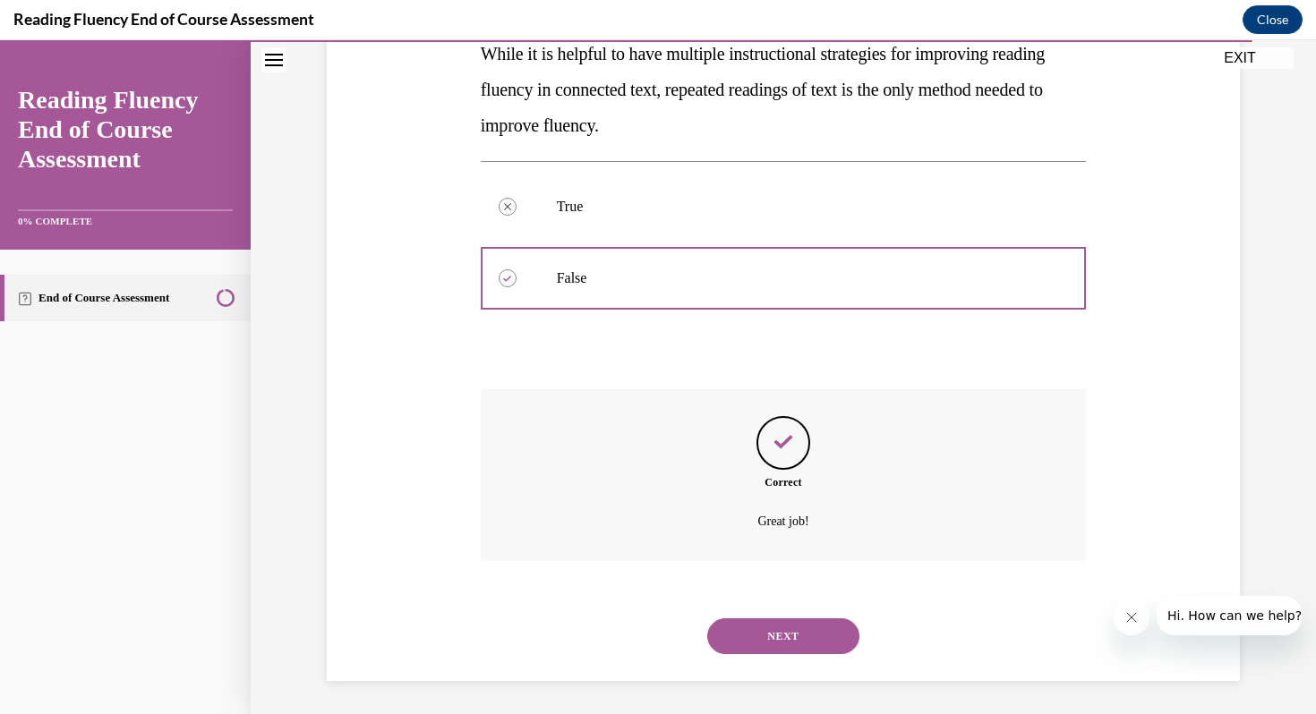
scroll to position [344, 0]
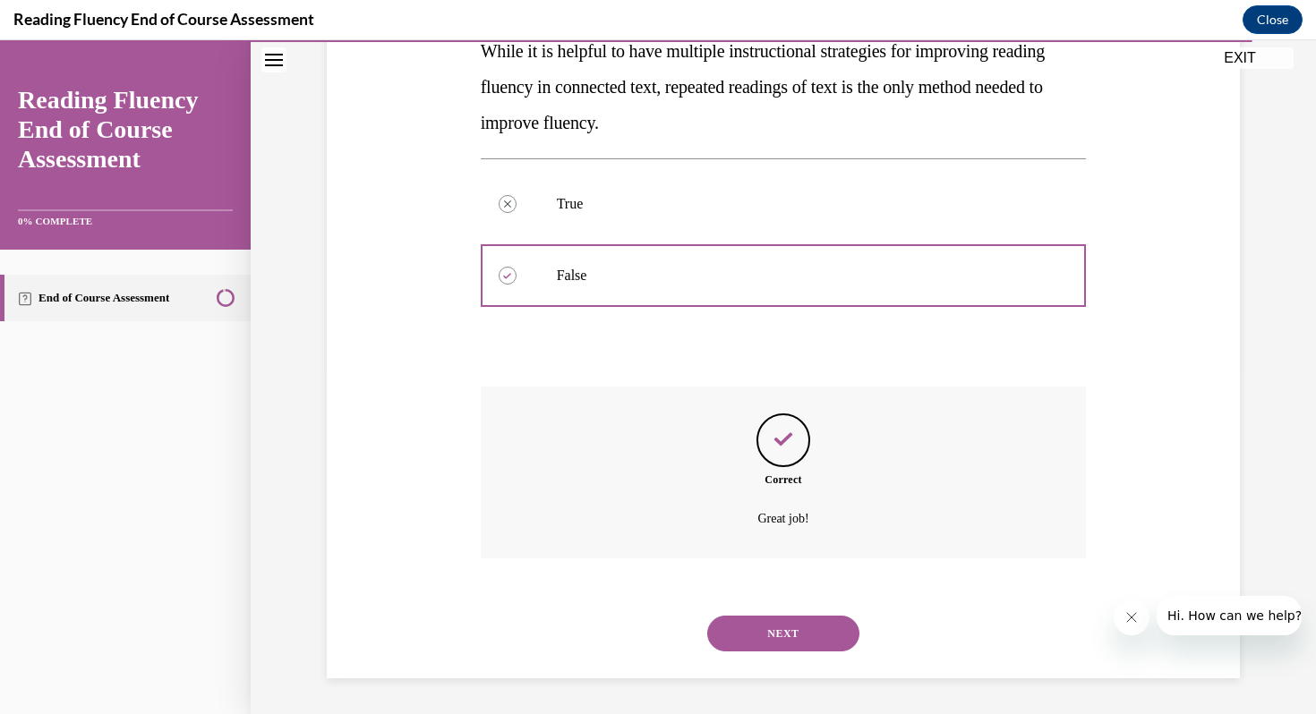
click at [784, 617] on button "NEXT" at bounding box center [783, 634] width 152 height 36
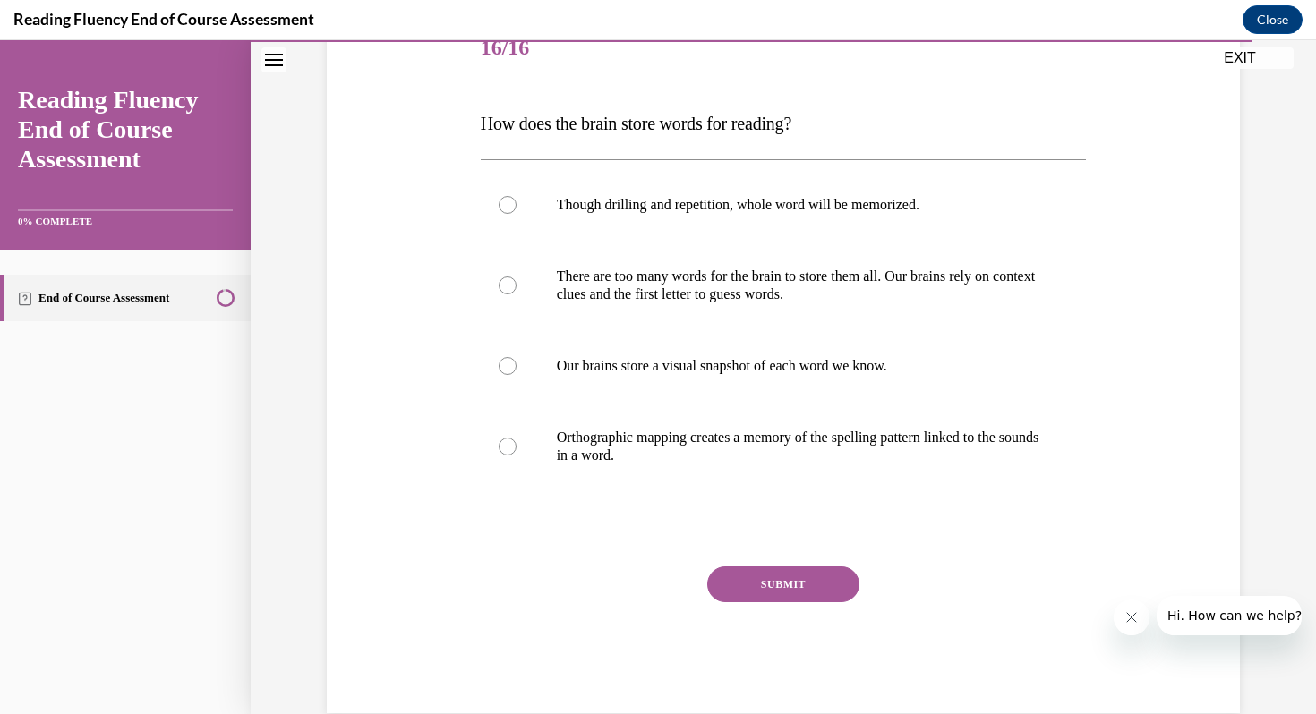
scroll to position [242, 0]
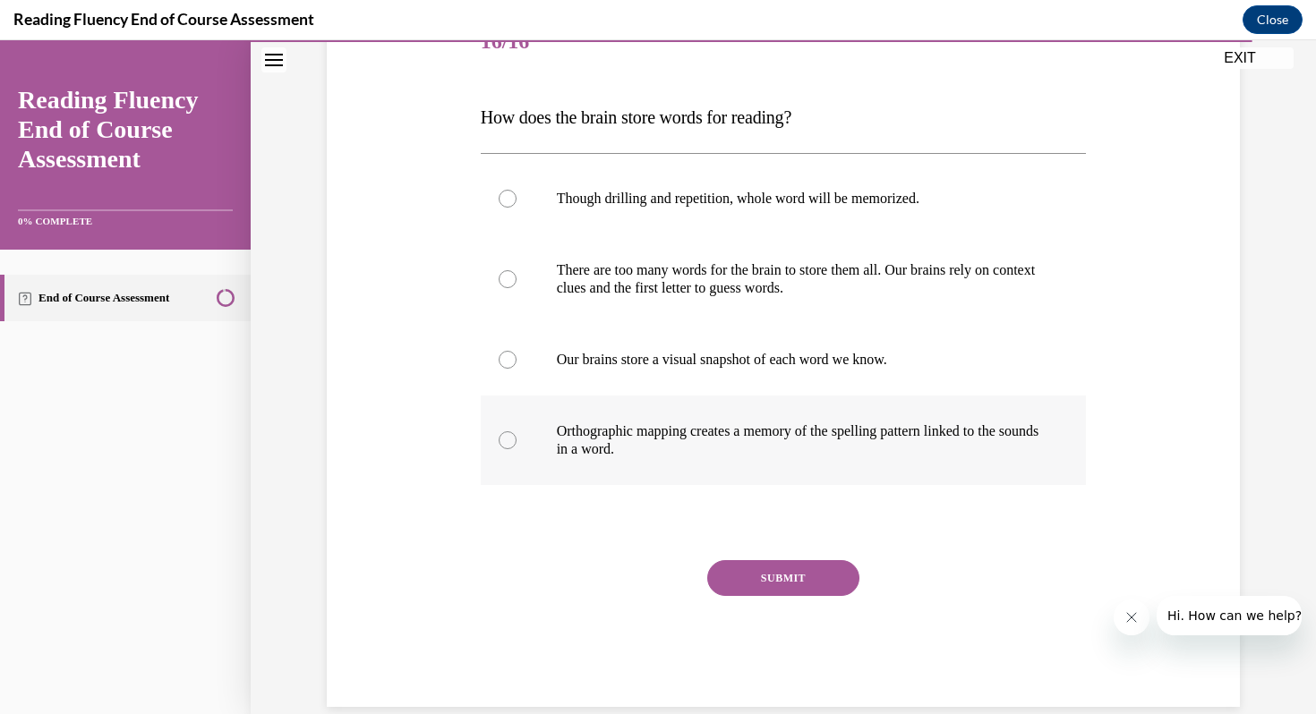
click at [873, 427] on p "Orthographic mapping creates a memory of the spelling pattern linked to the sou…" at bounding box center [799, 441] width 485 height 36
click at [517, 432] on input "Orthographic mapping creates a memory of the spelling pattern linked to the sou…" at bounding box center [508, 441] width 18 height 18
radio input "true"
click at [776, 565] on button "SUBMIT" at bounding box center [783, 578] width 152 height 36
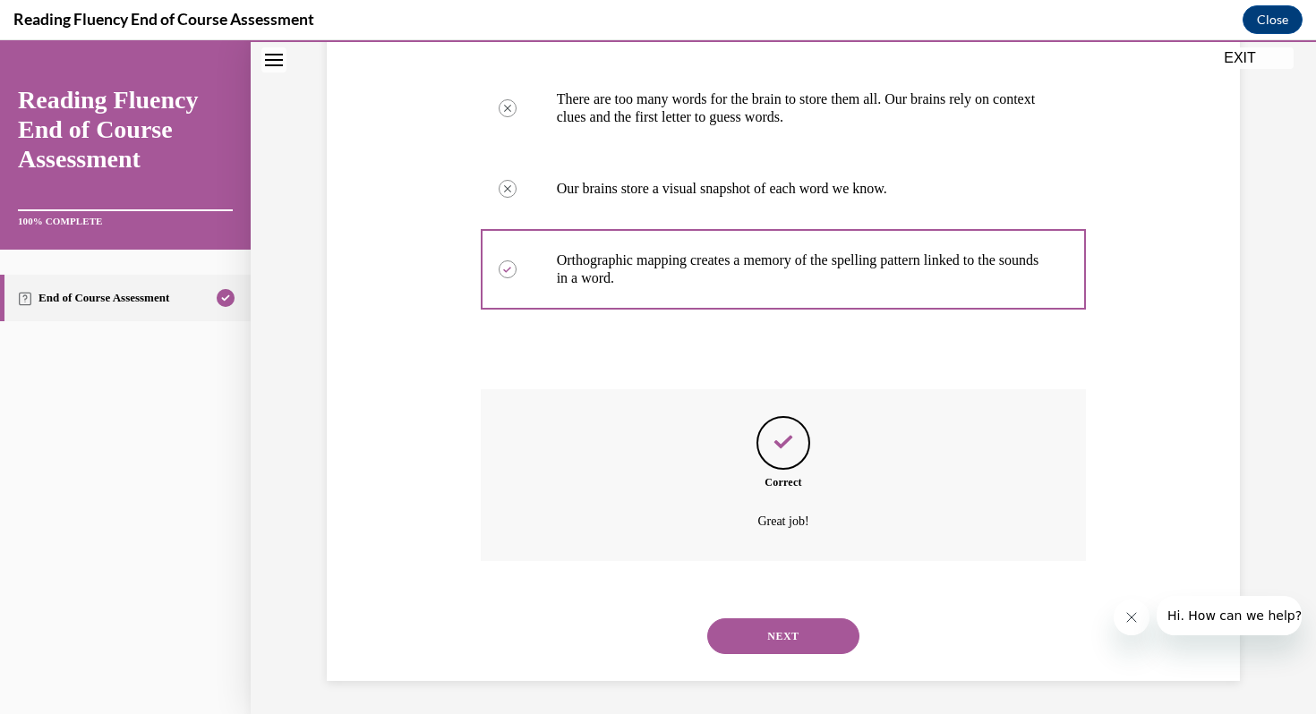
scroll to position [415, 0]
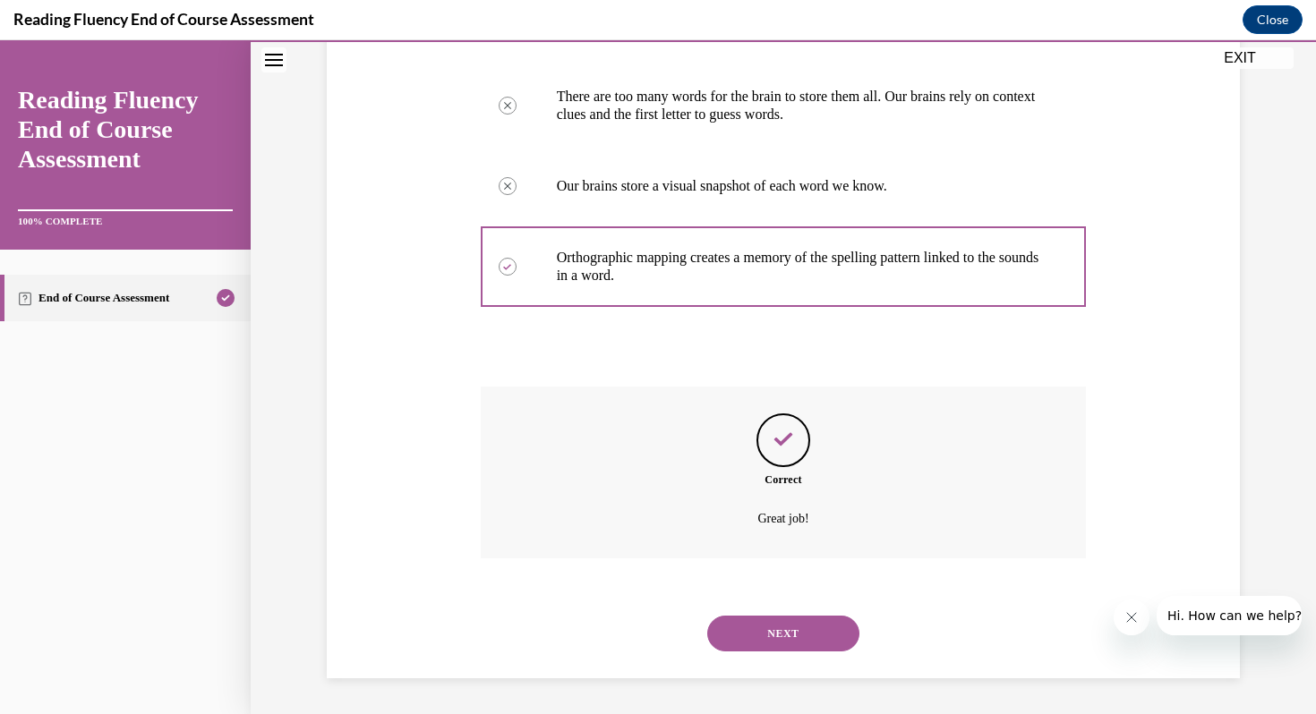
click at [767, 637] on button "NEXT" at bounding box center [783, 634] width 152 height 36
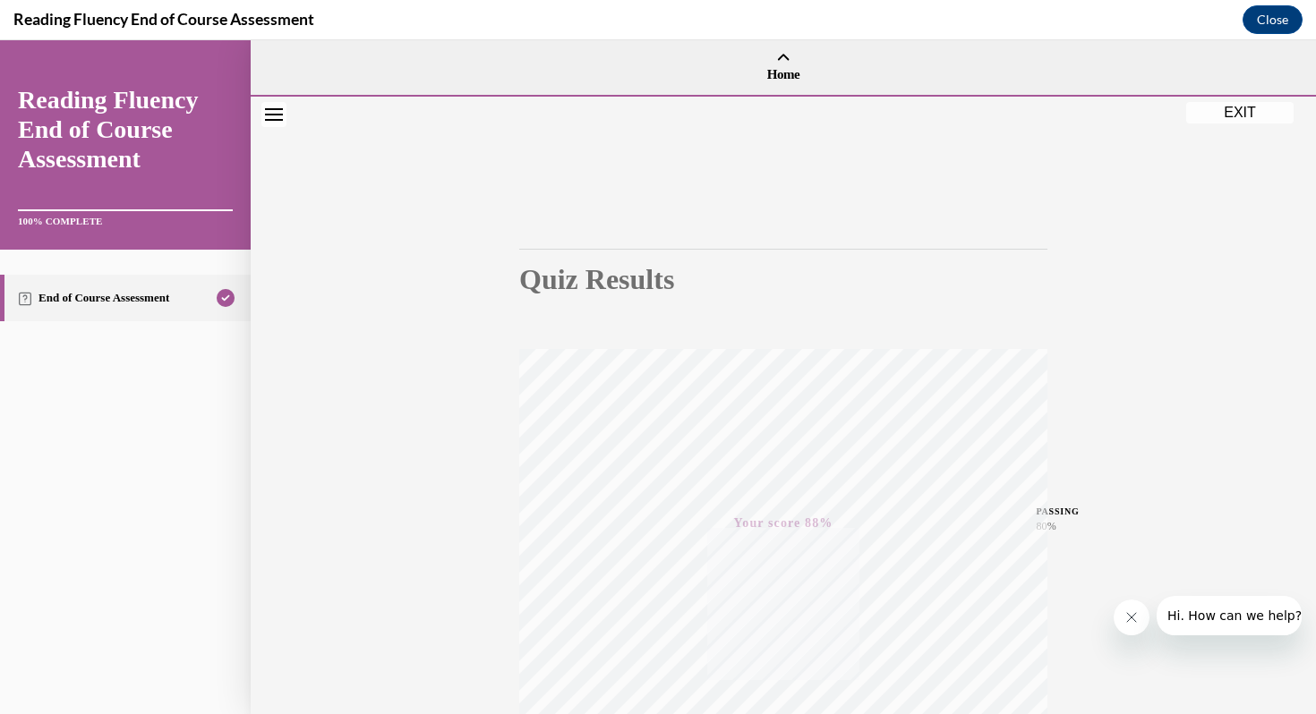
scroll to position [244, 0]
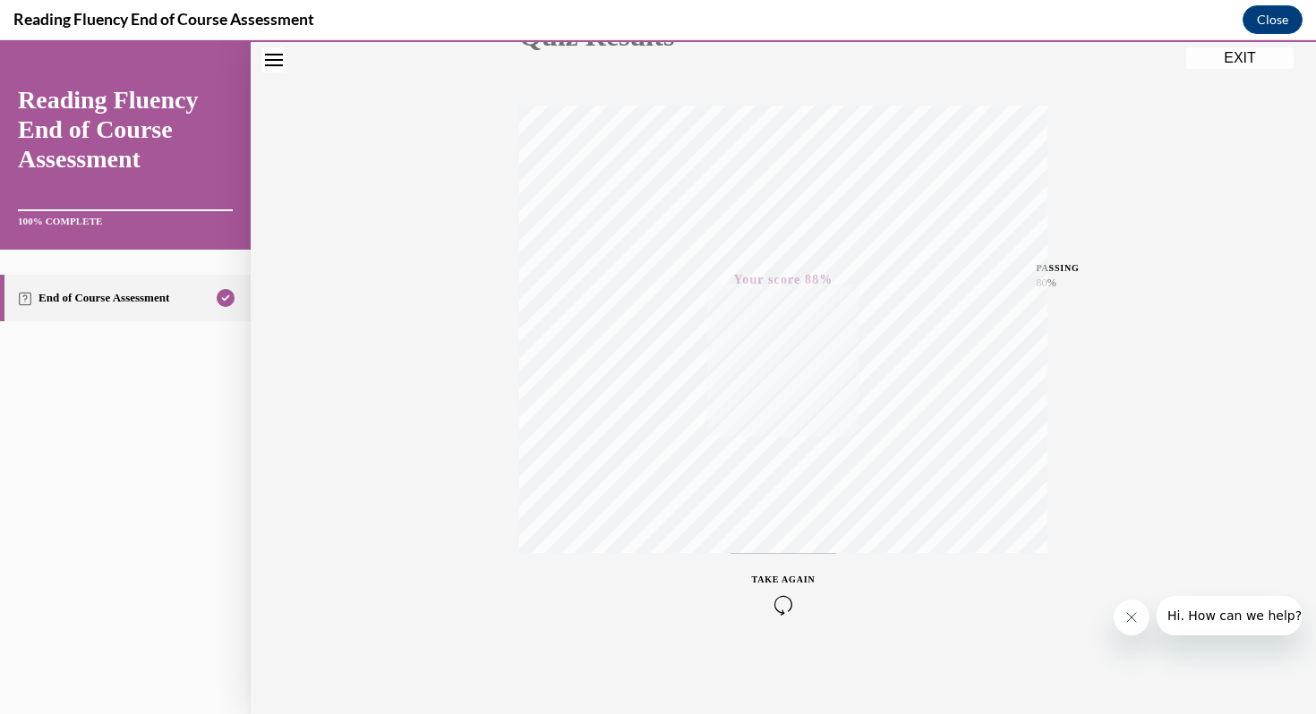
click at [1248, 59] on button "EXIT" at bounding box center [1239, 57] width 107 height 21
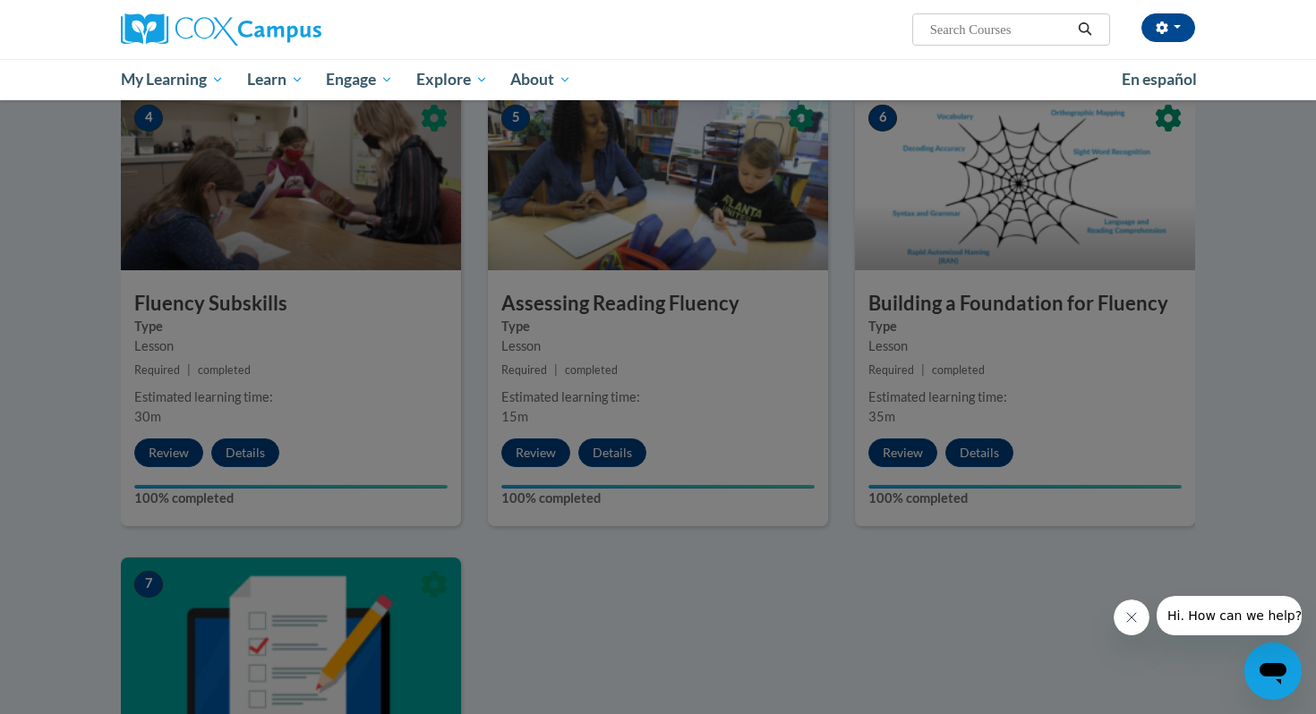
scroll to position [844, 0]
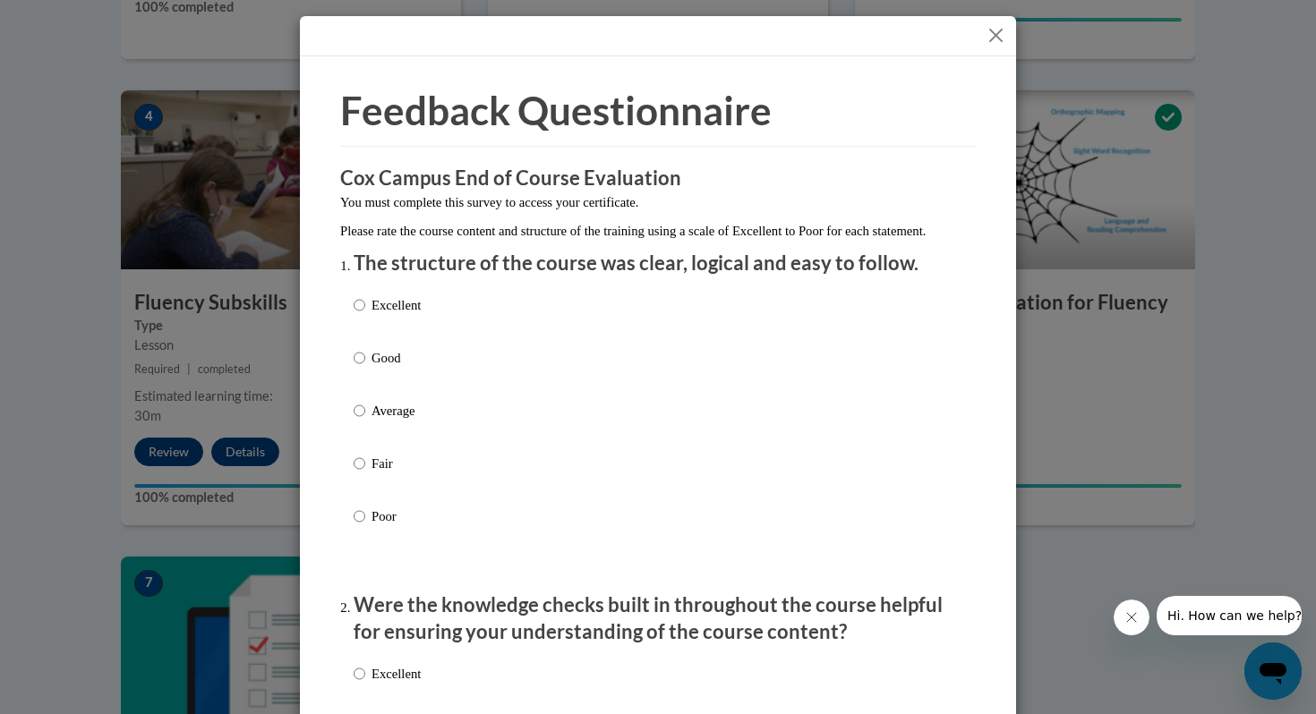
click at [379, 368] on p "Good" at bounding box center [396, 358] width 49 height 20
click at [365, 368] on input "Good" at bounding box center [360, 358] width 12 height 20
radio input "true"
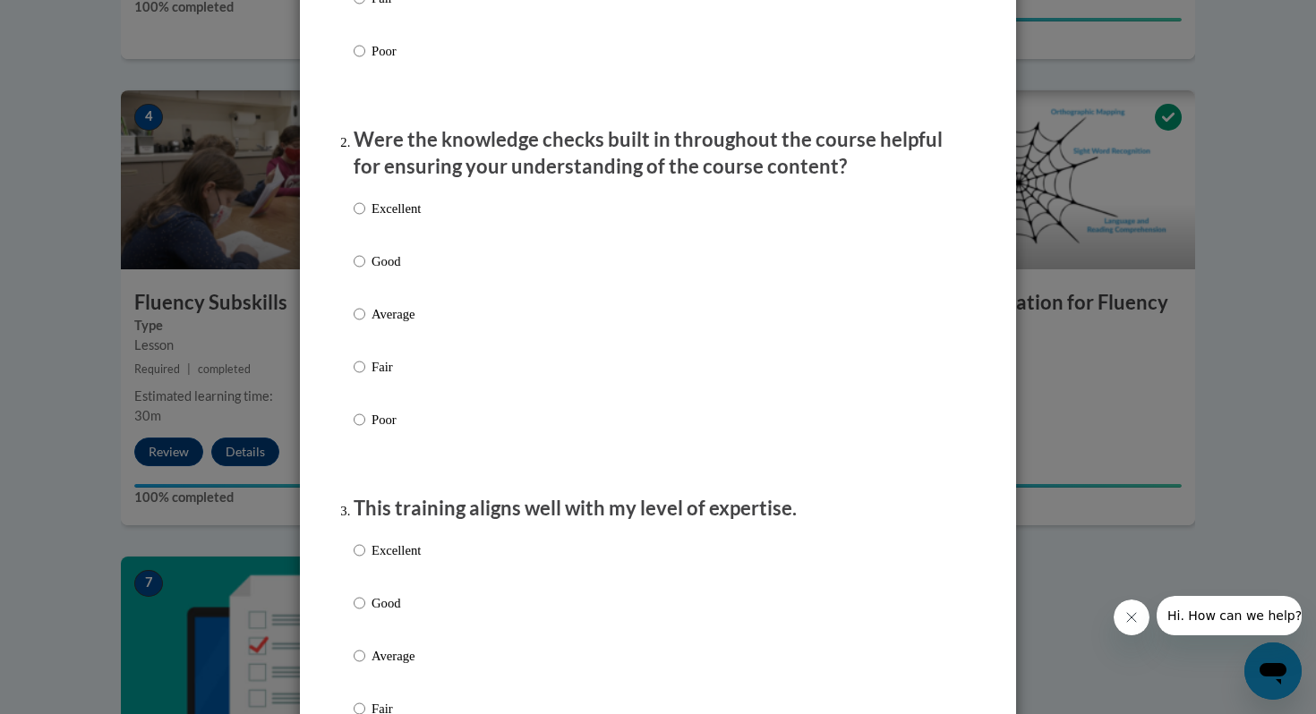
scroll to position [495, 0]
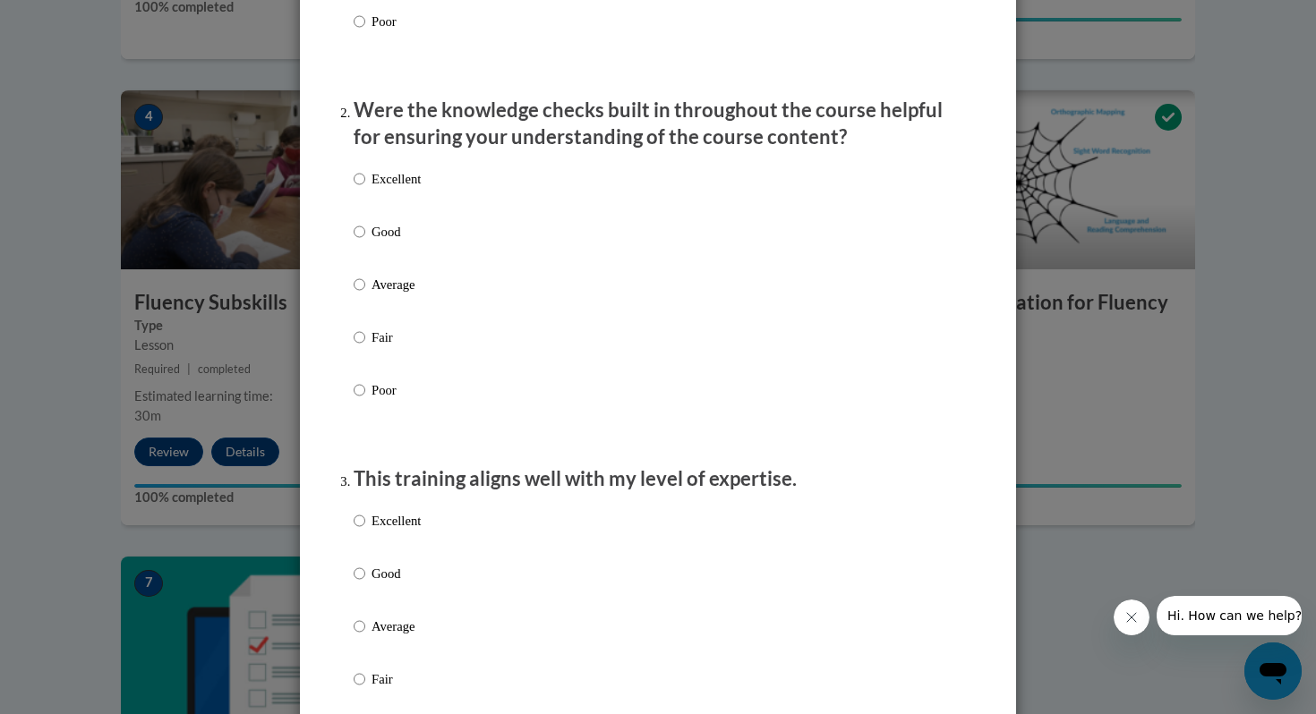
click at [388, 242] on p "Good" at bounding box center [396, 232] width 49 height 20
click at [365, 242] on input "Good" at bounding box center [360, 232] width 12 height 20
radio input "true"
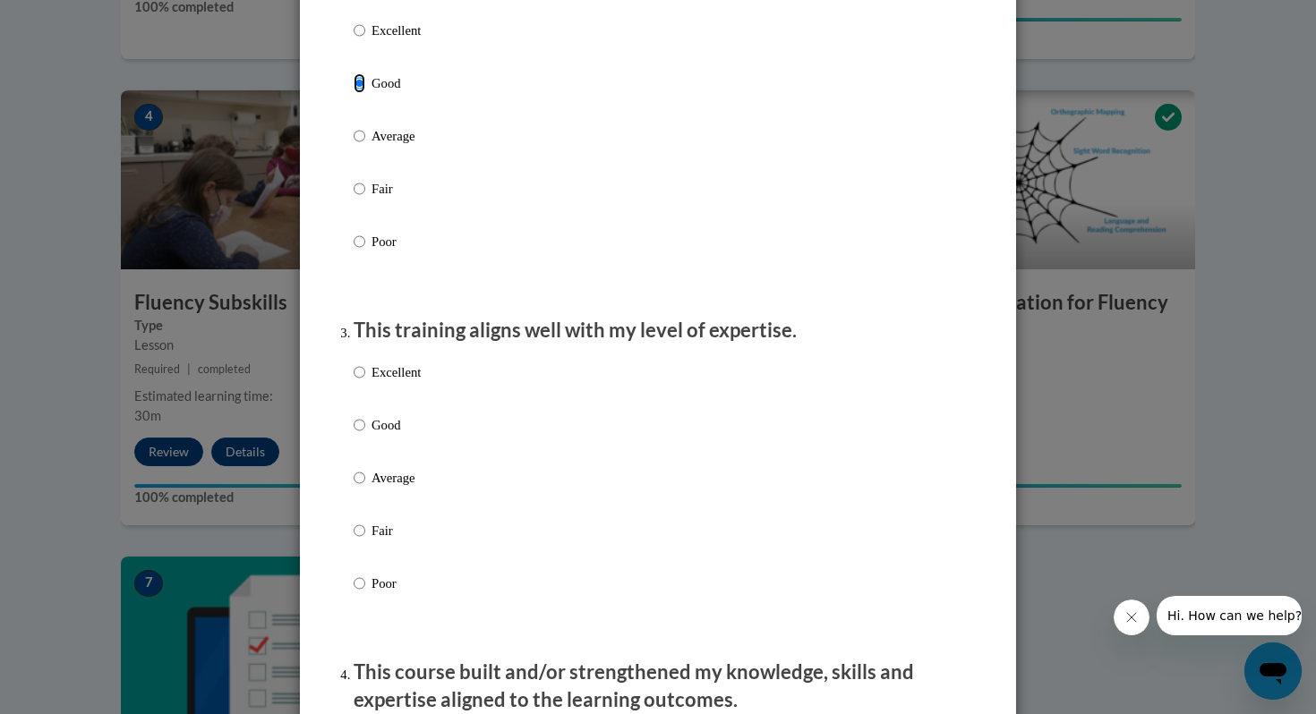
scroll to position [690, 0]
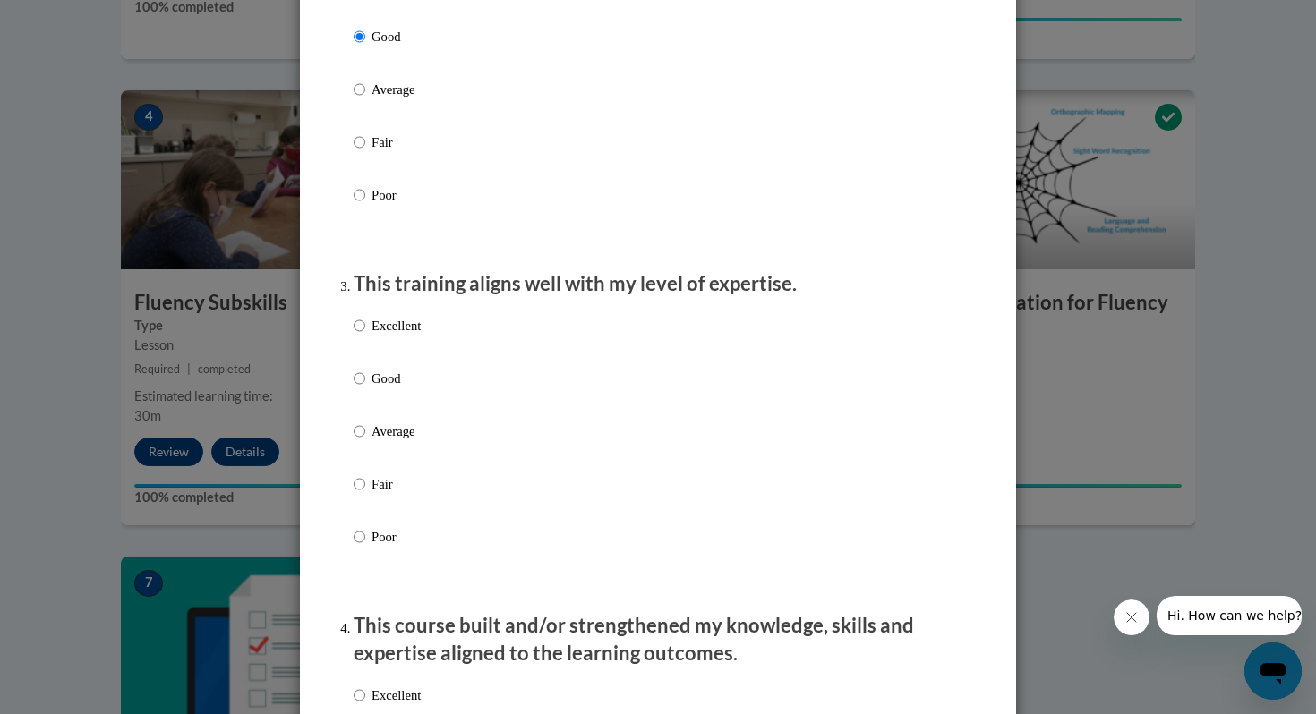
click at [372, 416] on label "Good" at bounding box center [387, 393] width 67 height 48
click at [365, 389] on input "Good" at bounding box center [360, 379] width 12 height 20
radio input "true"
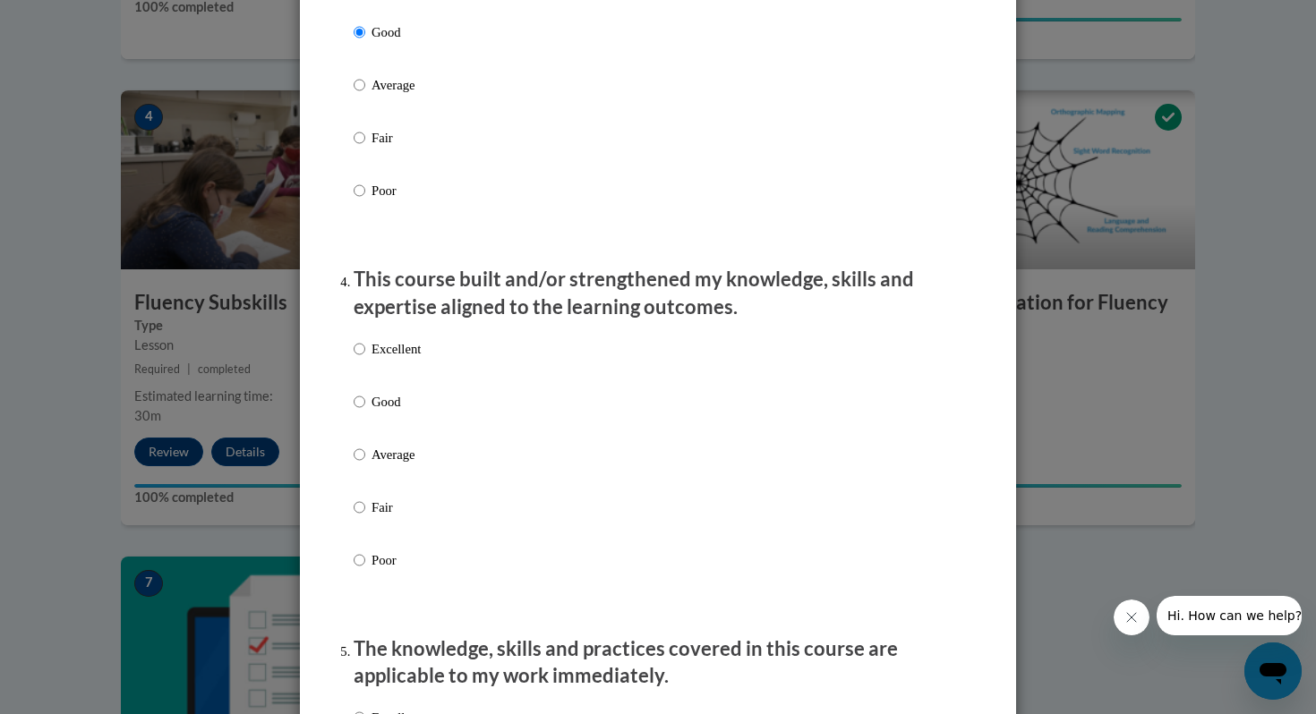
click at [372, 432] on label "Good" at bounding box center [387, 416] width 67 height 48
click at [365, 412] on input "Good" at bounding box center [360, 402] width 12 height 20
radio input "true"
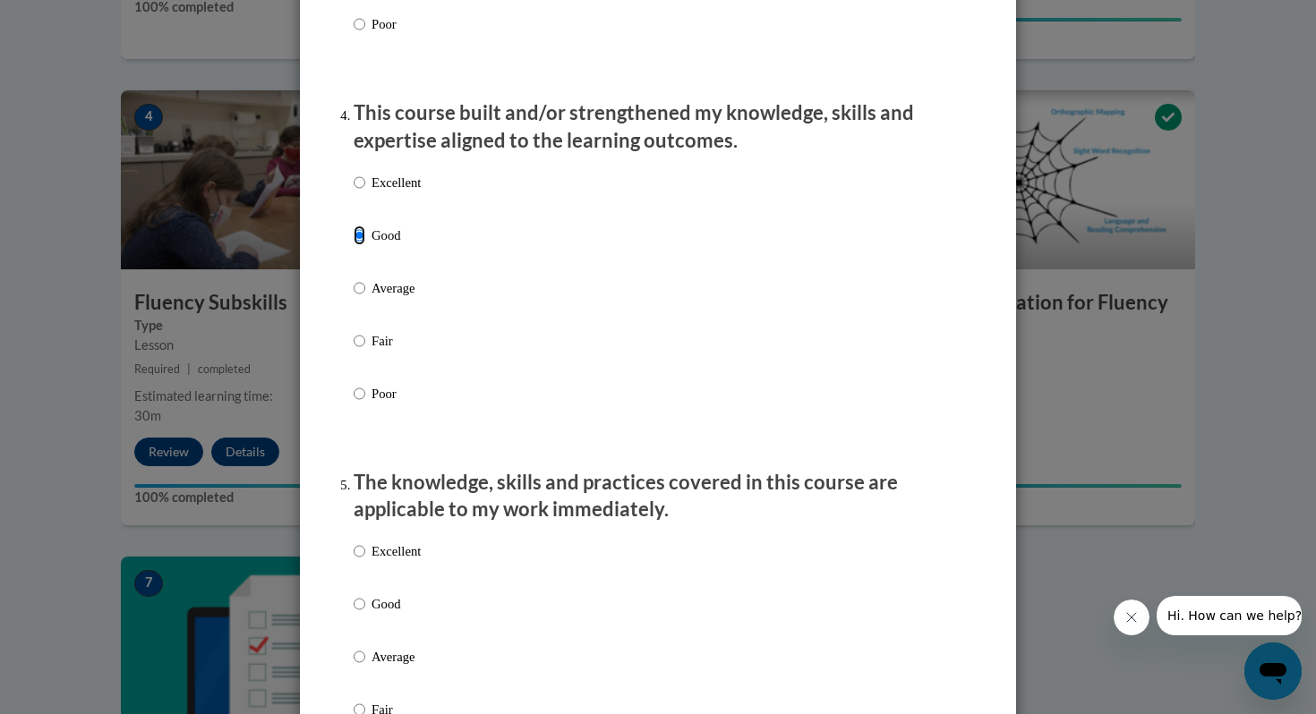
scroll to position [1216, 0]
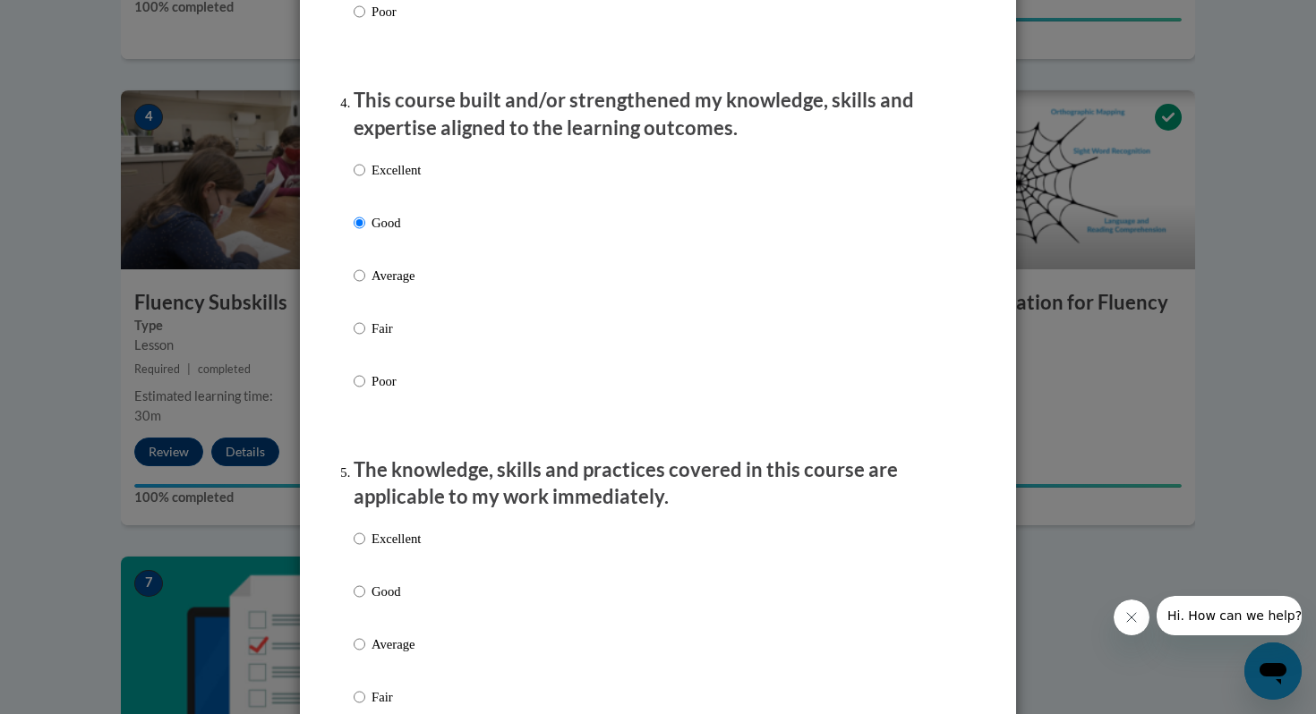
click at [374, 602] on p "Good" at bounding box center [396, 592] width 49 height 20
click at [365, 602] on input "Good" at bounding box center [360, 592] width 12 height 20
radio input "true"
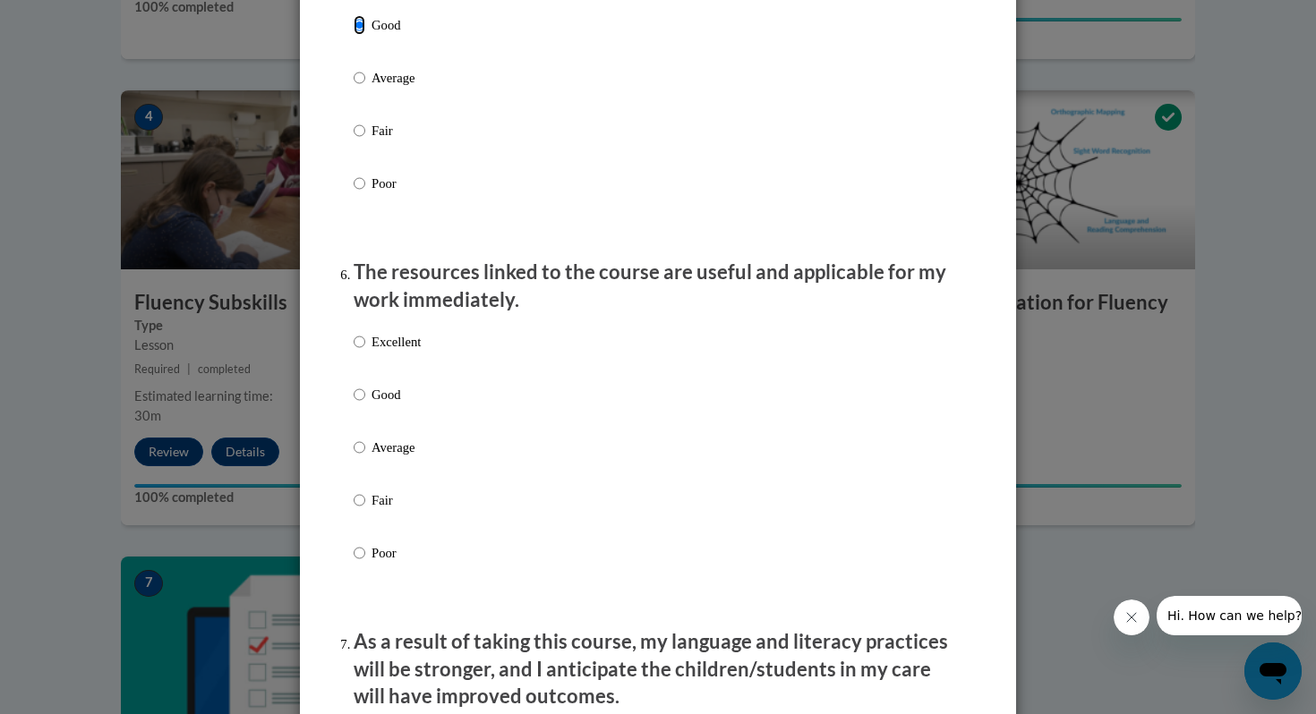
scroll to position [1787, 0]
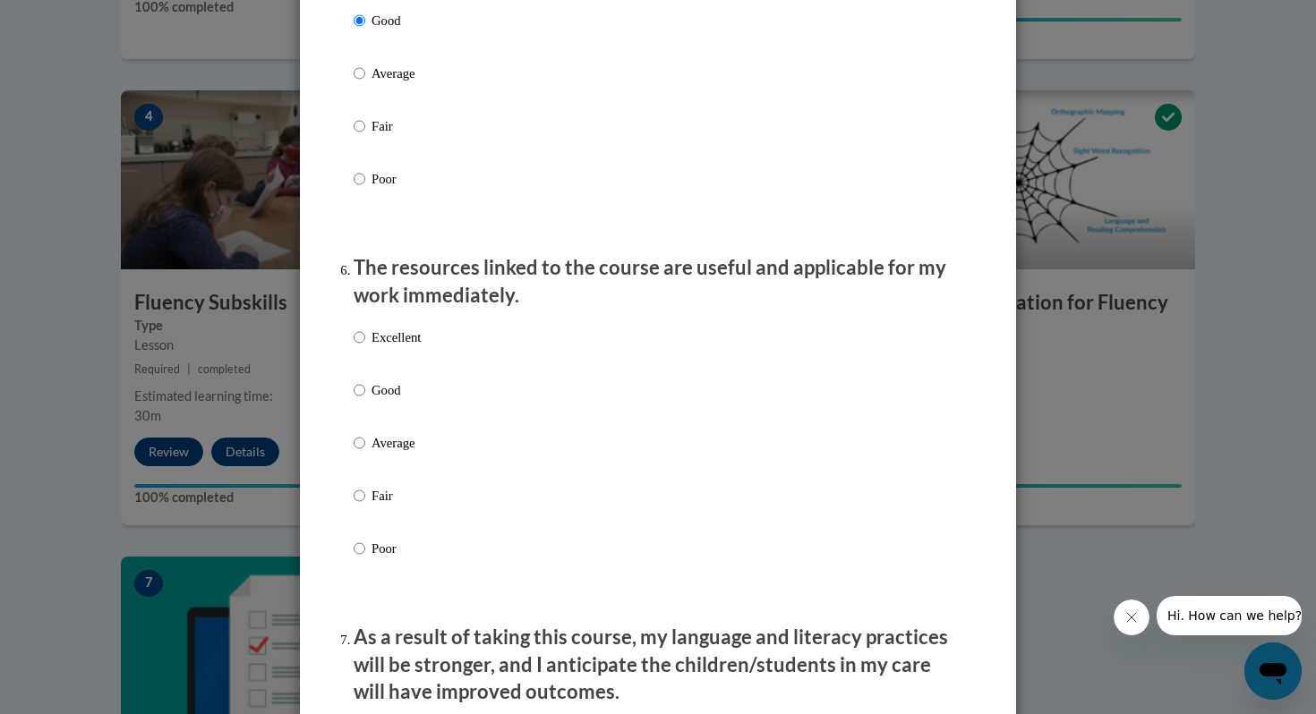
click at [395, 400] on p "Good" at bounding box center [396, 391] width 49 height 20
click at [365, 400] on input "Good" at bounding box center [360, 391] width 12 height 20
radio input "true"
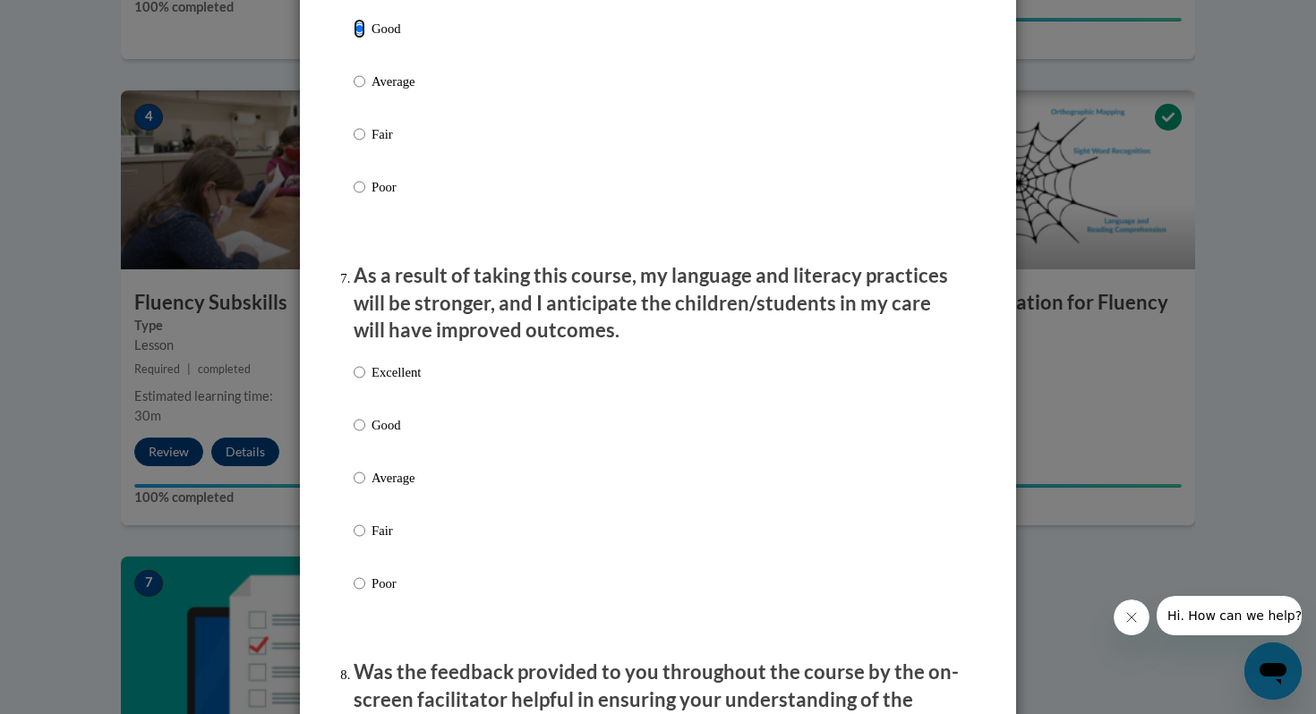
scroll to position [2442, 0]
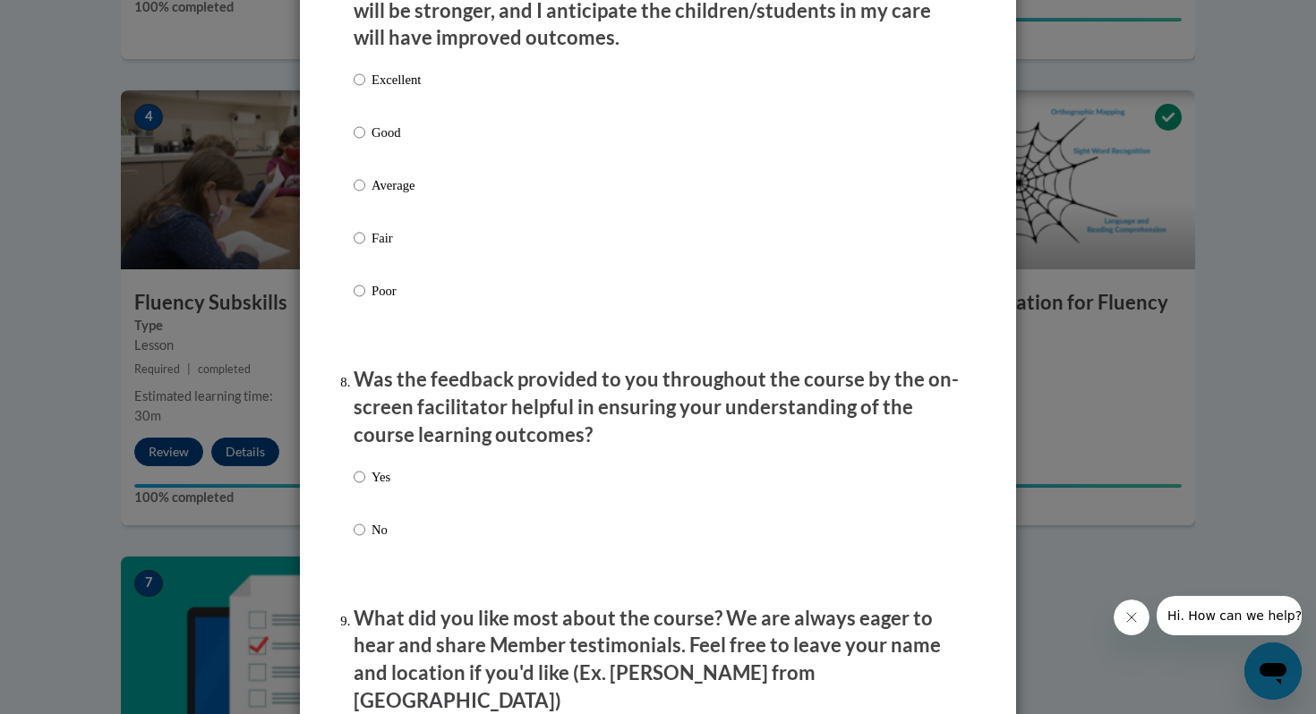
click at [398, 142] on p "Good" at bounding box center [396, 133] width 49 height 20
click at [365, 142] on input "Good" at bounding box center [360, 133] width 12 height 20
radio input "true"
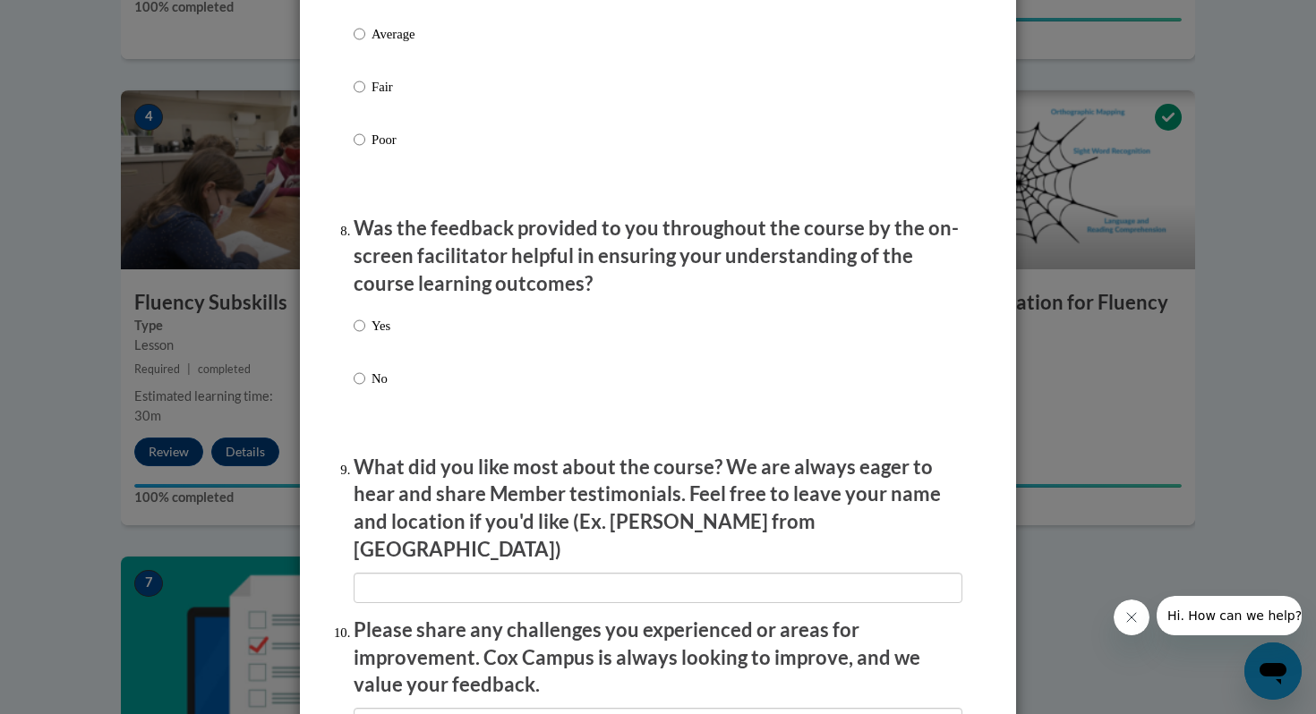
scroll to position [2594, 0]
click at [365, 352] on label "Yes" at bounding box center [372, 339] width 37 height 48
click at [365, 335] on input "Yes" at bounding box center [360, 325] width 12 height 20
radio input "true"
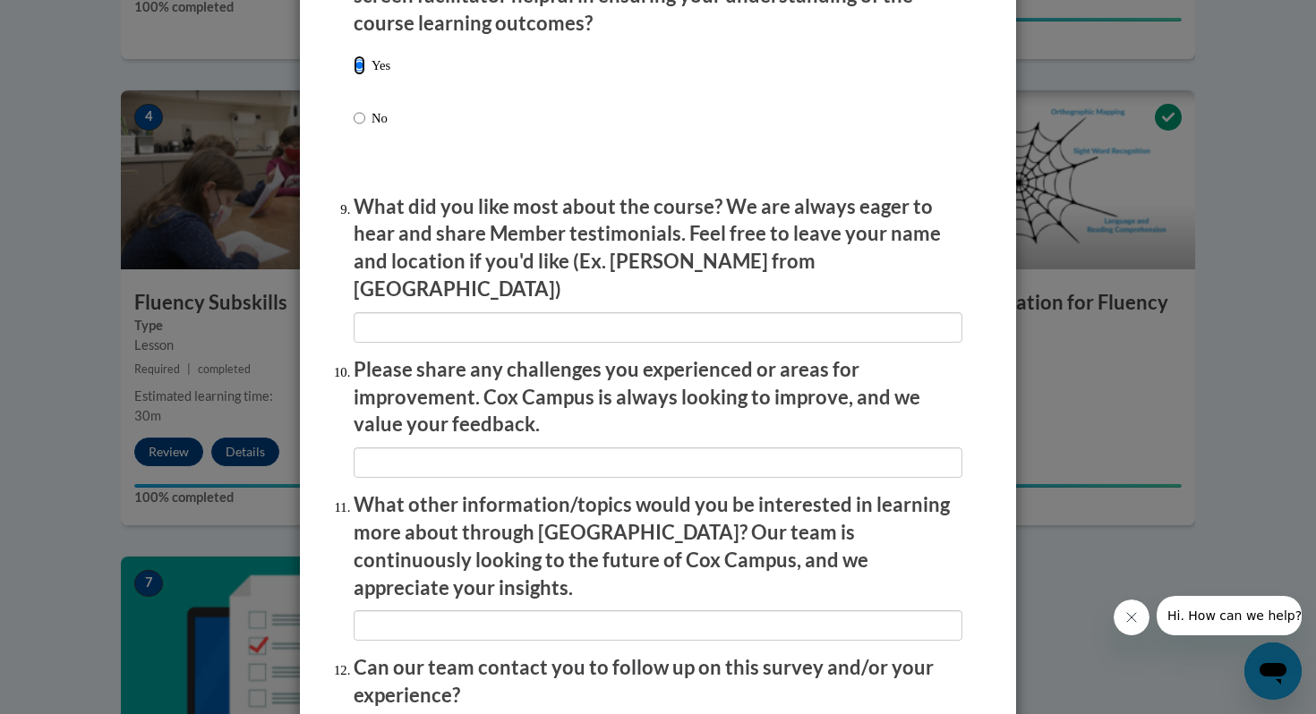
scroll to position [3010, 0]
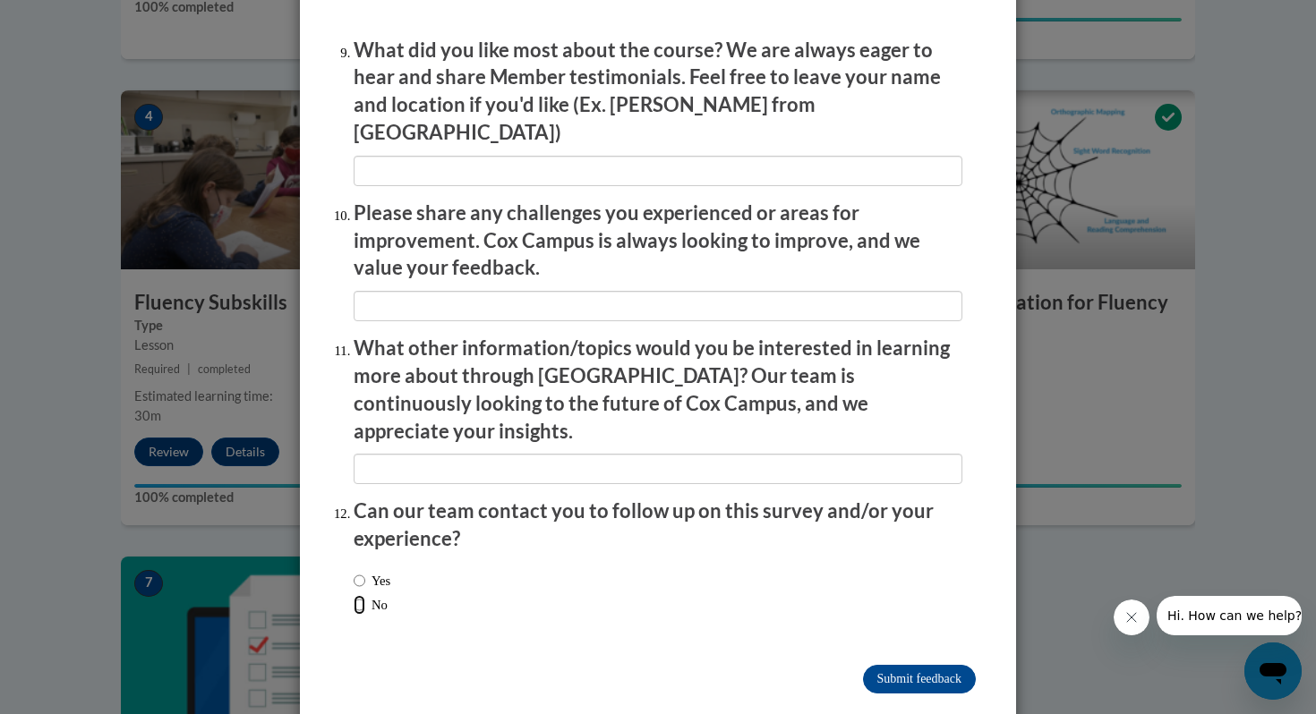
click at [363, 595] on input "No" at bounding box center [360, 605] width 12 height 20
radio input "true"
click at [944, 665] on input "Submit feedback" at bounding box center [919, 679] width 113 height 29
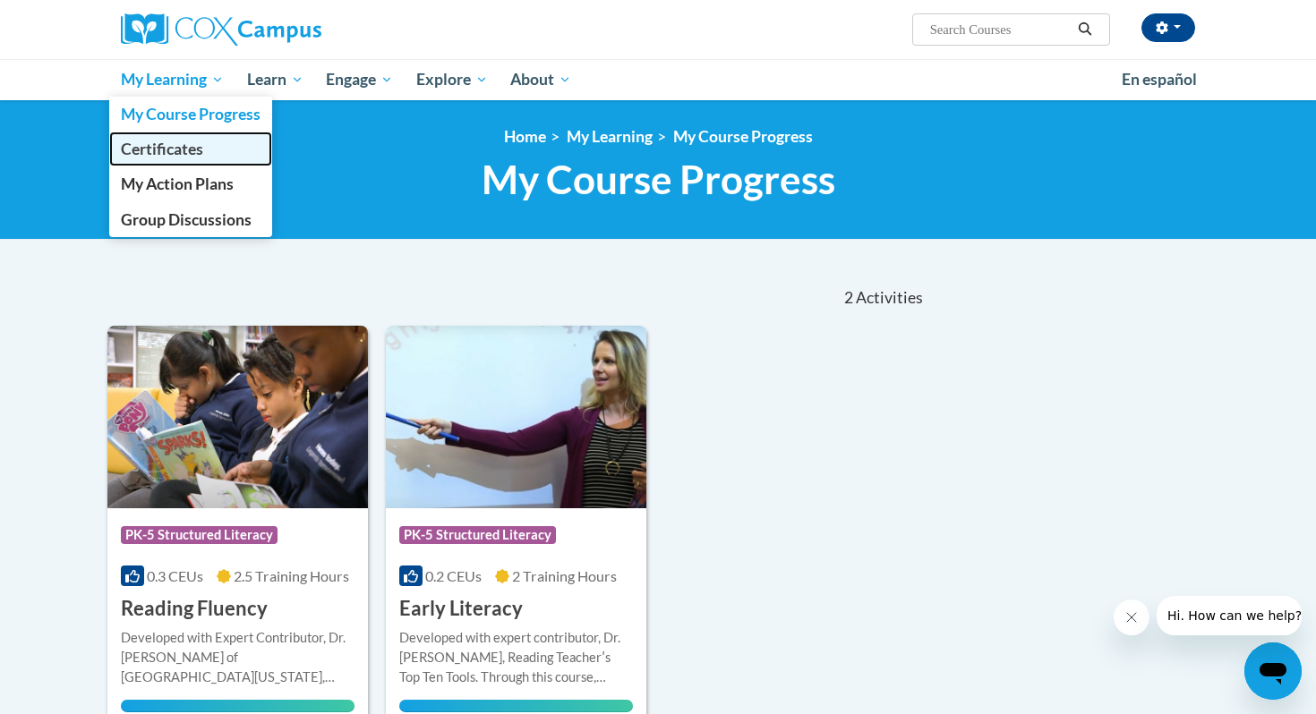
click at [183, 151] on span "Certificates" at bounding box center [162, 149] width 82 height 19
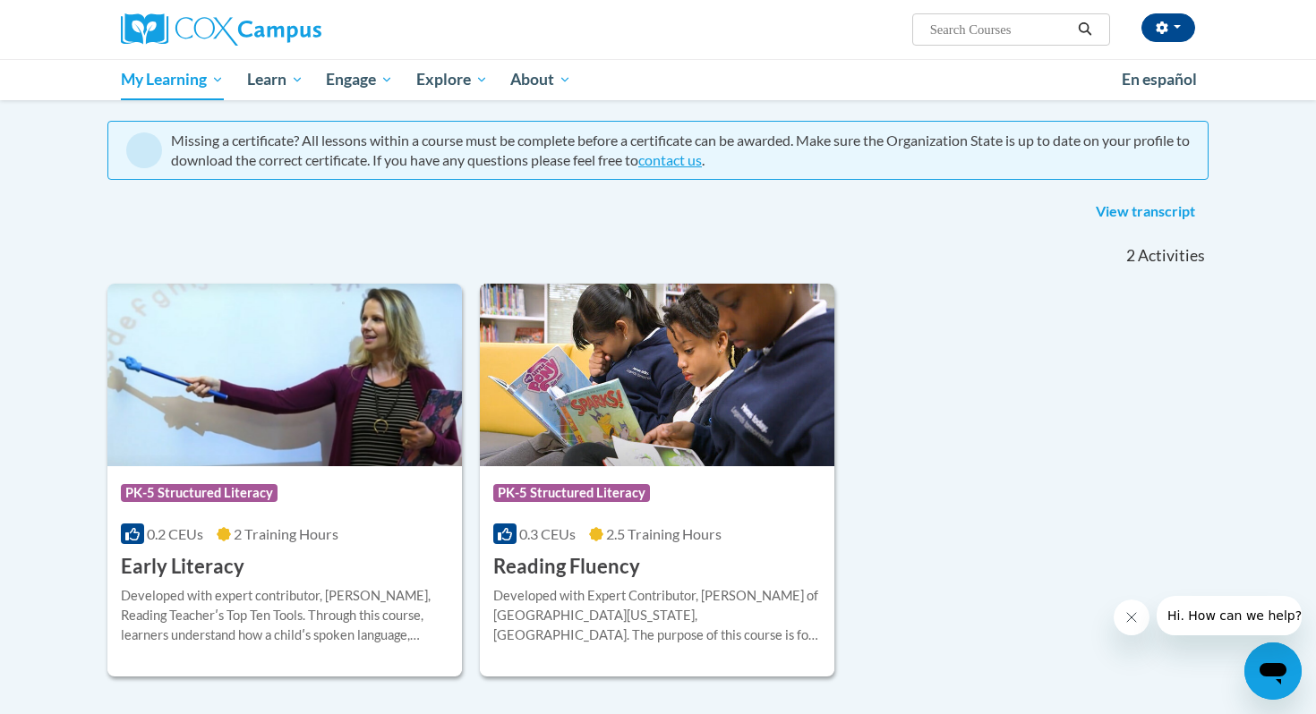
scroll to position [138, 0]
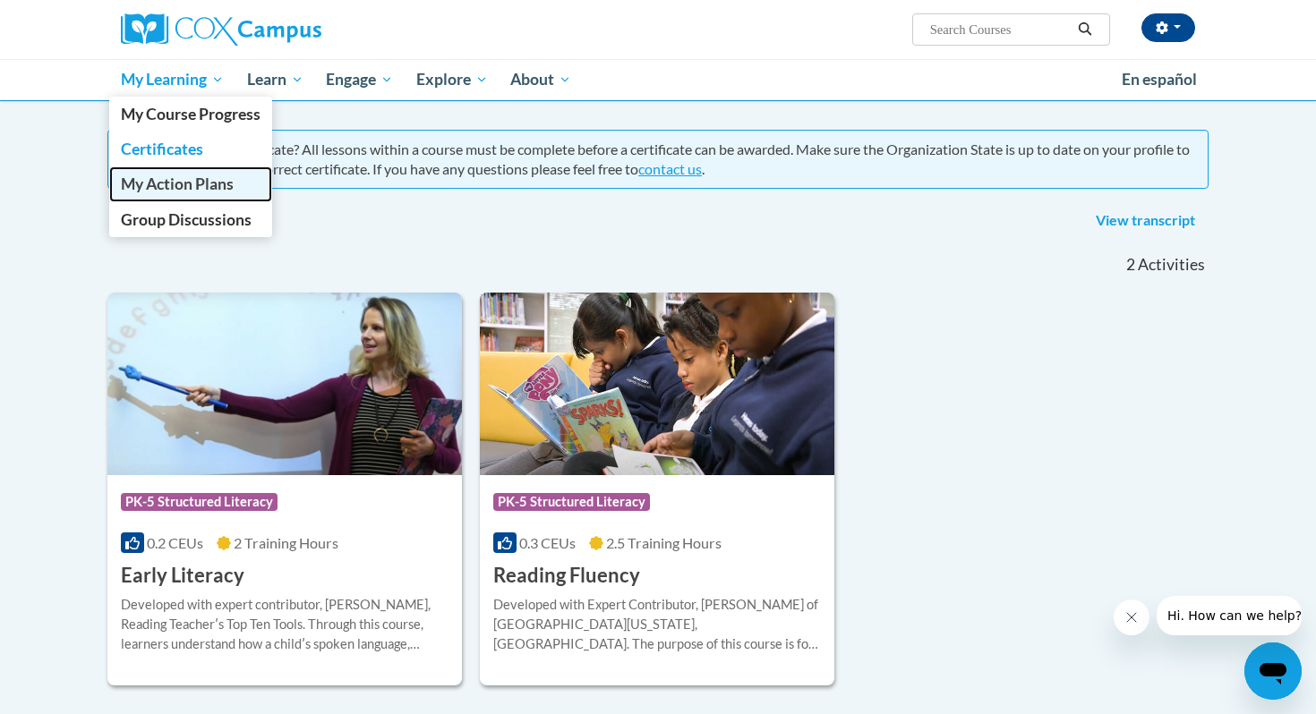
click at [176, 185] on span "My Action Plans" at bounding box center [177, 184] width 113 height 19
